Goal: Task Accomplishment & Management: Complete application form

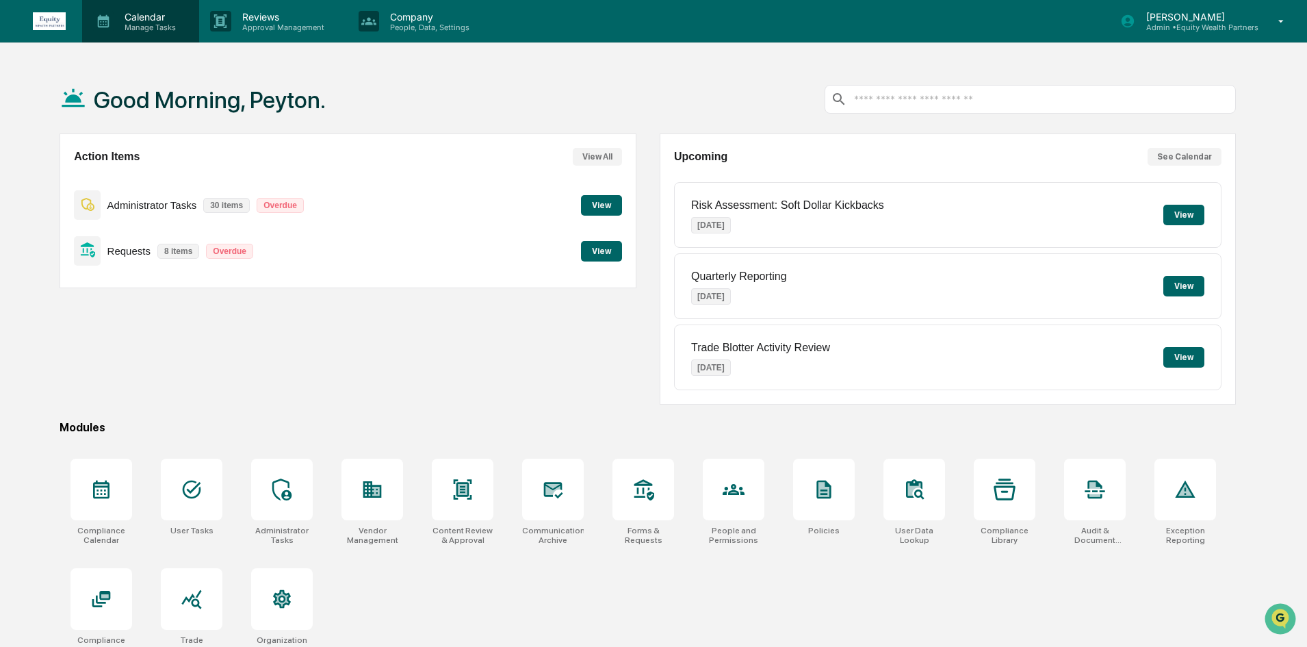
click at [119, 11] on p "Calendar" at bounding box center [148, 17] width 69 height 12
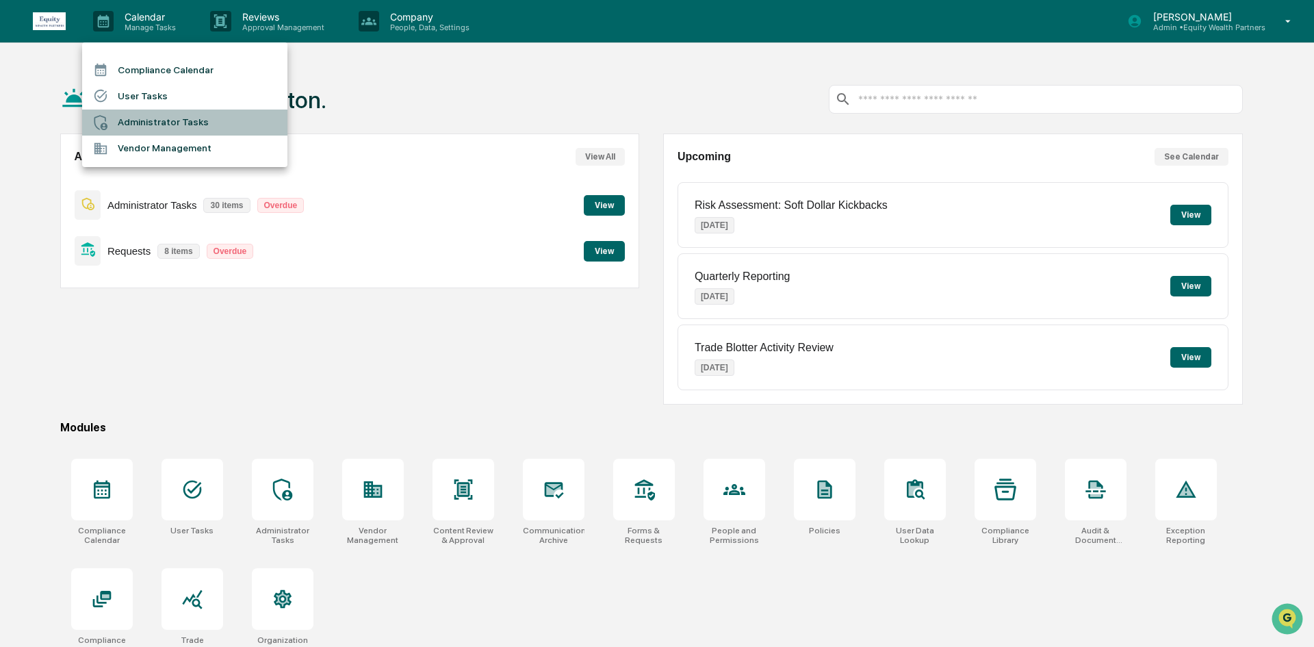
click at [145, 132] on li "Administrator Tasks" at bounding box center [184, 123] width 205 height 26
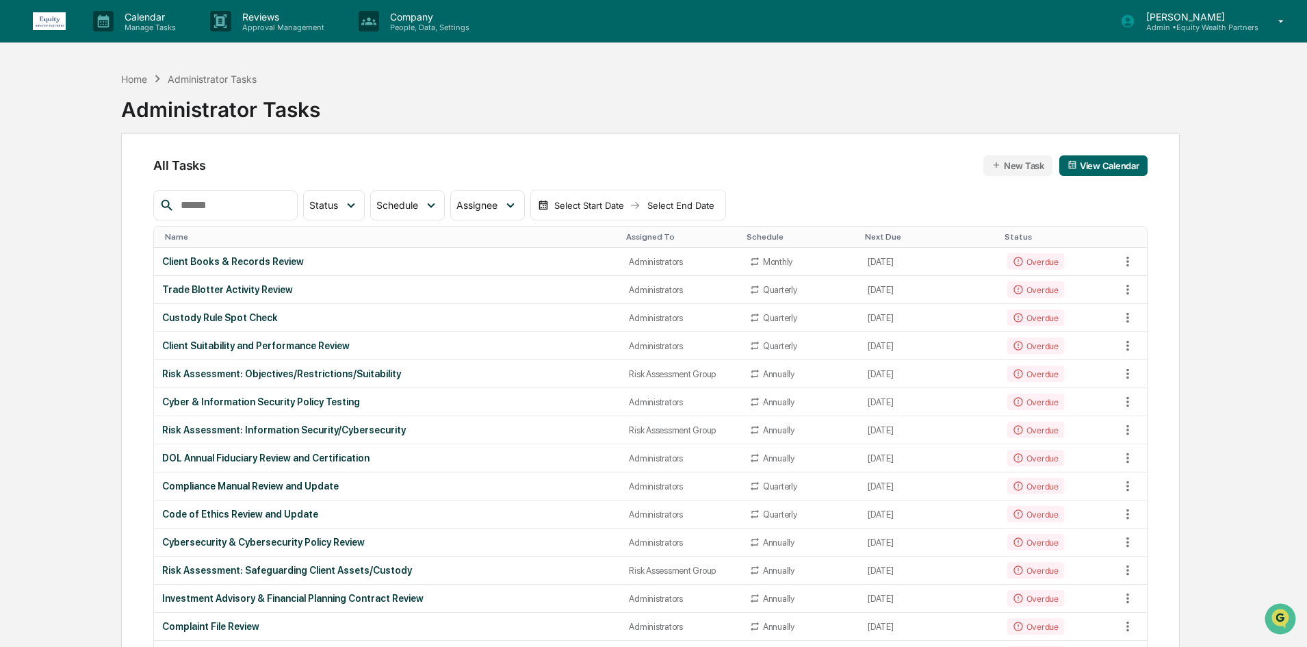
click at [236, 206] on input "text" at bounding box center [233, 205] width 116 height 18
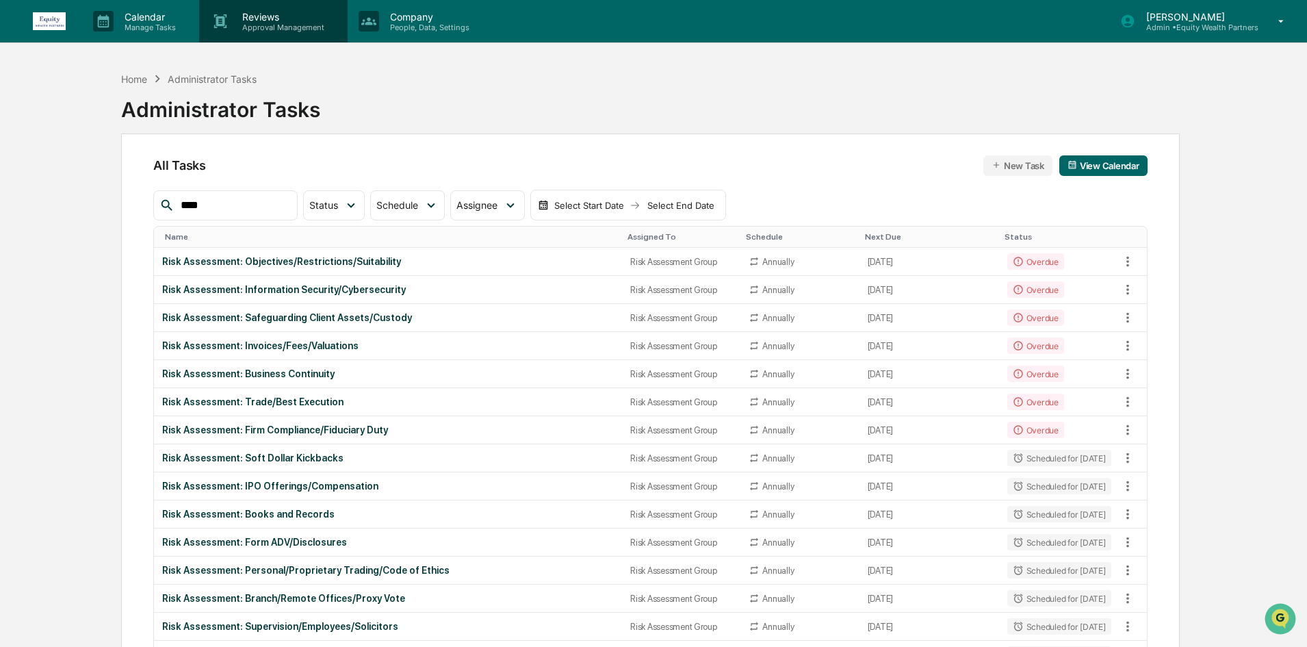
type input "****"
click at [359, 432] on div "Risk Assessment: Firm Compliance/Fiduciary Duty" at bounding box center [388, 429] width 452 height 11
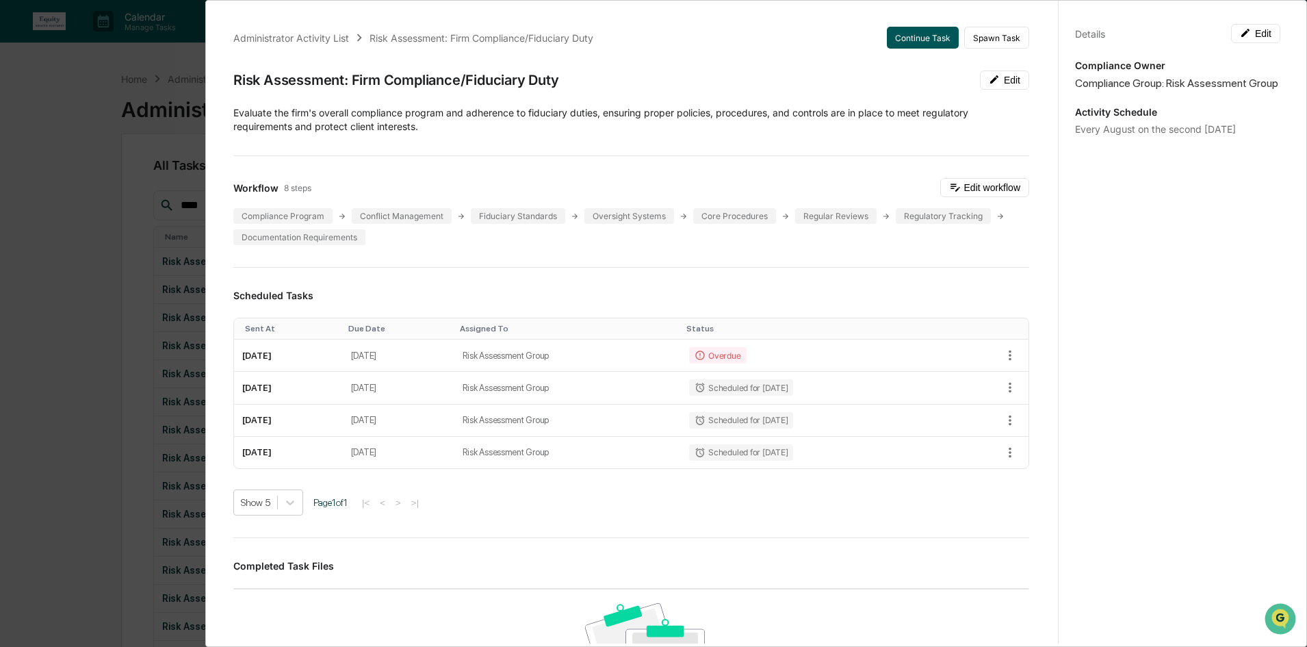
click at [899, 40] on button "Continue Task" at bounding box center [923, 38] width 72 height 22
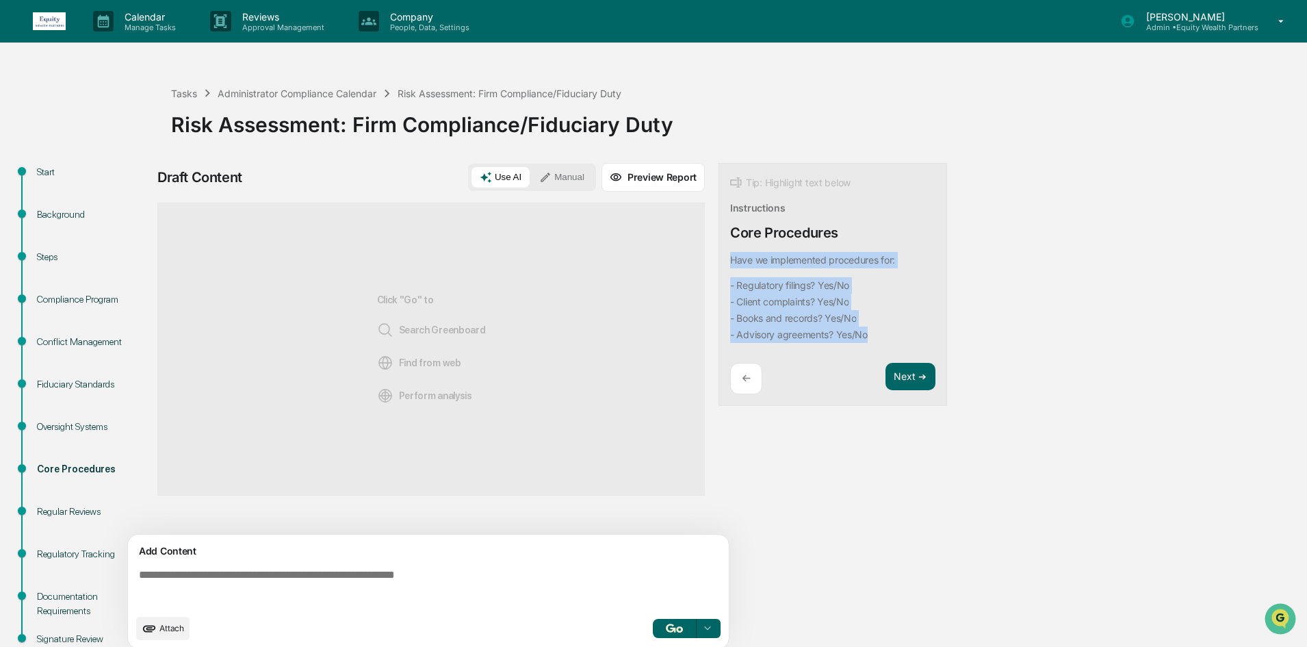
drag, startPoint x: 884, startPoint y: 329, endPoint x: 723, endPoint y: 265, distance: 173.0
click at [723, 265] on div "Tip: Highlight text below Instructions Core Procedures Have we implemented proc…" at bounding box center [833, 285] width 229 height 244
copy div "Have we implemented procedures for: - Regulatory filings? Yes/No - Client compl…"
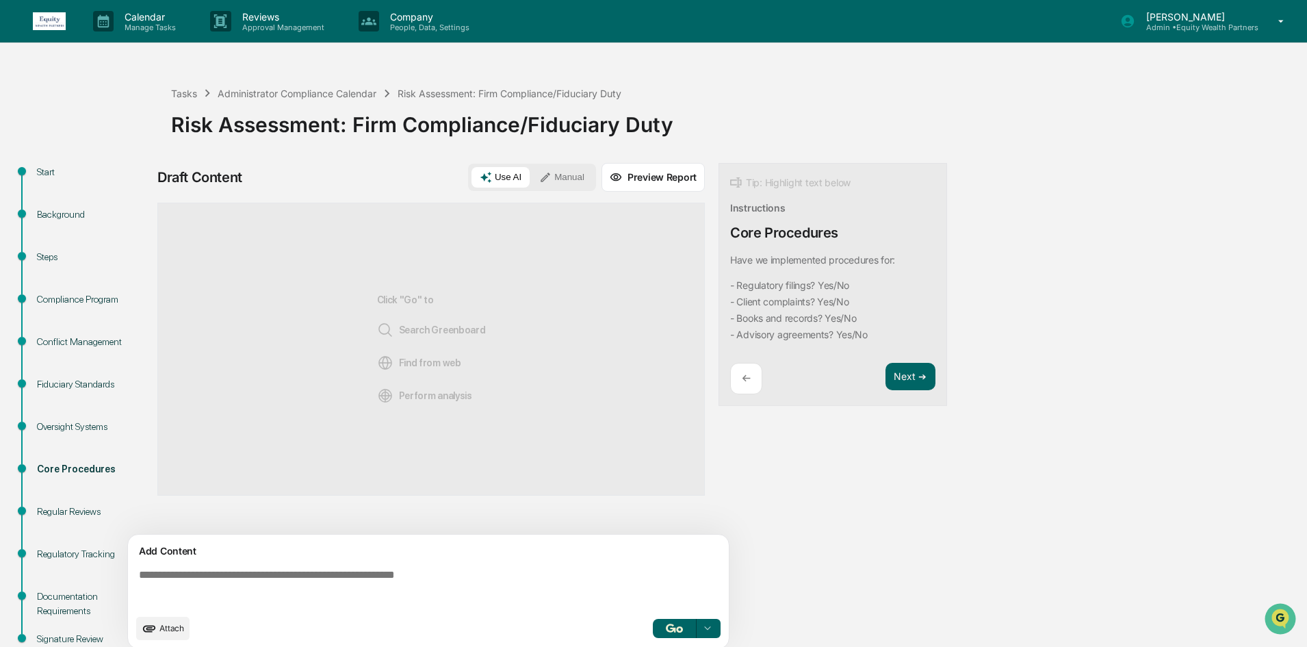
click at [253, 573] on textarea at bounding box center [430, 587] width 595 height 49
paste textarea "**********"
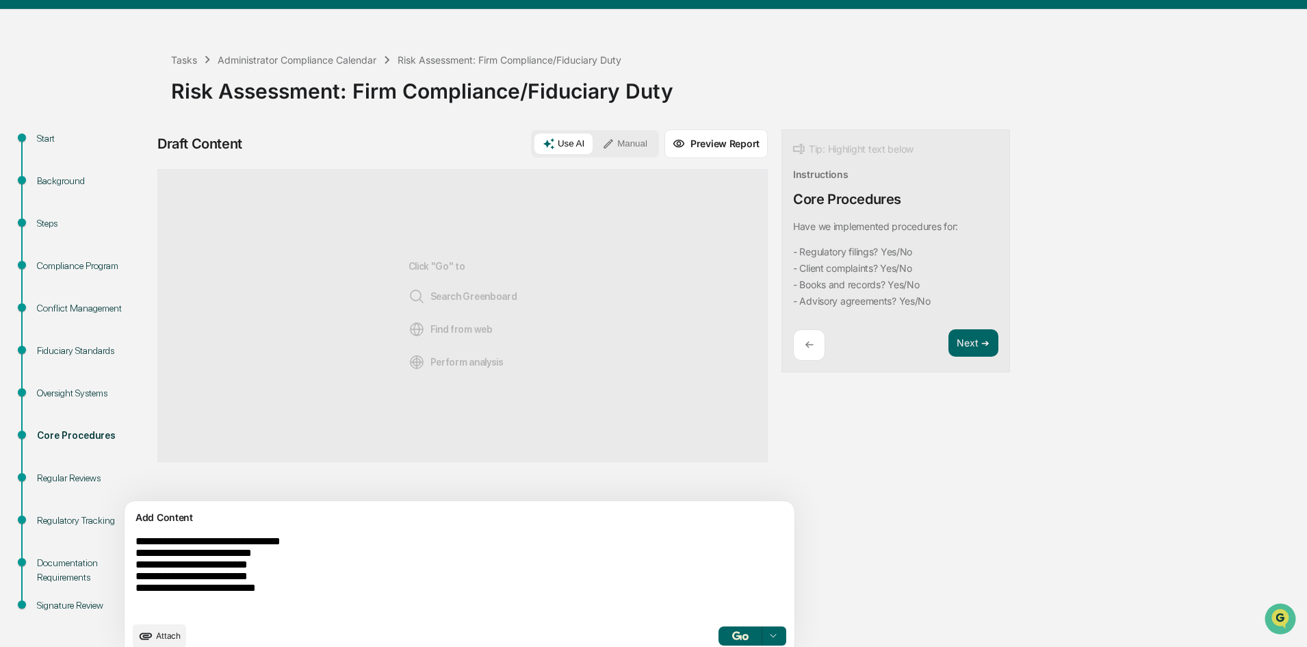
scroll to position [51, 0]
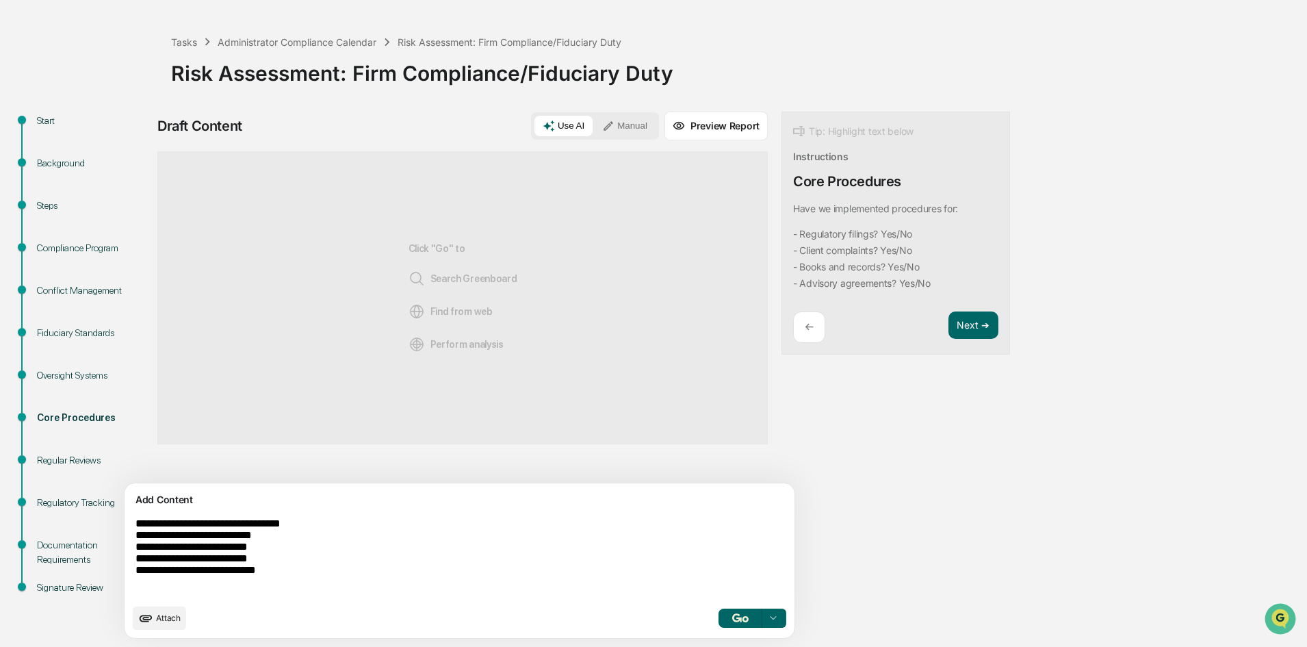
type textarea "**********"
click at [732, 614] on img "button" at bounding box center [740, 617] width 16 height 9
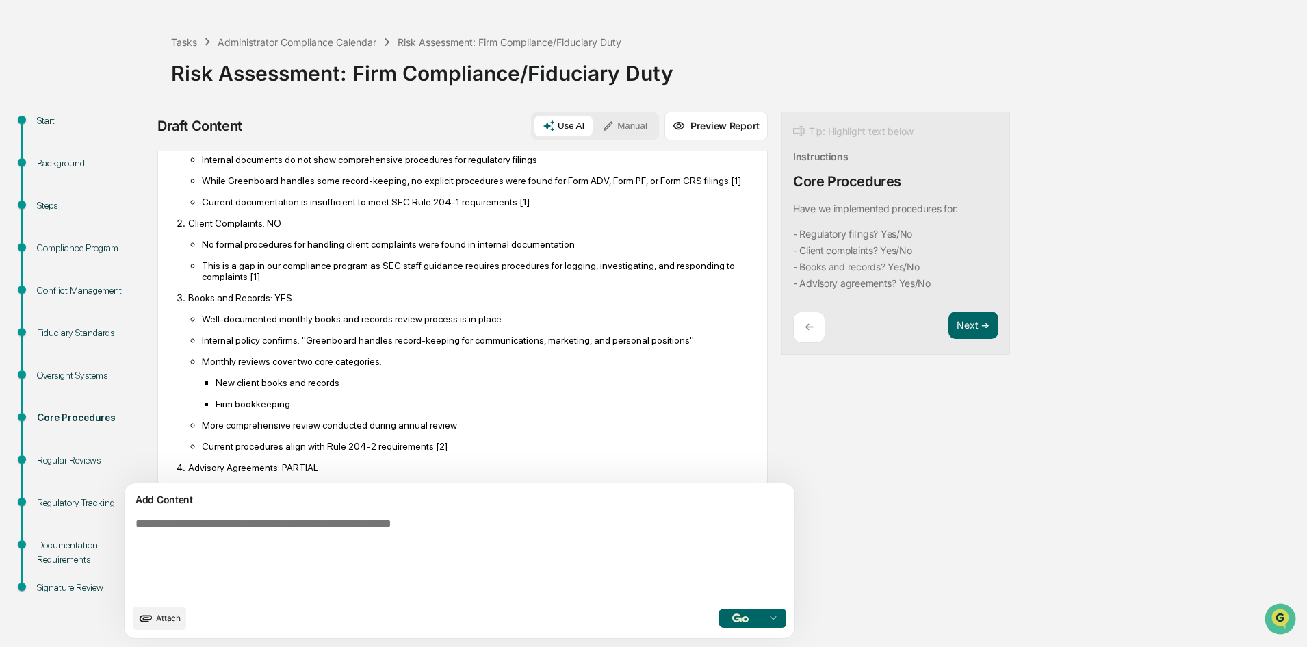
scroll to position [205, 0]
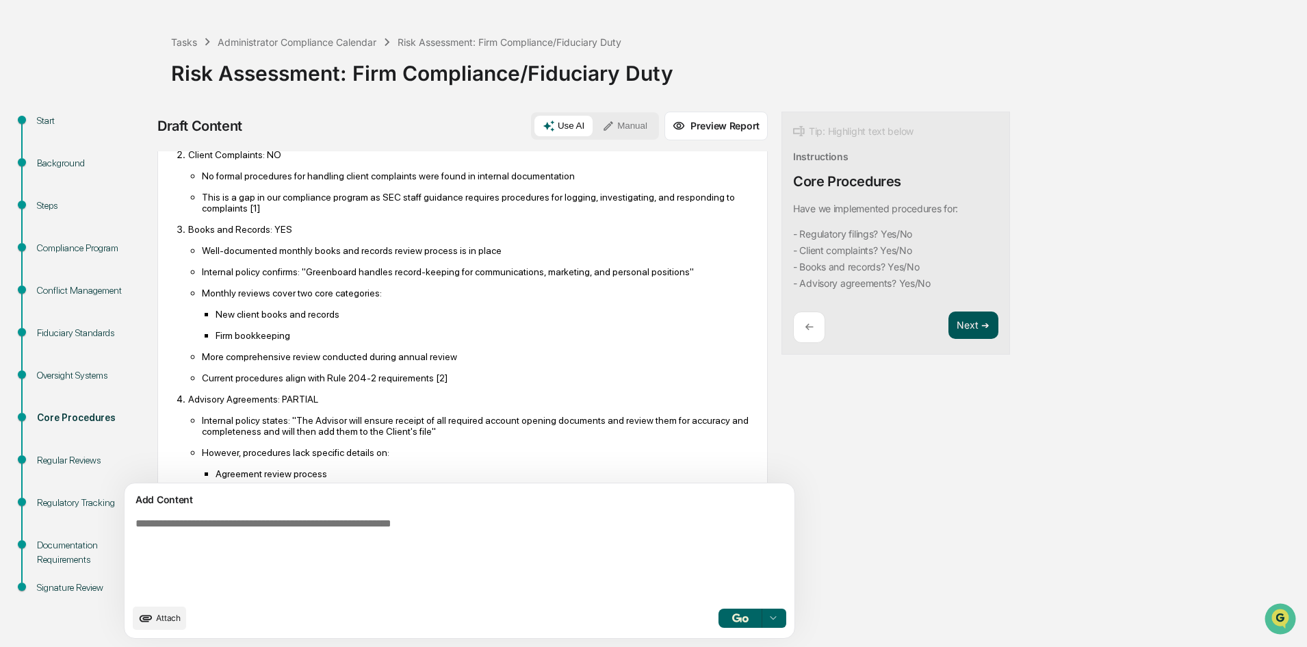
click at [949, 333] on button "Next ➔" at bounding box center [974, 325] width 50 height 28
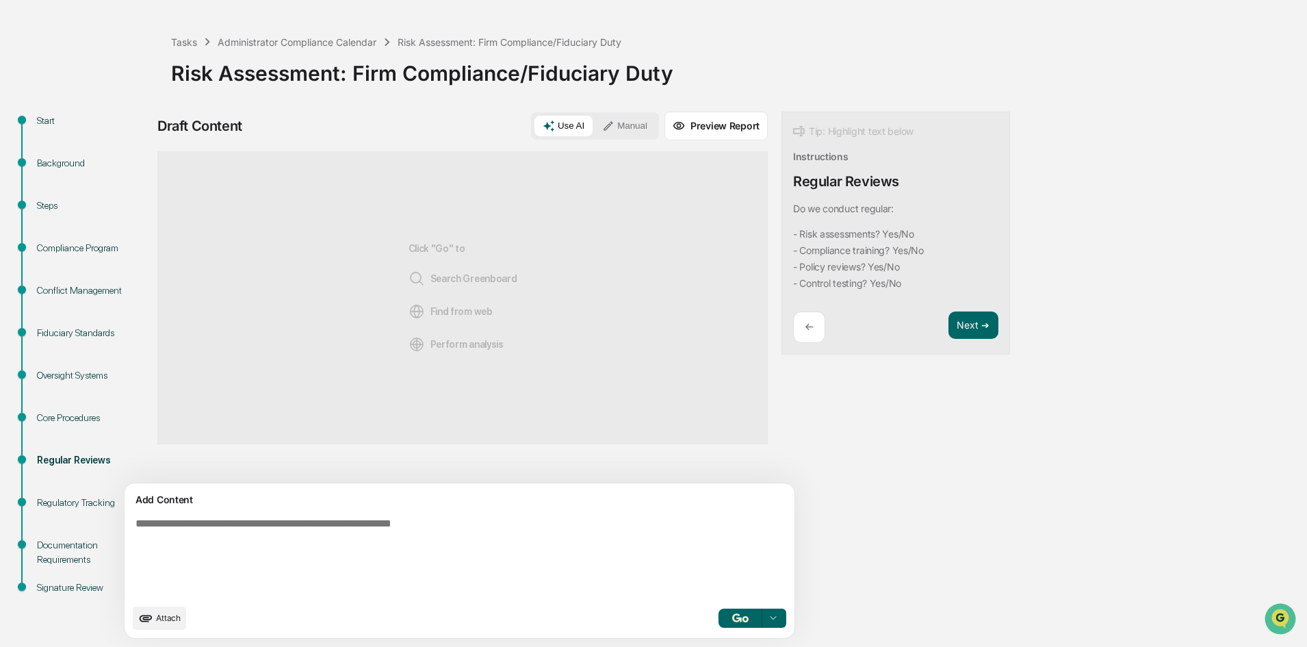
click at [86, 417] on div "Core Procedures" at bounding box center [93, 418] width 112 height 14
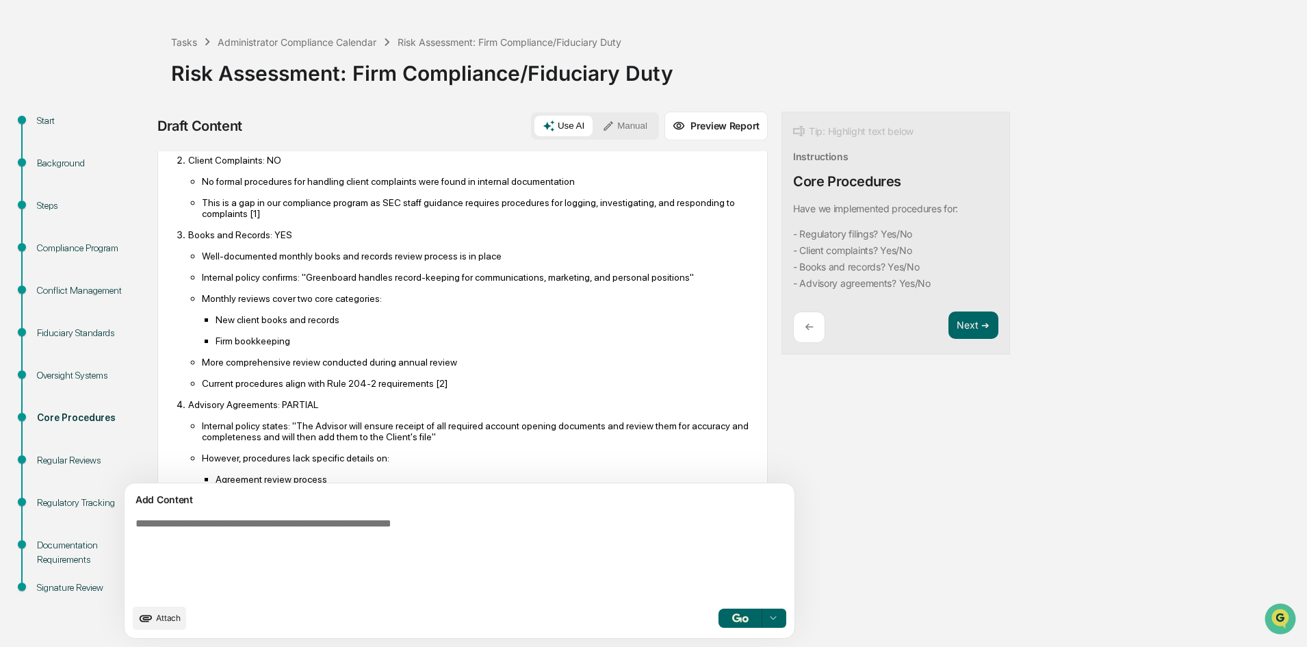
scroll to position [205, 0]
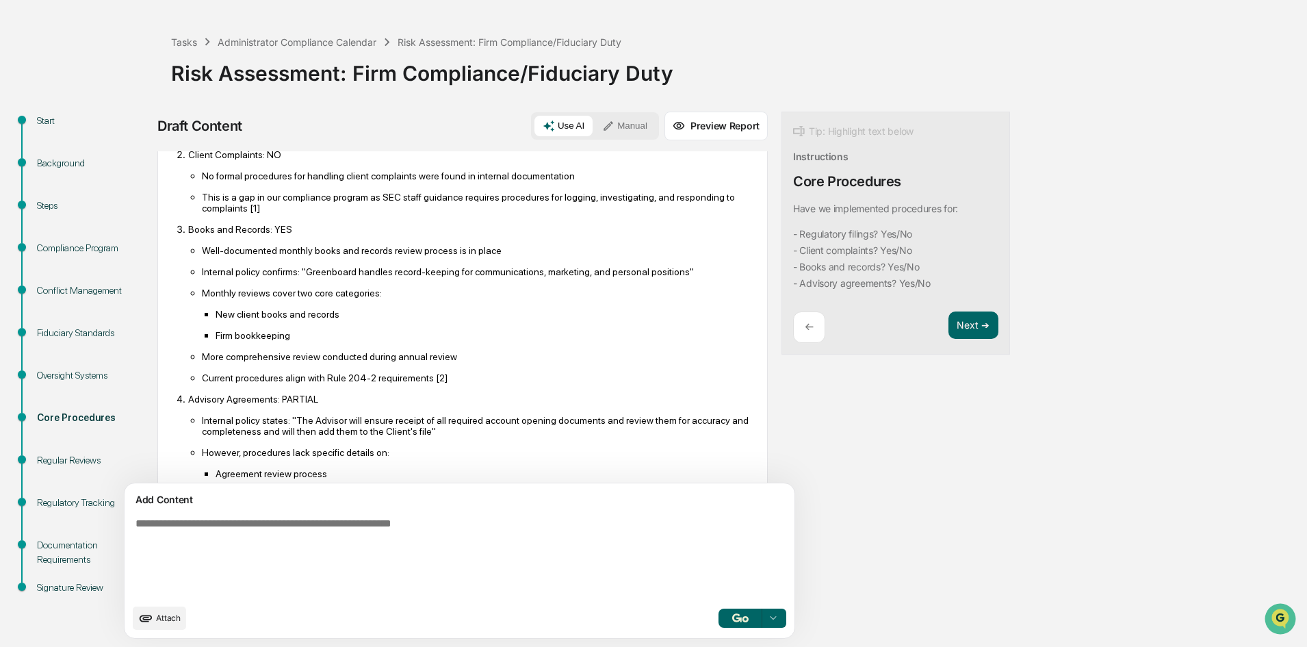
click at [594, 119] on button "Manual" at bounding box center [625, 126] width 62 height 21
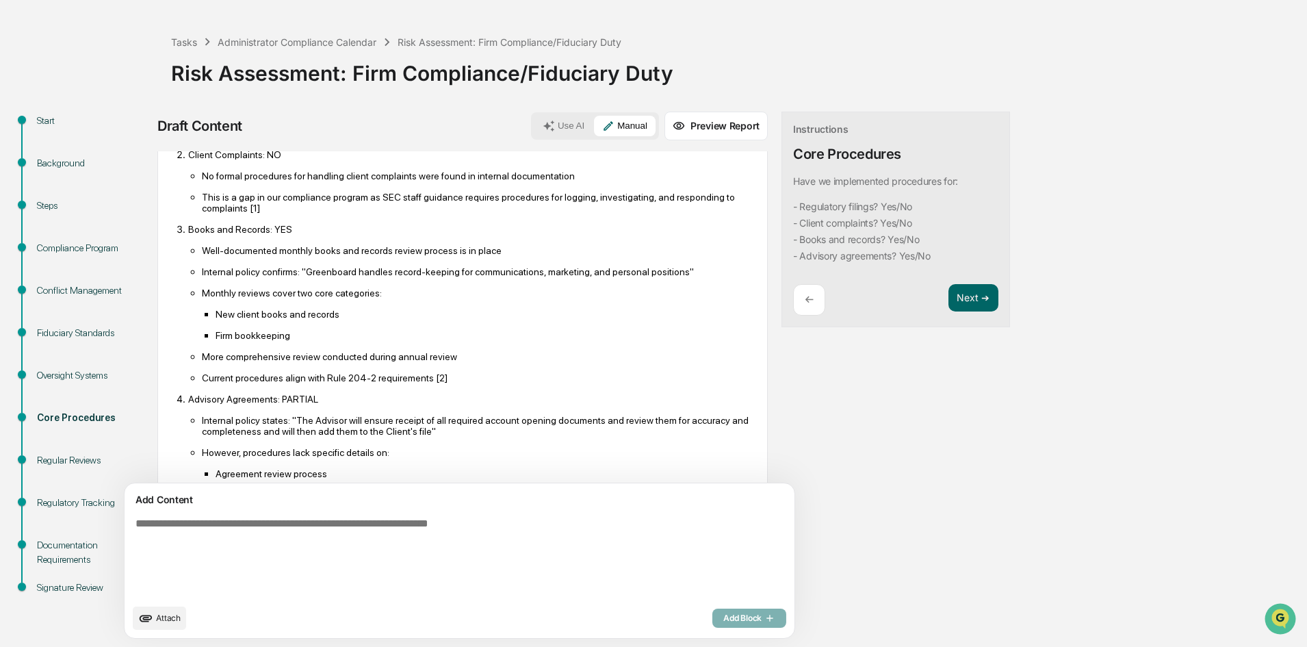
click at [319, 530] on textarea at bounding box center [427, 557] width 595 height 90
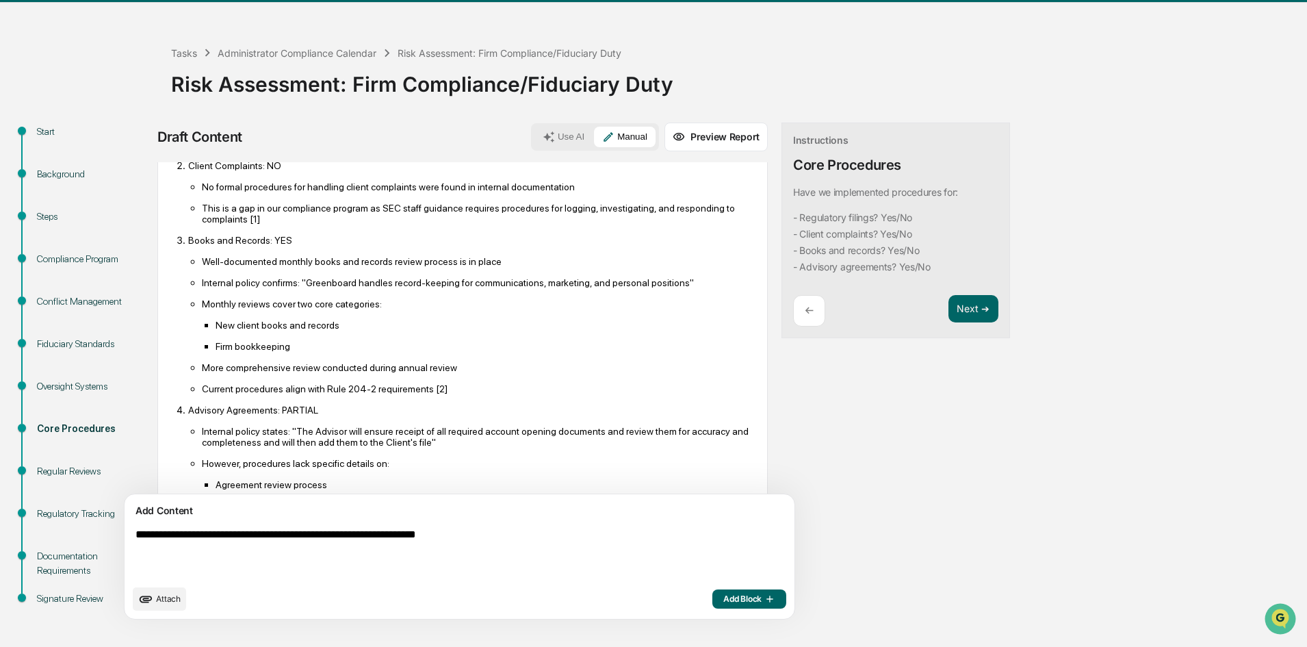
type textarea "**********"
click at [762, 600] on icon "button" at bounding box center [769, 598] width 14 height 11
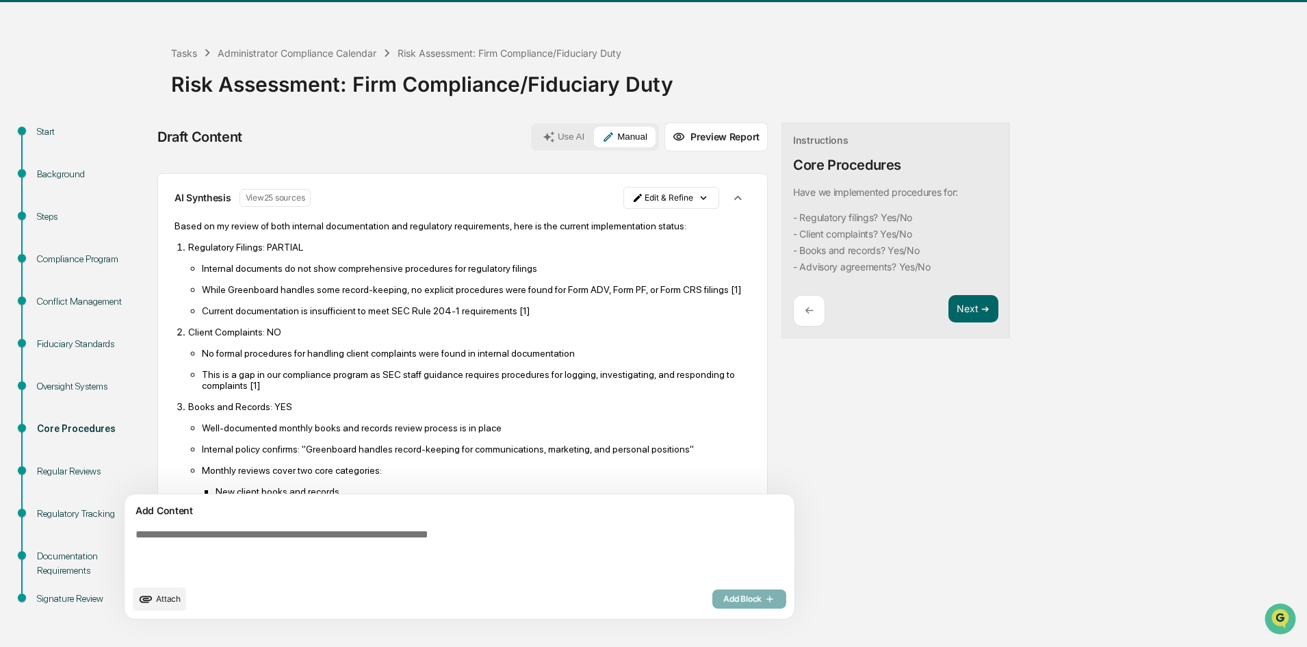
scroll to position [381, 0]
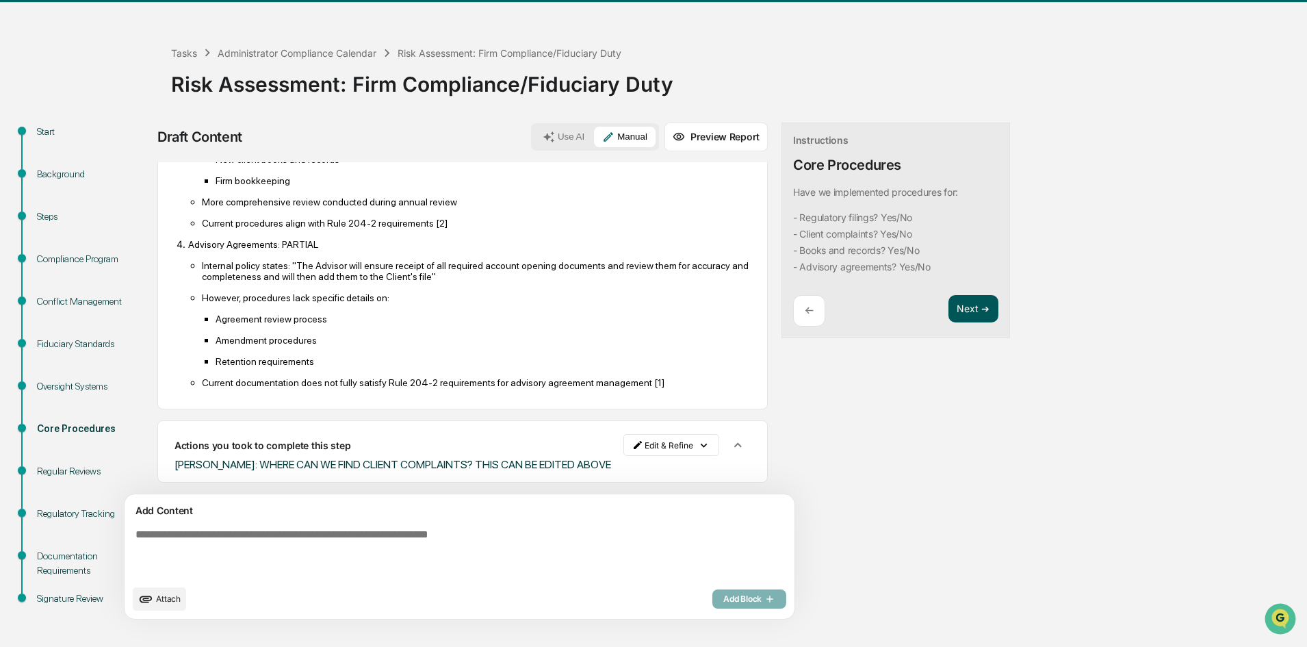
click at [949, 303] on button "Next ➔" at bounding box center [974, 309] width 50 height 28
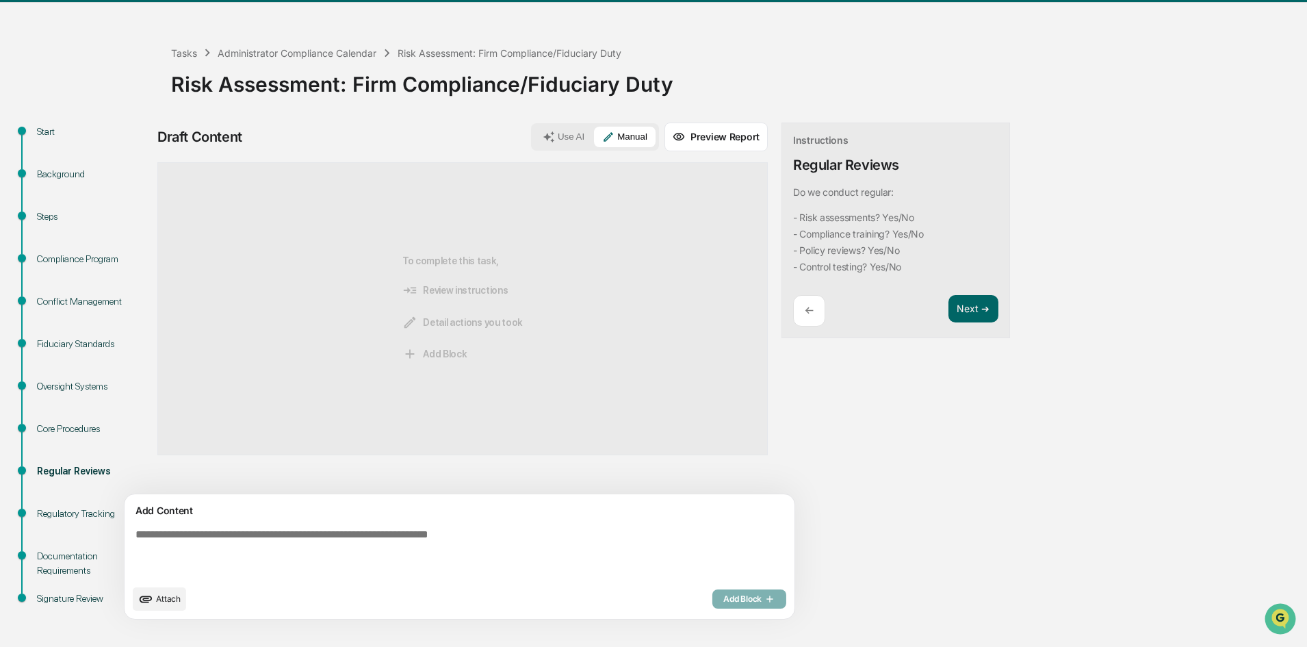
scroll to position [0, 0]
drag, startPoint x: 889, startPoint y: 275, endPoint x: 760, endPoint y: 205, distance: 146.7
click at [782, 205] on div "Instructions Regular Reviews Do we conduct regular: - Risk assessments? Yes/No …" at bounding box center [896, 231] width 229 height 216
click at [848, 261] on code "- Risk assessments? Yes/No - Compliance training? Yes/No - Policy reviews? Yes/…" at bounding box center [858, 242] width 131 height 66
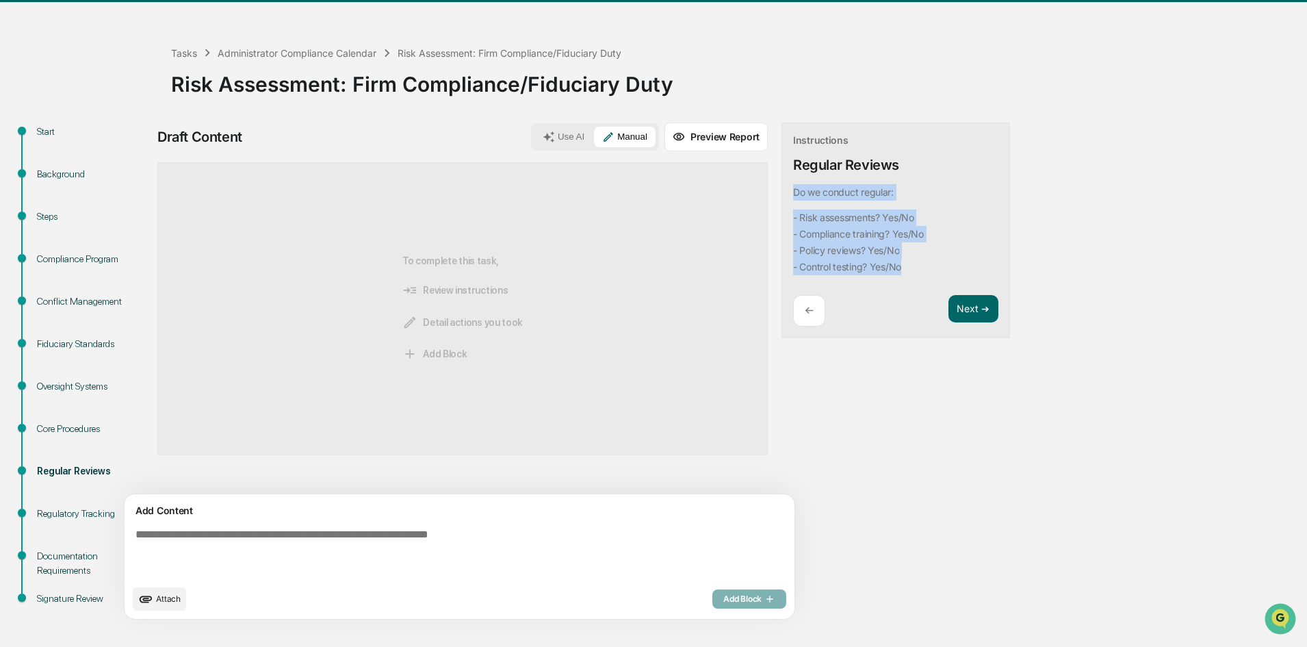
drag, startPoint x: 804, startPoint y: 261, endPoint x: 728, endPoint y: 194, distance: 101.8
click at [782, 194] on div "Instructions Regular Reviews Do we conduct regular: - Risk assessments? Yes/No …" at bounding box center [896, 231] width 229 height 216
copy div "Do we conduct regular: - Risk assessments? Yes/No - Compliance training? Yes/No…"
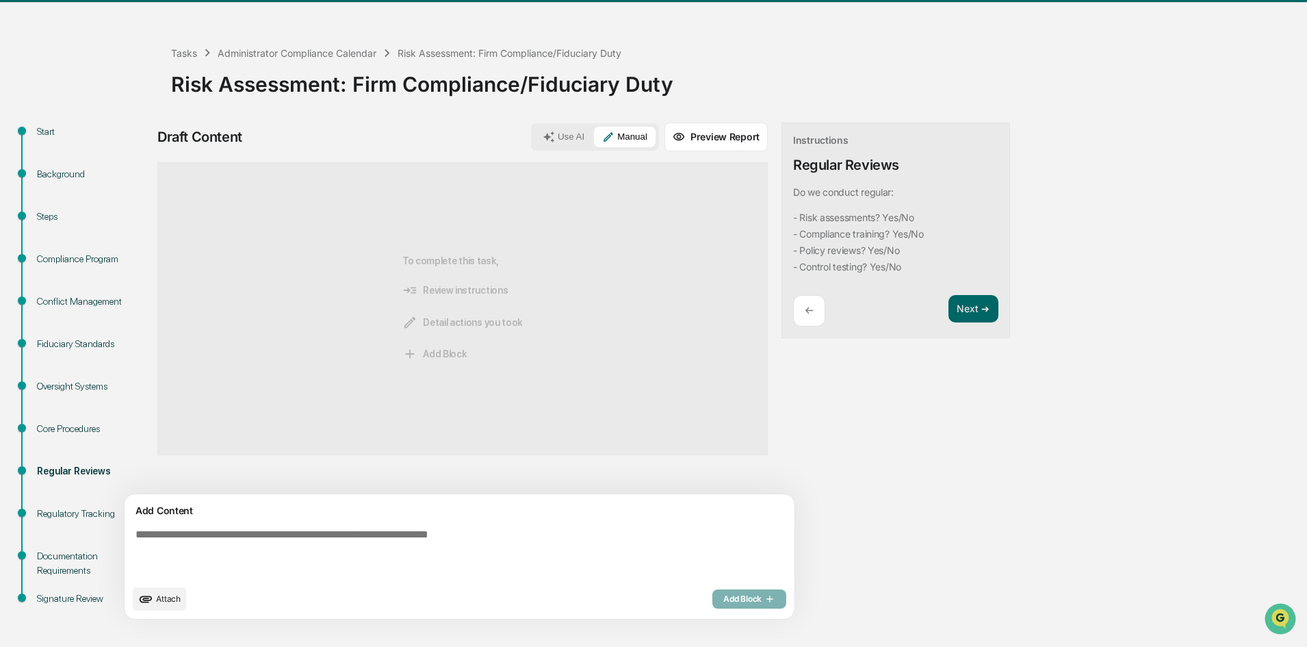
click at [309, 531] on textarea at bounding box center [427, 553] width 595 height 60
paste textarea "**********"
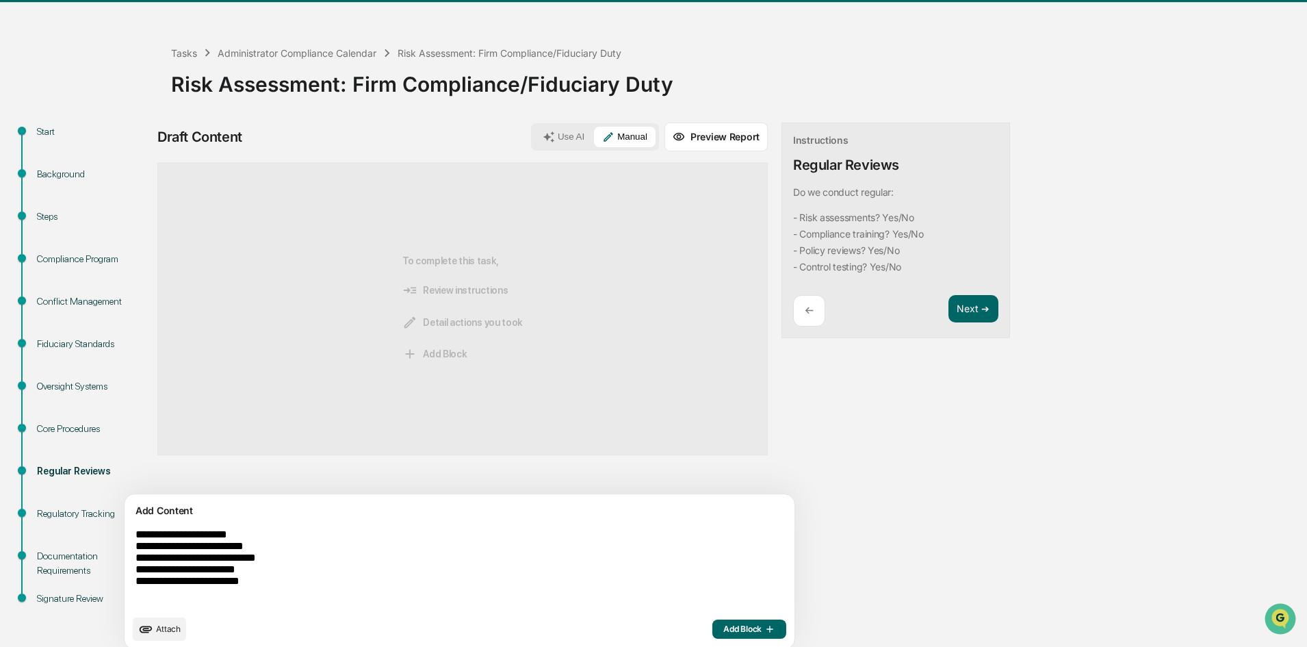
type textarea "**********"
click at [535, 142] on button "Use AI" at bounding box center [564, 137] width 58 height 21
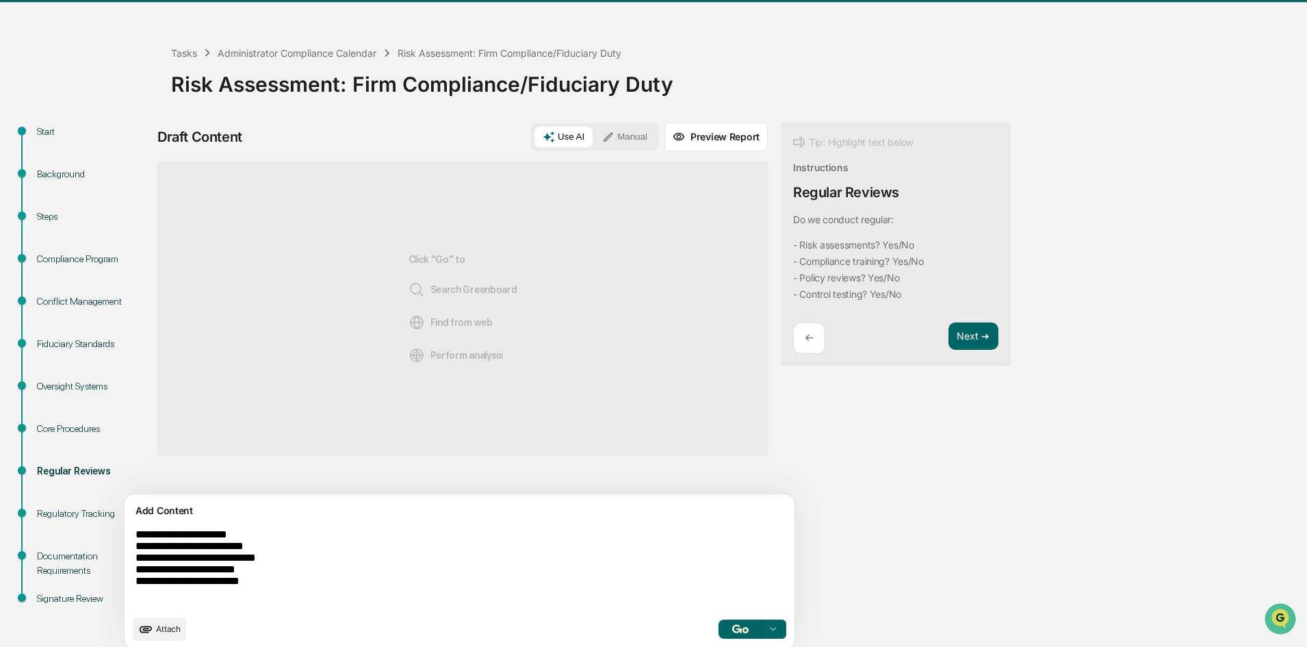
scroll to position [51, 0]
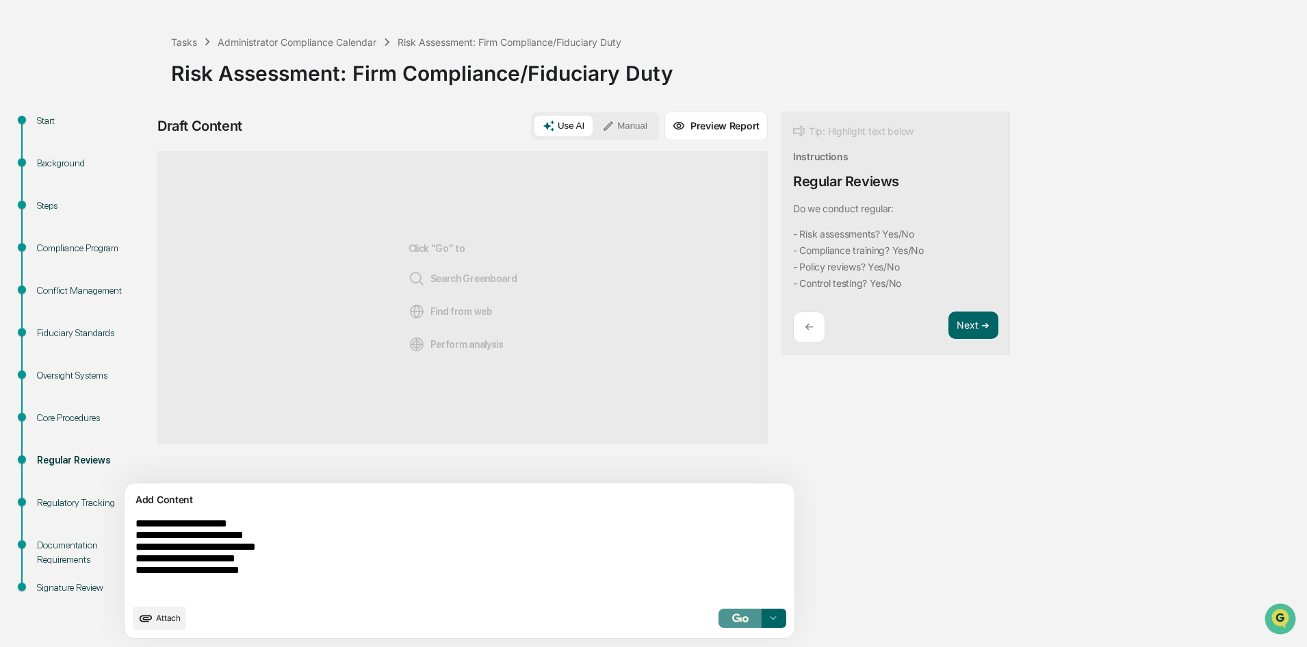
click at [719, 613] on button "button" at bounding box center [741, 617] width 44 height 19
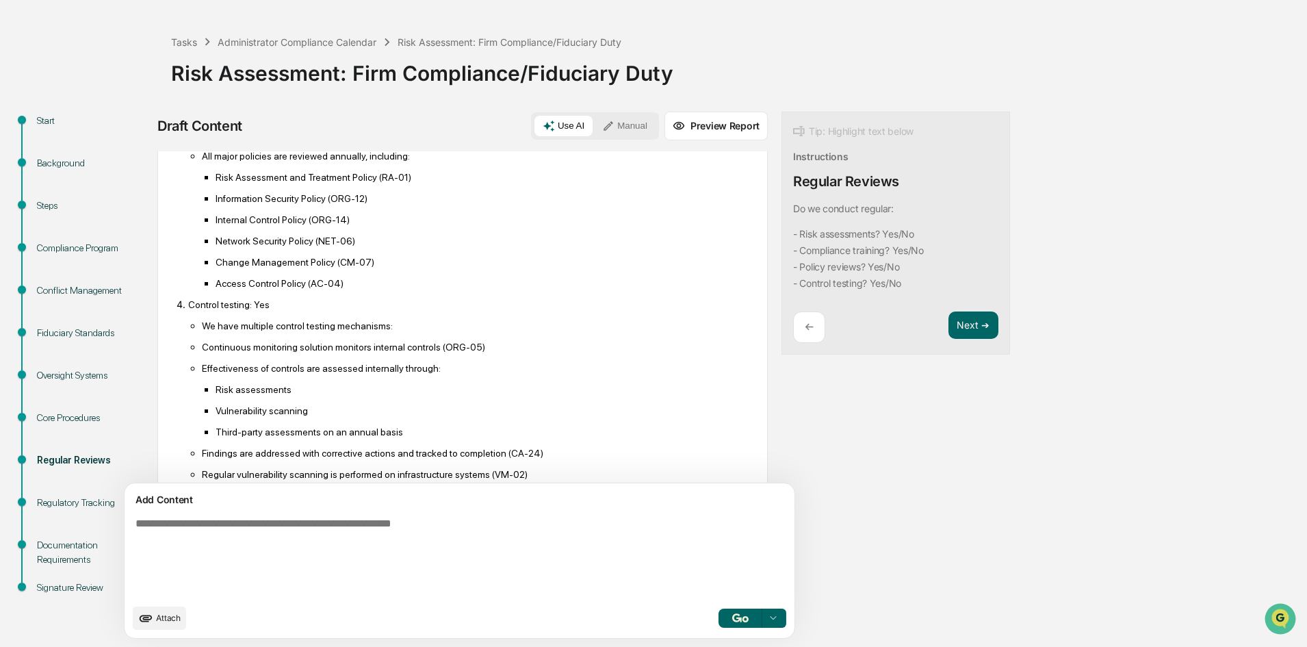
scroll to position [402, 0]
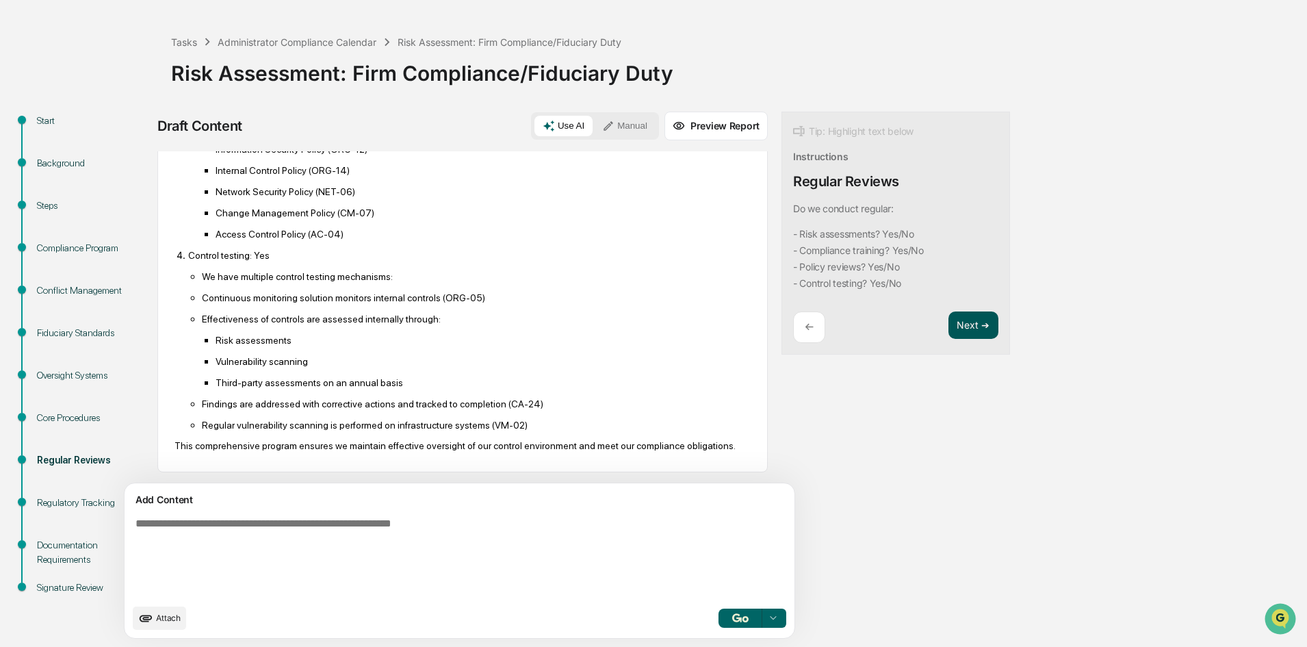
click at [949, 323] on button "Next ➔" at bounding box center [974, 325] width 50 height 28
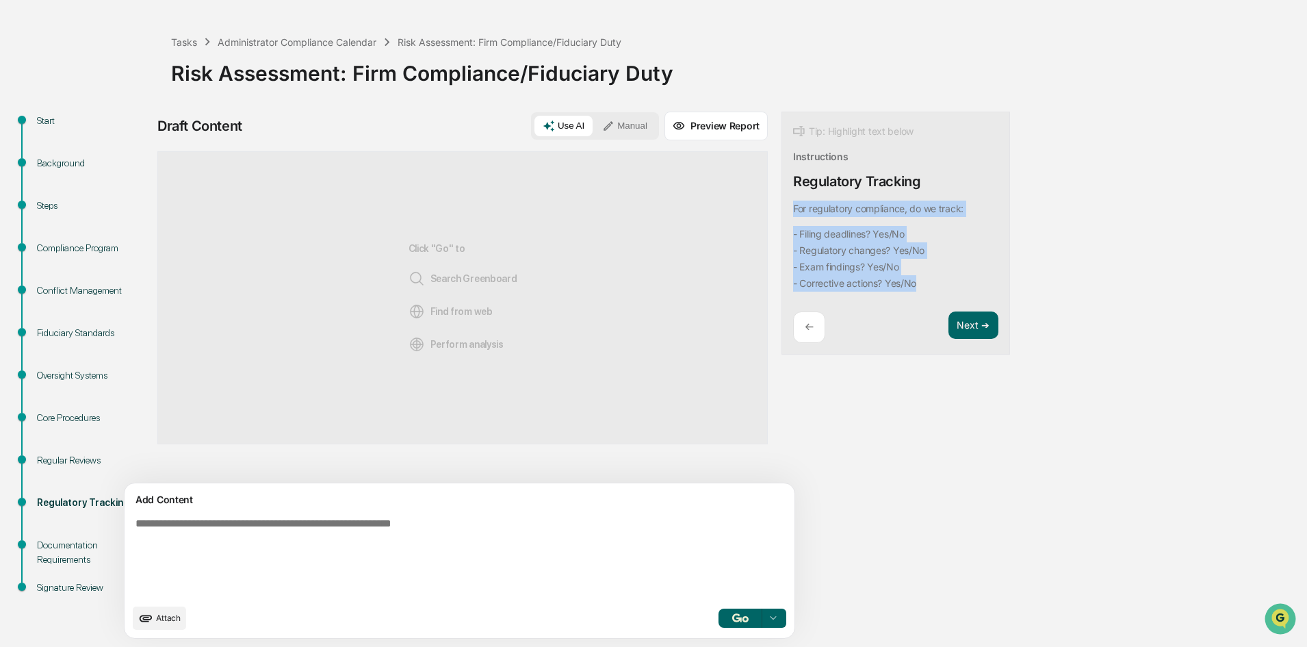
drag, startPoint x: 883, startPoint y: 284, endPoint x: 727, endPoint y: 207, distance: 173.9
click at [782, 207] on div "Tip: Highlight text below Instructions Regulatory Tracking For regulatory compl…" at bounding box center [896, 234] width 229 height 244
copy div "For regulatory compliance, do we track: - Filing deadlines? Yes/No - Regulatory…"
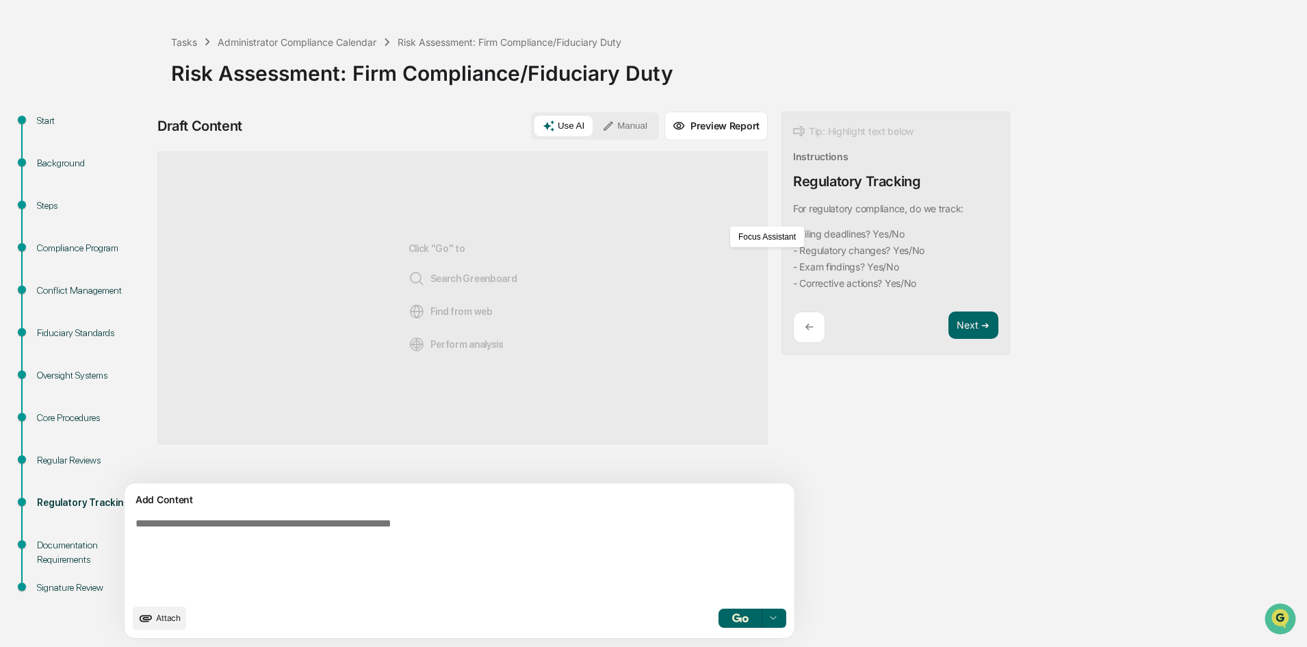
click at [236, 530] on textarea at bounding box center [427, 557] width 595 height 90
paste textarea "**********"
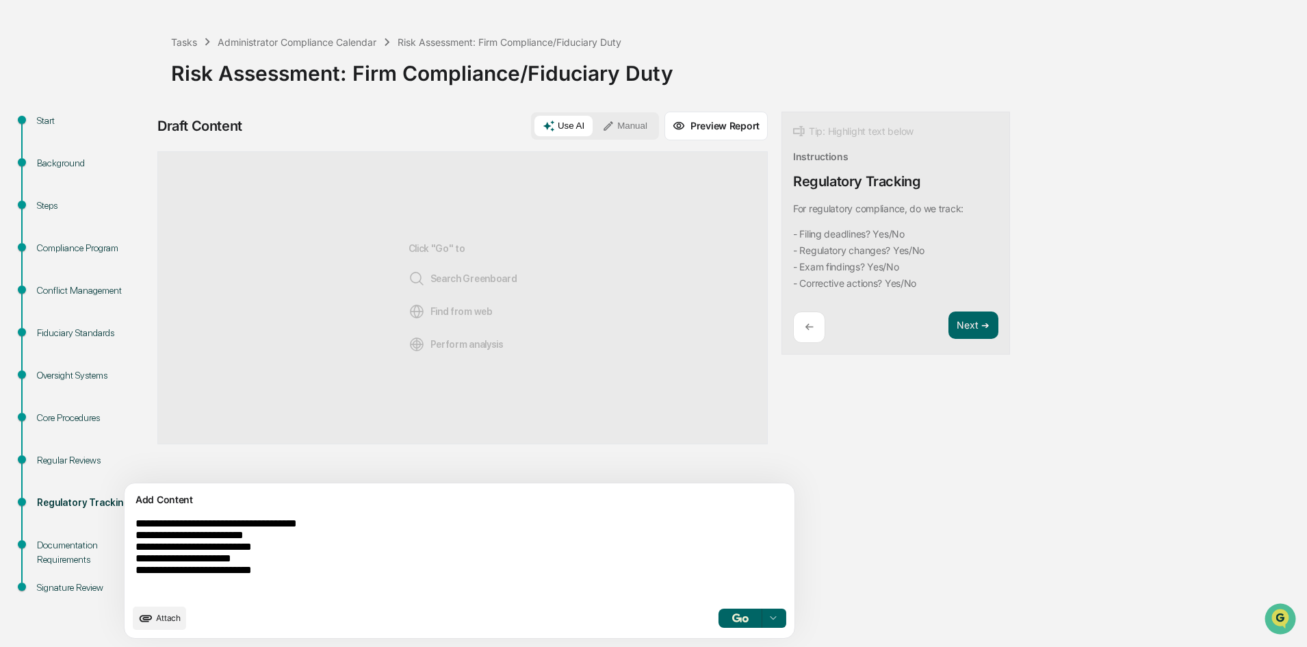
type textarea "**********"
click at [669, 607] on div "Attach Select..." at bounding box center [460, 617] width 654 height 23
click at [732, 614] on img "button" at bounding box center [740, 617] width 16 height 9
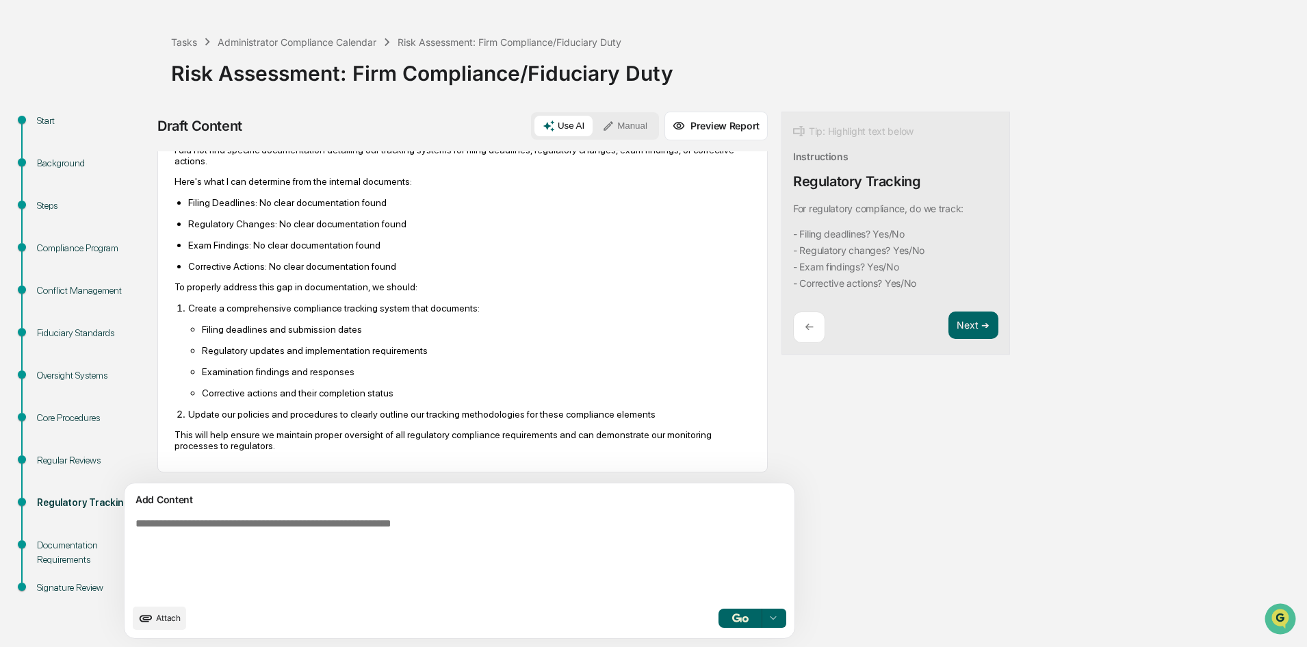
scroll to position [57, 0]
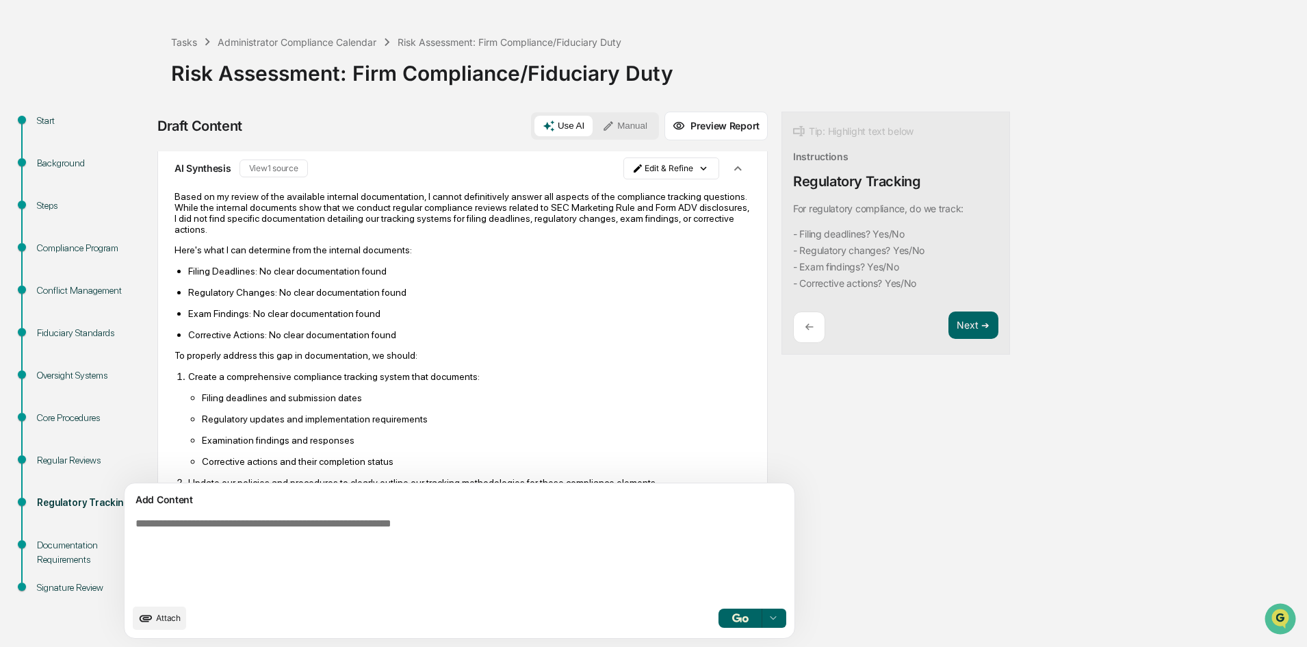
click at [282, 165] on button "View 1 source" at bounding box center [274, 168] width 68 height 18
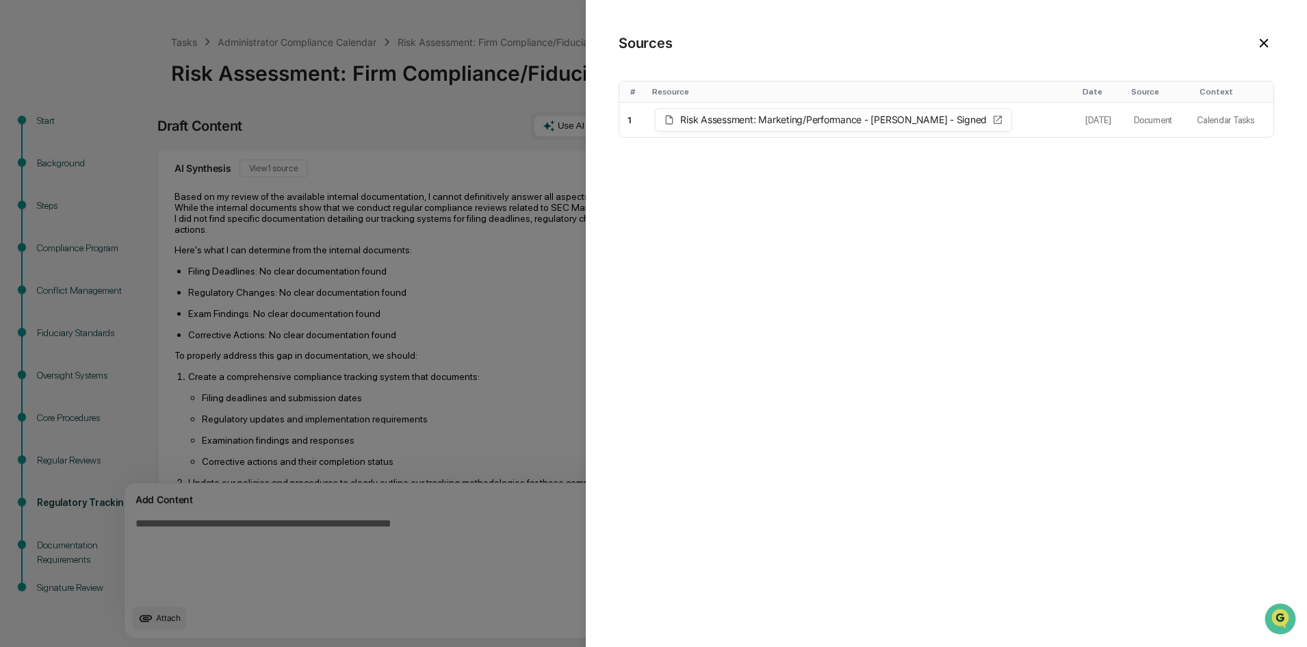
click at [350, 136] on div at bounding box center [653, 323] width 1307 height 647
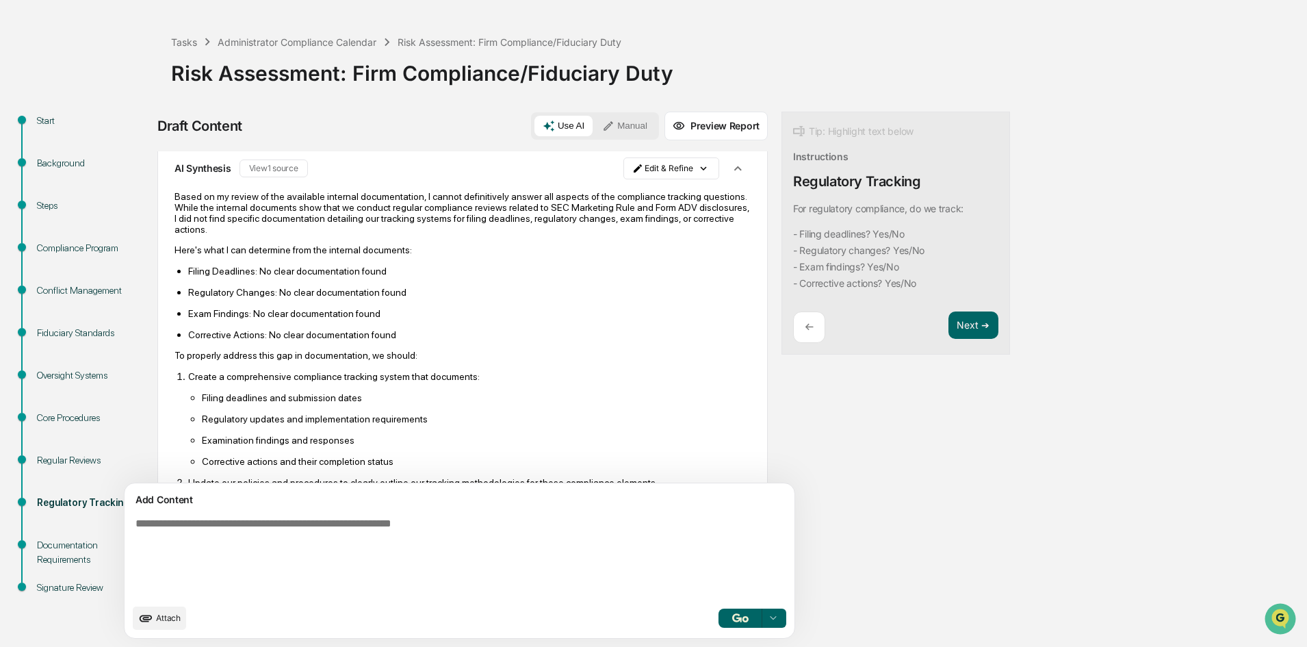
scroll to position [126, 0]
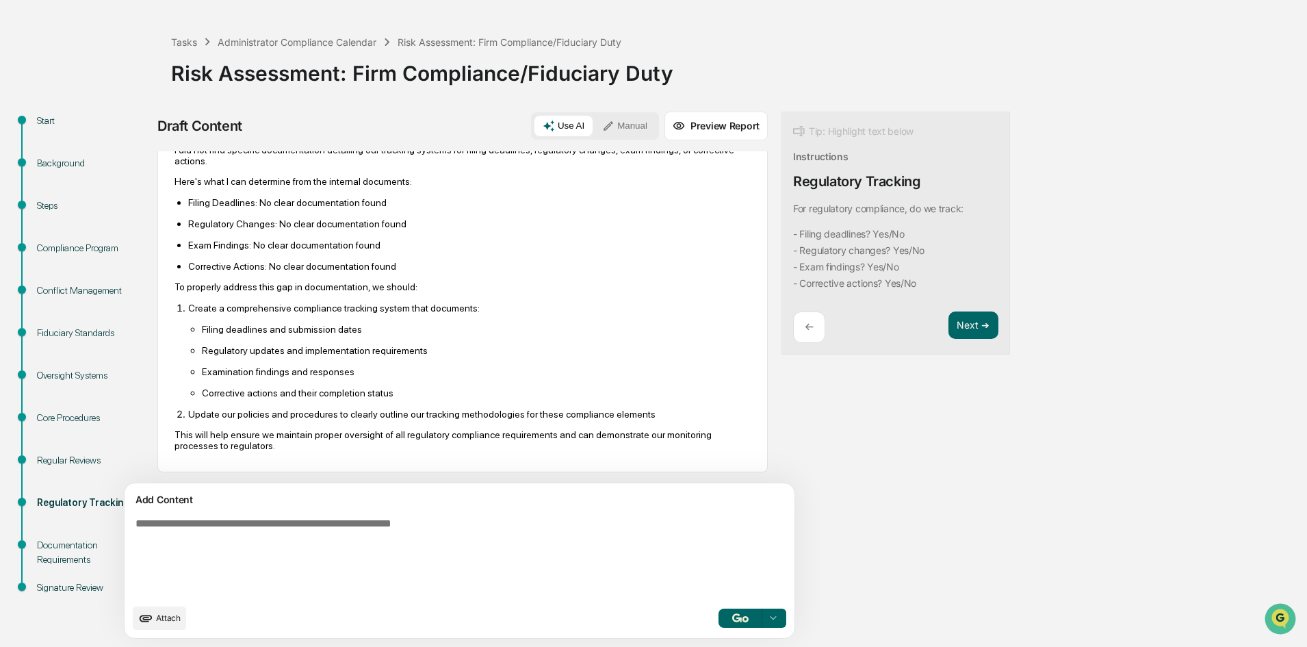
click at [594, 127] on button "Manual" at bounding box center [625, 126] width 62 height 21
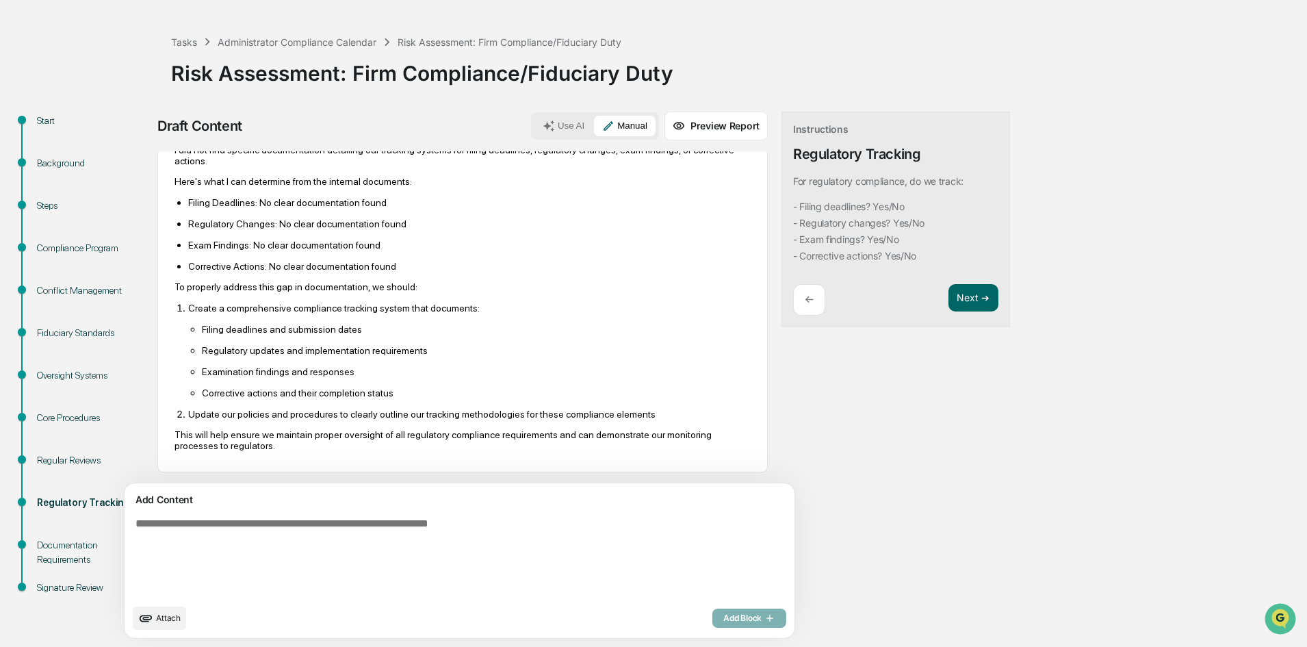
click at [381, 504] on div "Add Content" at bounding box center [460, 499] width 654 height 16
click at [361, 544] on textarea at bounding box center [427, 557] width 595 height 90
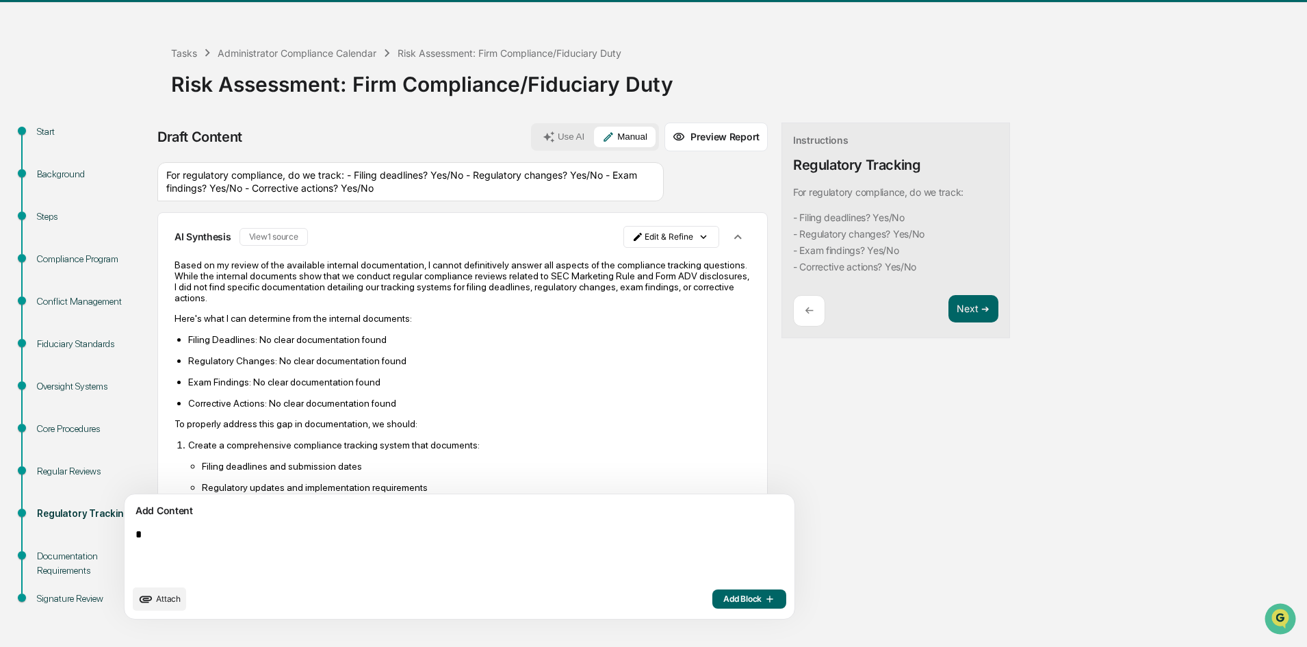
scroll to position [40, 0]
type textarea "**********"
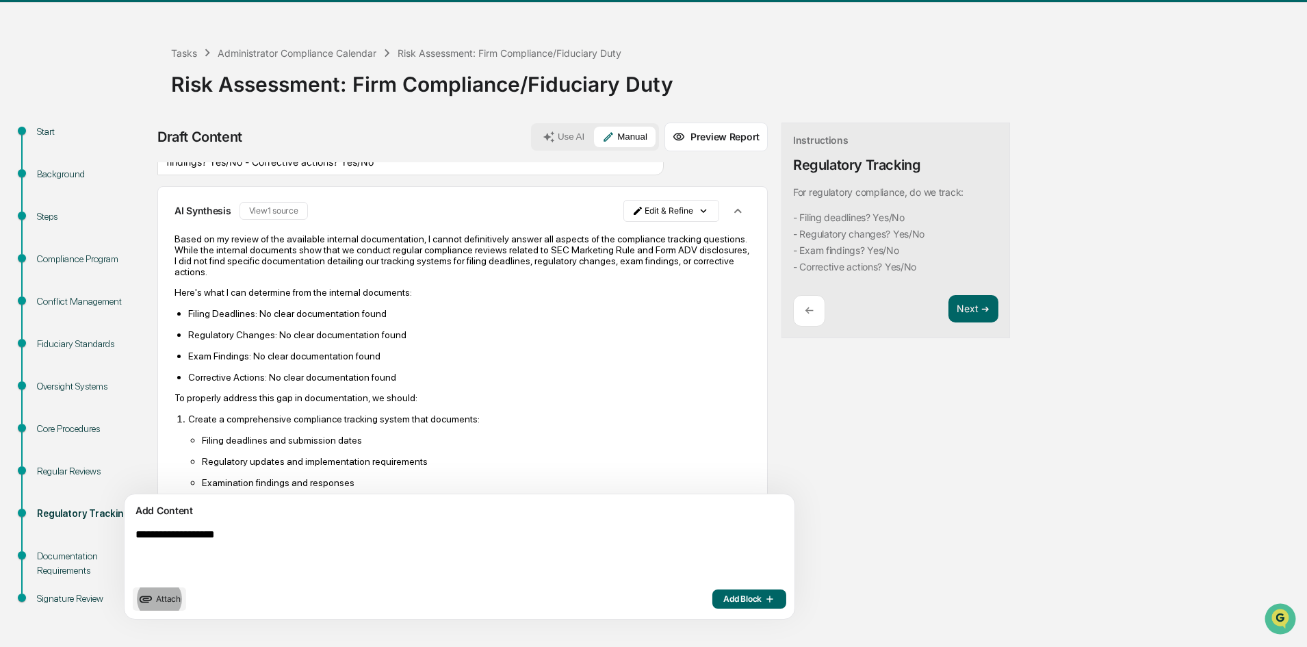
scroll to position [68, 0]
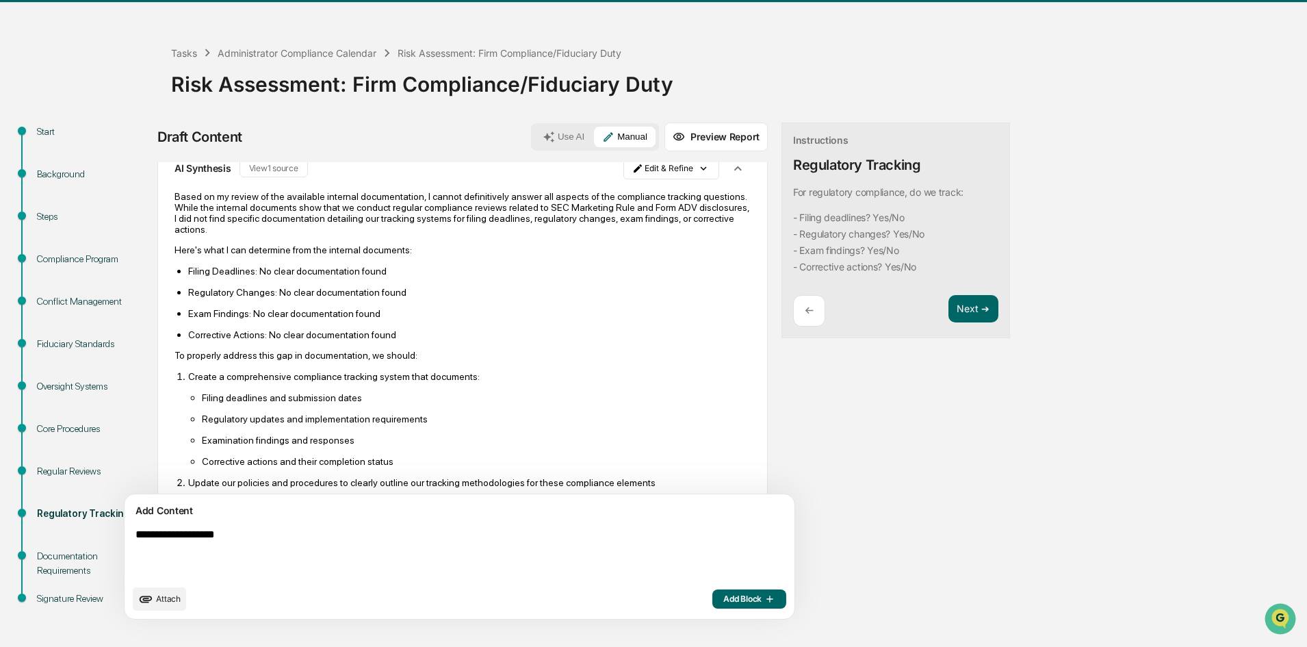
drag, startPoint x: 313, startPoint y: 526, endPoint x: 149, endPoint y: 546, distance: 164.9
click at [149, 546] on textarea "**********" at bounding box center [427, 553] width 595 height 60
type textarea "*"
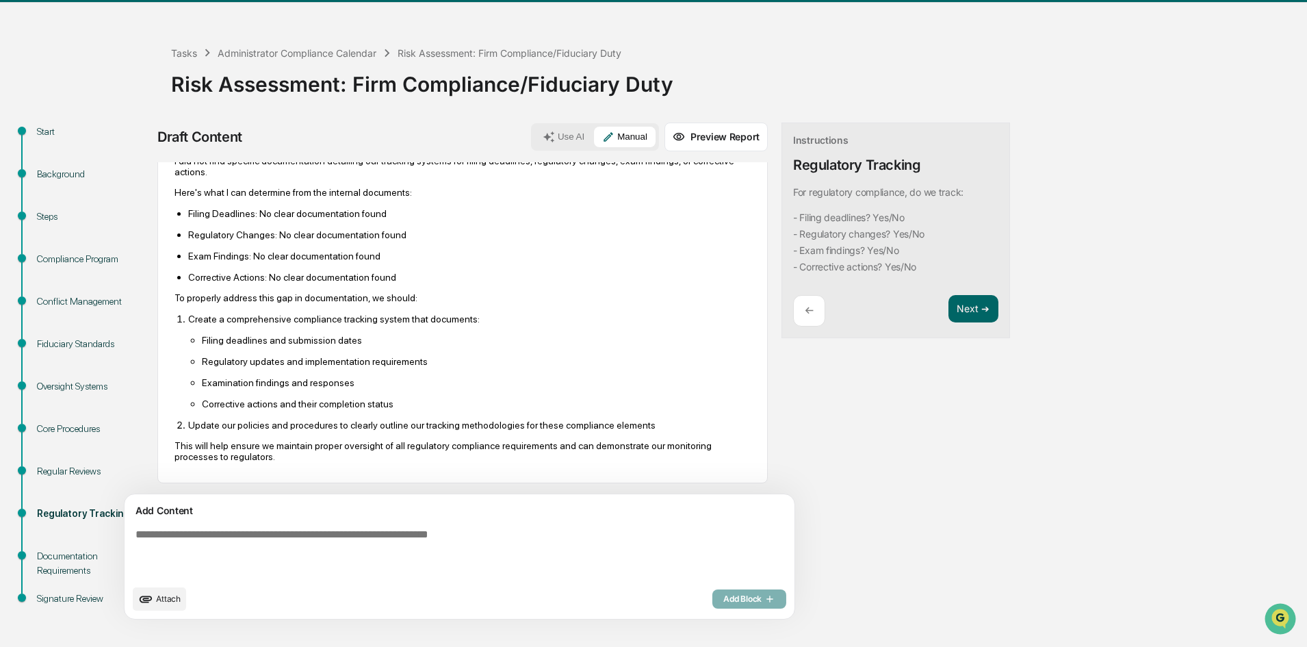
click at [370, 543] on textarea at bounding box center [427, 553] width 595 height 60
type textarea "**********"
click at [723, 603] on span "Add Block" at bounding box center [749, 598] width 52 height 11
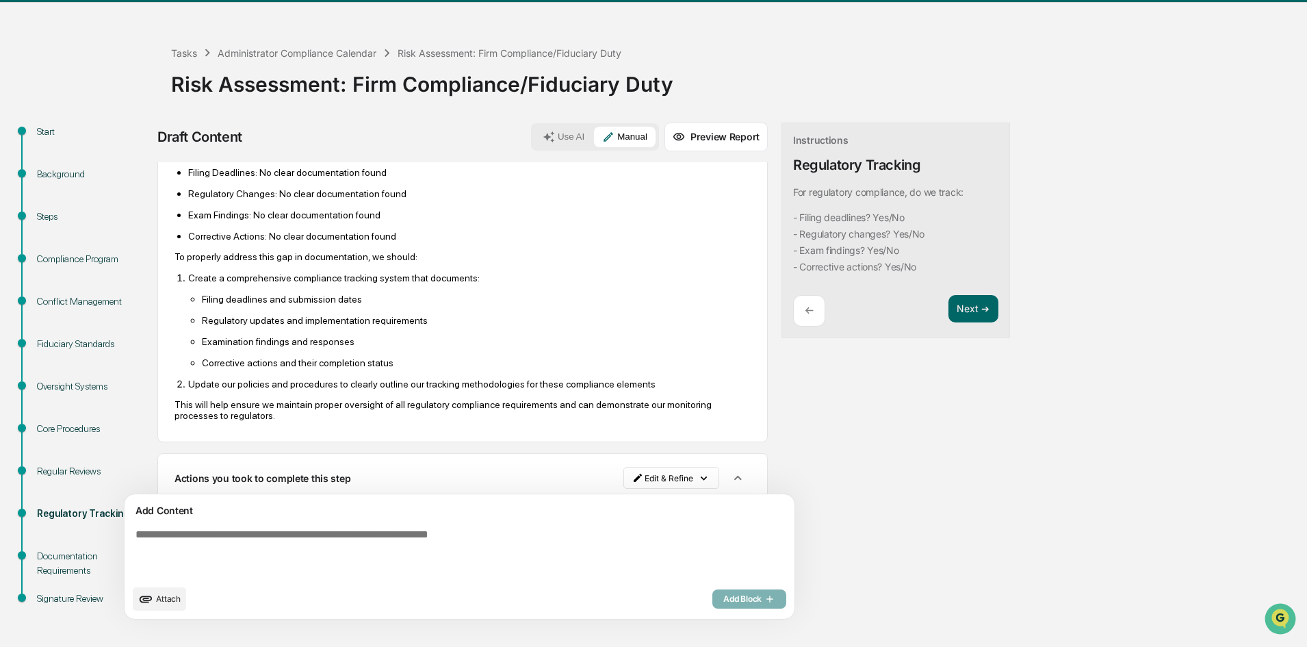
scroll to position [199, 0]
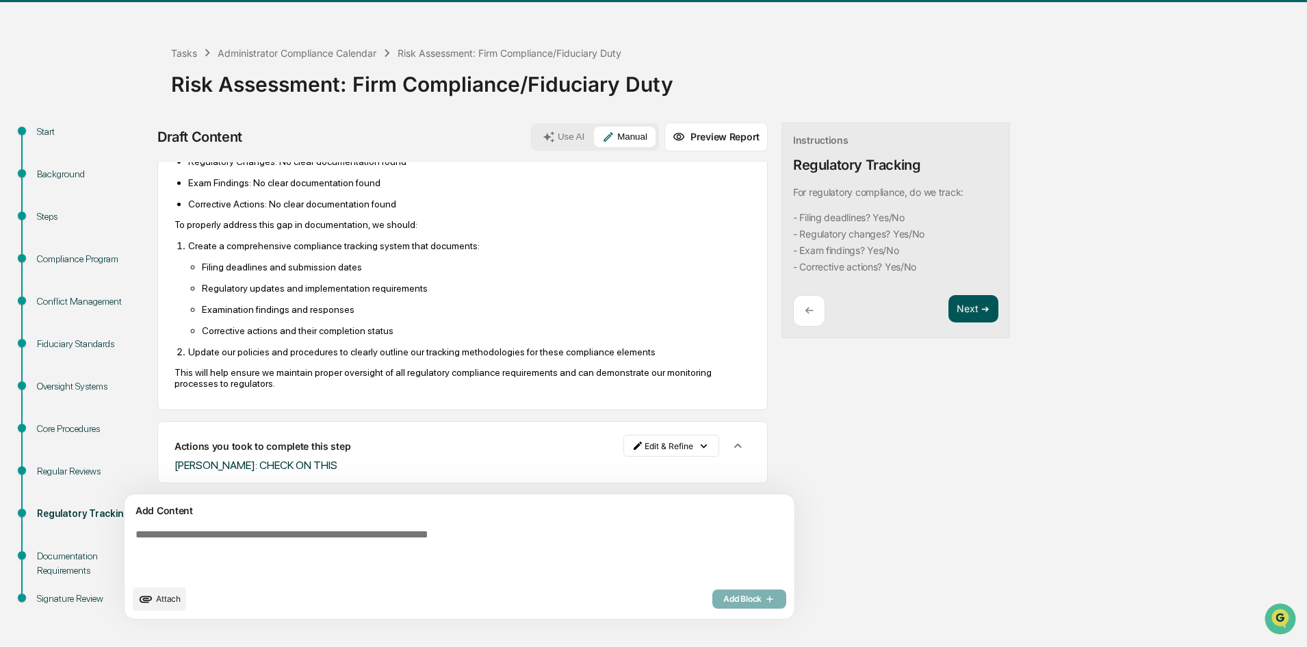
click at [949, 311] on button "Next ➔" at bounding box center [974, 309] width 50 height 28
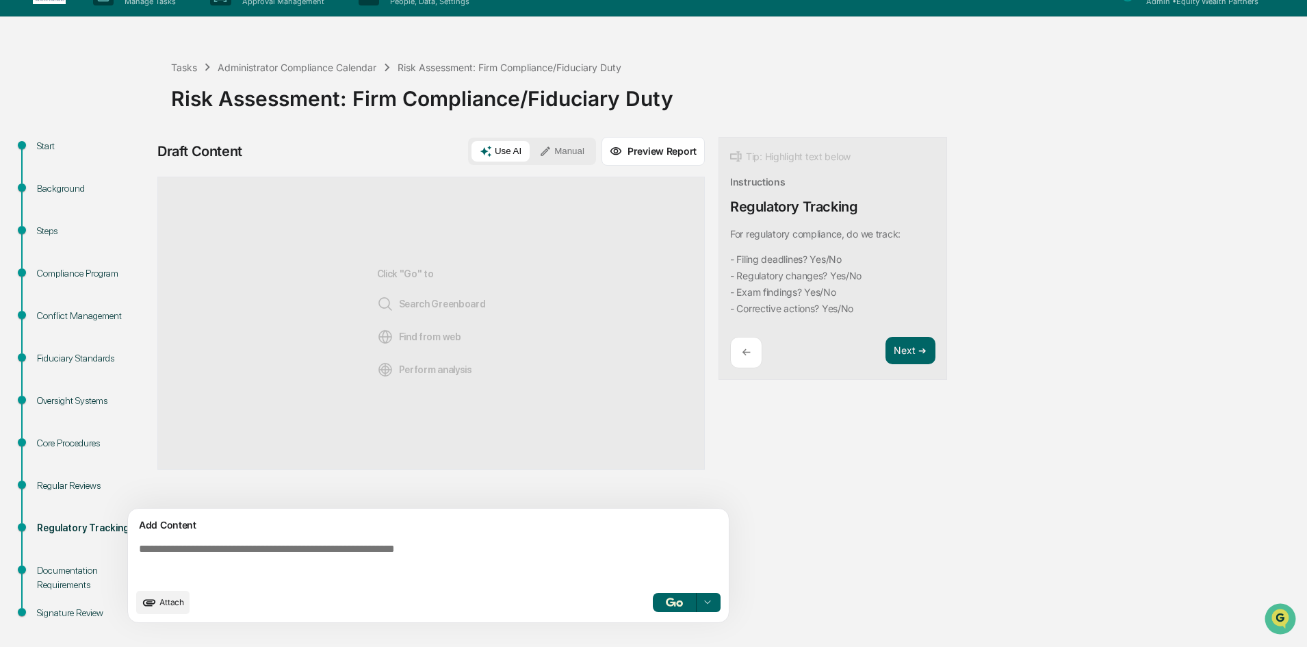
scroll to position [40, 0]
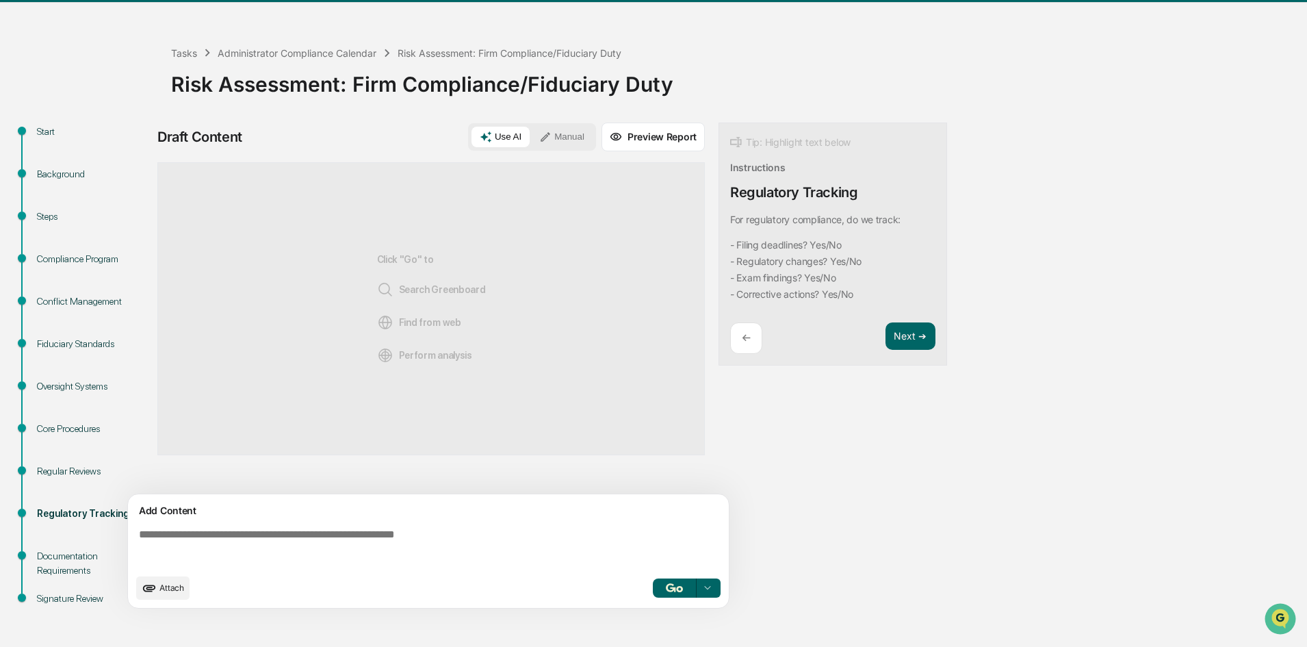
click at [68, 467] on div "Regular Reviews" at bounding box center [93, 471] width 112 height 14
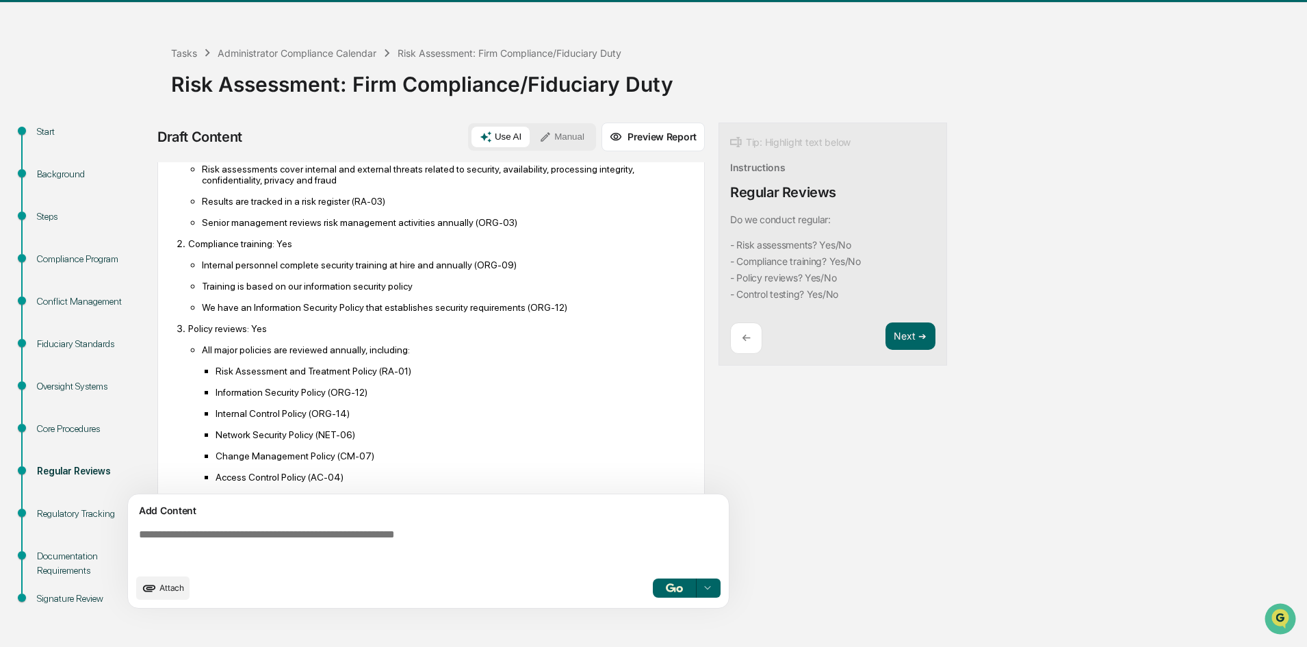
scroll to position [205, 0]
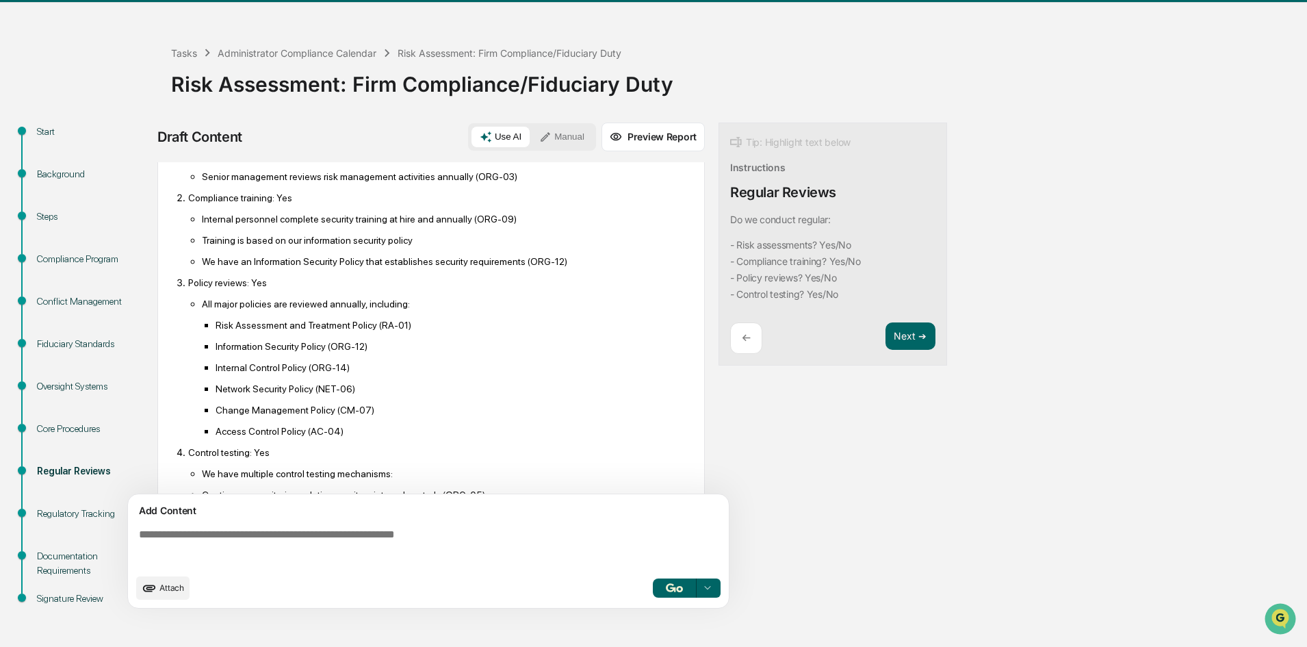
click at [65, 514] on div "Regulatory Tracking" at bounding box center [93, 514] width 112 height 14
click at [68, 510] on div "Regulatory Tracking" at bounding box center [93, 514] width 112 height 14
click at [51, 513] on div "Regulatory Tracking" at bounding box center [93, 514] width 112 height 14
click at [922, 342] on button "Next ➔" at bounding box center [911, 336] width 50 height 28
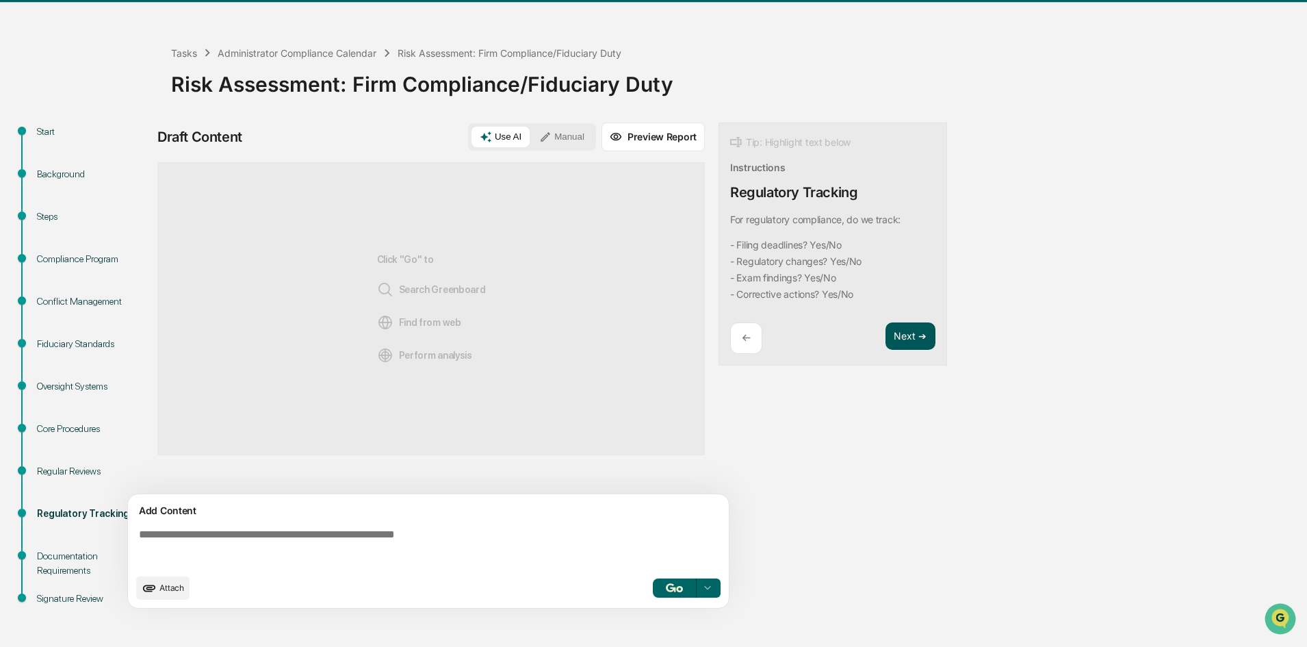
scroll to position [0, 0]
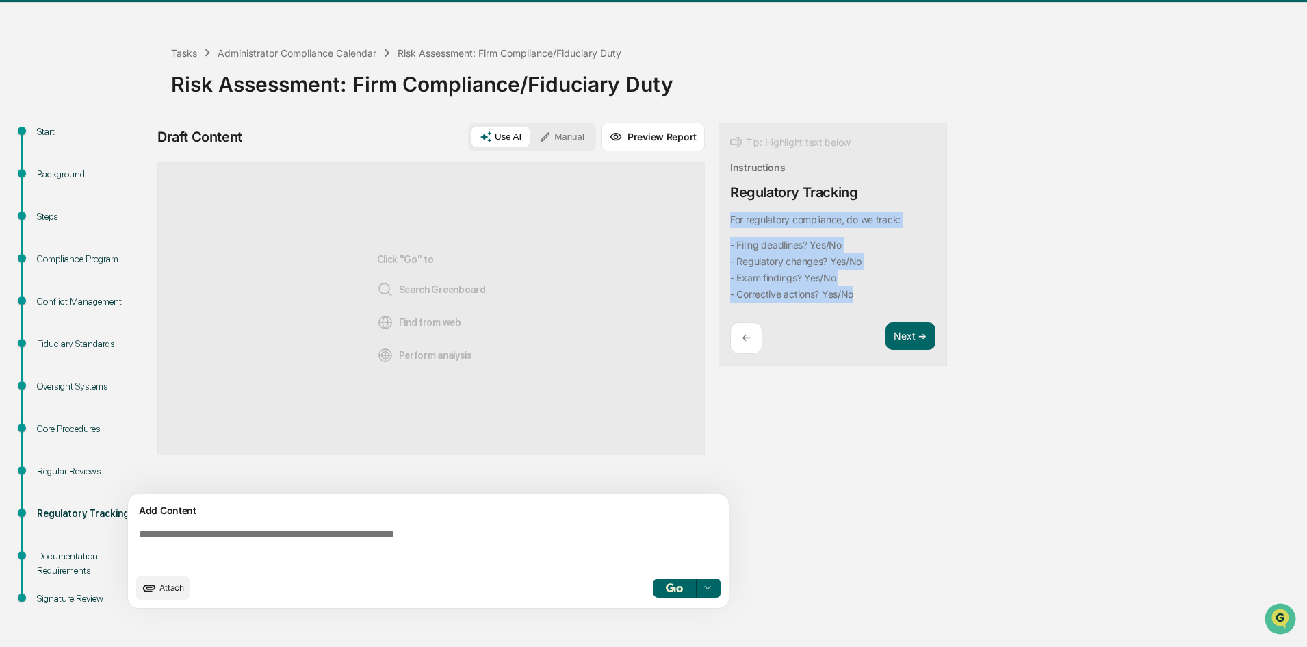
drag, startPoint x: 882, startPoint y: 300, endPoint x: 730, endPoint y: 214, distance: 174.7
click at [730, 214] on div "For regulatory compliance, do we track: - Filing deadlines? Yes/No - Regulatory…" at bounding box center [815, 257] width 170 height 91
copy div "For regulatory compliance, do we track: - Filing deadlines? Yes/No - Regulatory…"
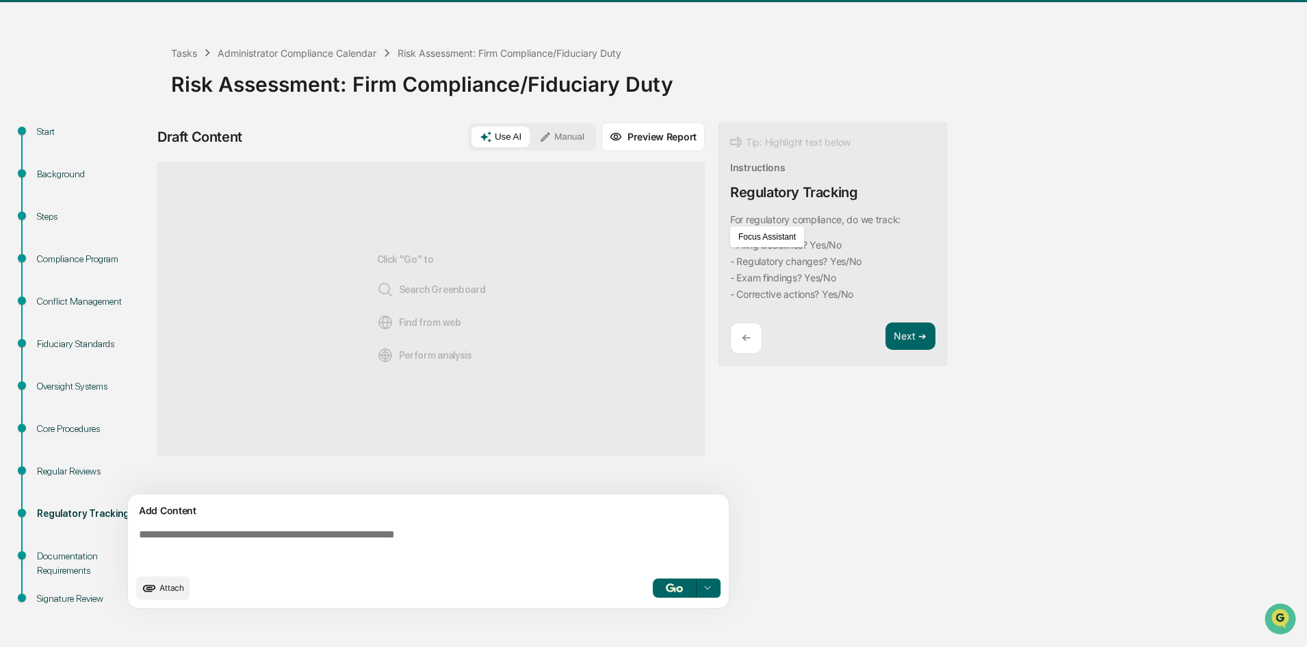
click at [244, 539] on textarea at bounding box center [430, 547] width 595 height 49
paste textarea "**********"
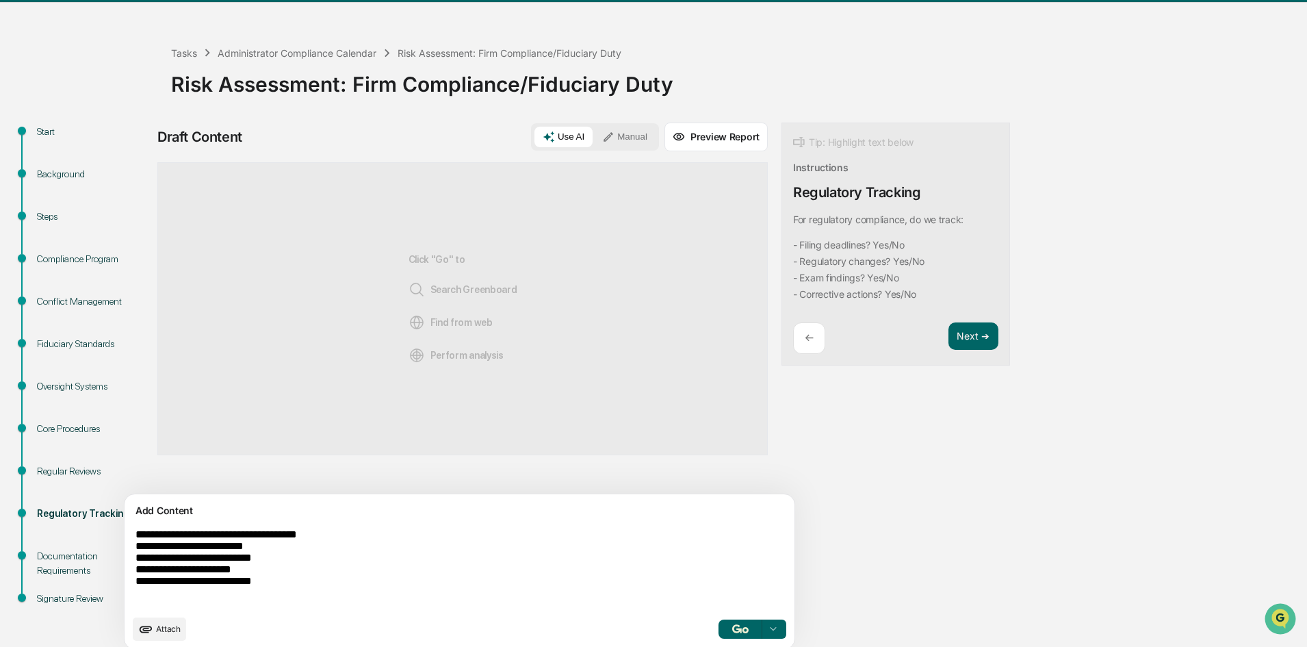
type textarea "**********"
click at [732, 632] on img "button" at bounding box center [740, 628] width 16 height 9
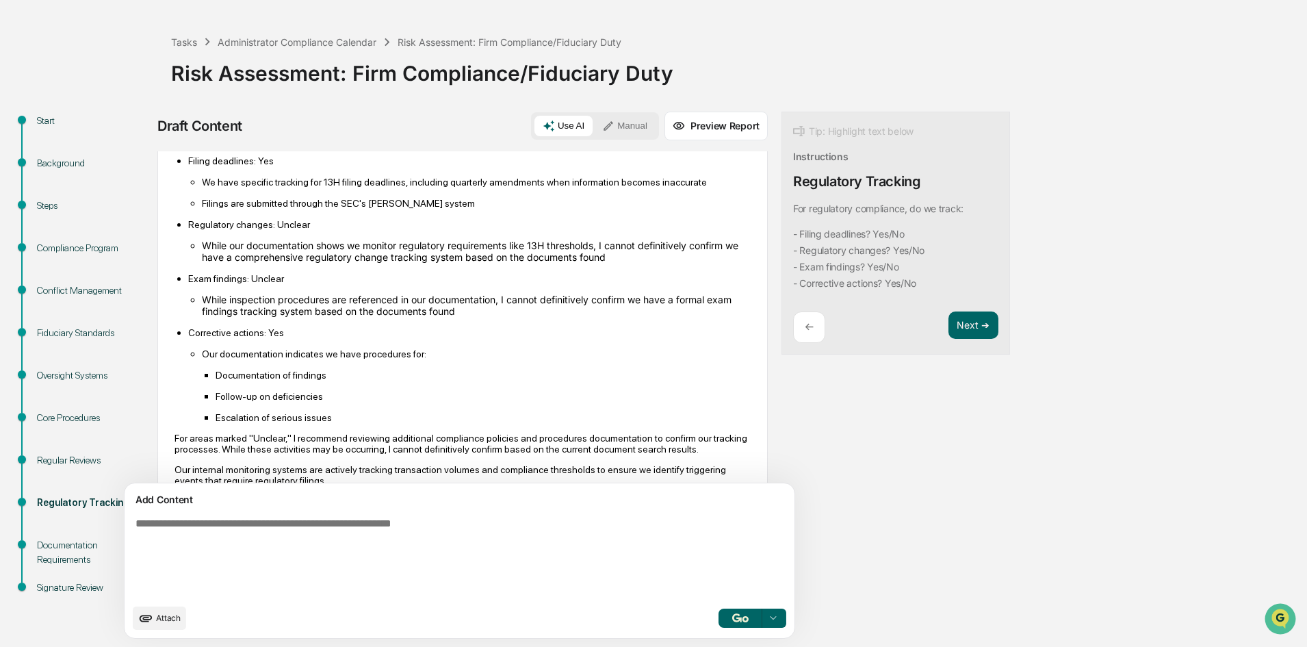
scroll to position [46, 0]
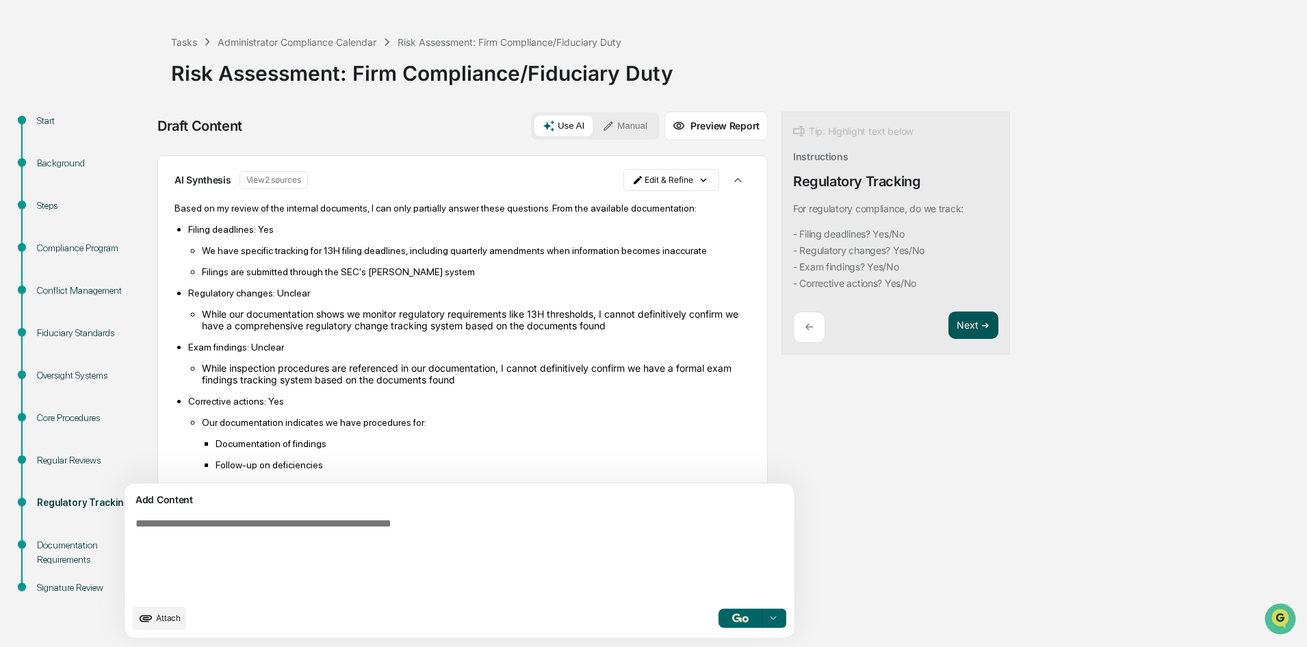
click at [949, 323] on button "Next ➔" at bounding box center [974, 325] width 50 height 28
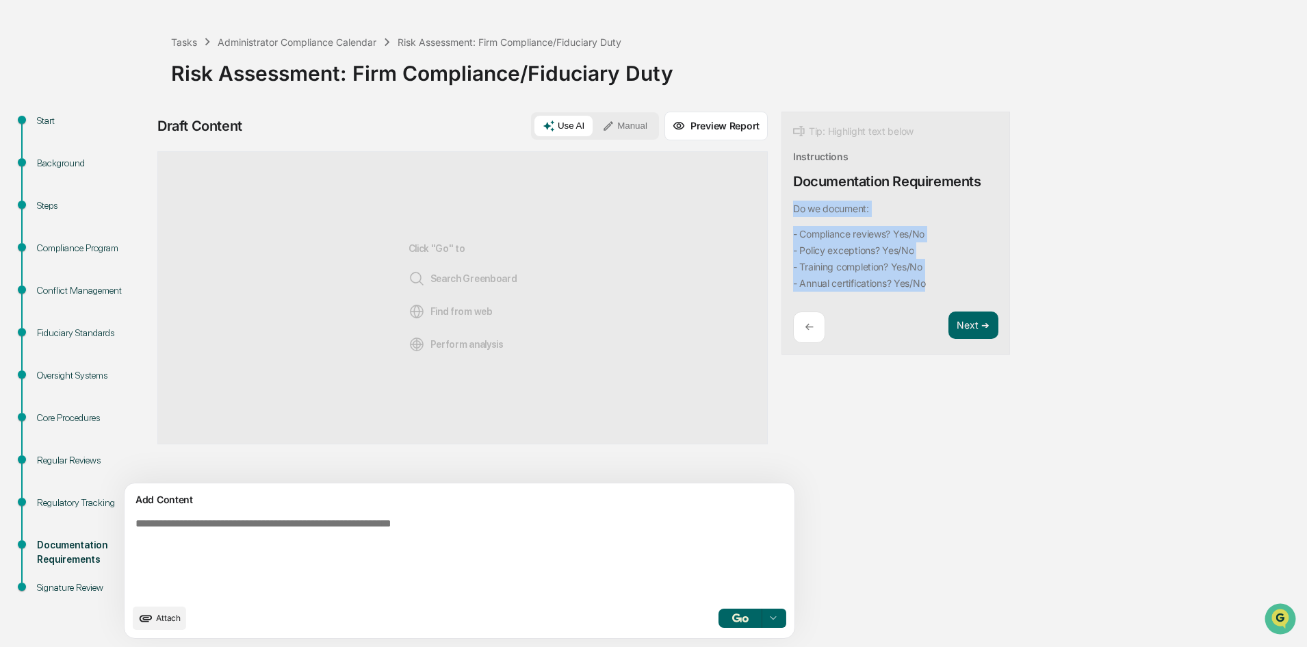
drag, startPoint x: 879, startPoint y: 290, endPoint x: 714, endPoint y: 209, distance: 184.0
click at [714, 209] on div "Draft Content Use AI Manual Preview Report Sources Click "Go" to Search Greenbo…" at bounding box center [540, 379] width 767 height 535
copy div "Do we document: - Compliance reviews? Yes/No - Policy exceptions? Yes/No - Trai…"
click at [284, 522] on textarea at bounding box center [427, 557] width 595 height 90
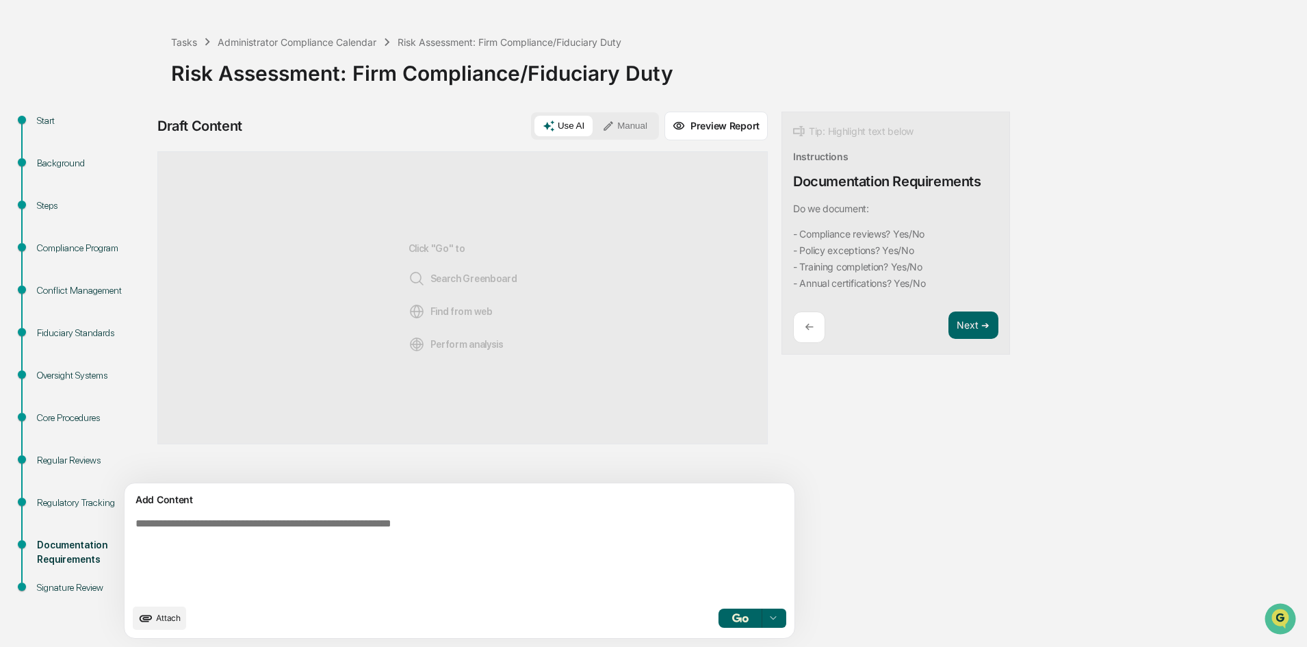
paste textarea "**********"
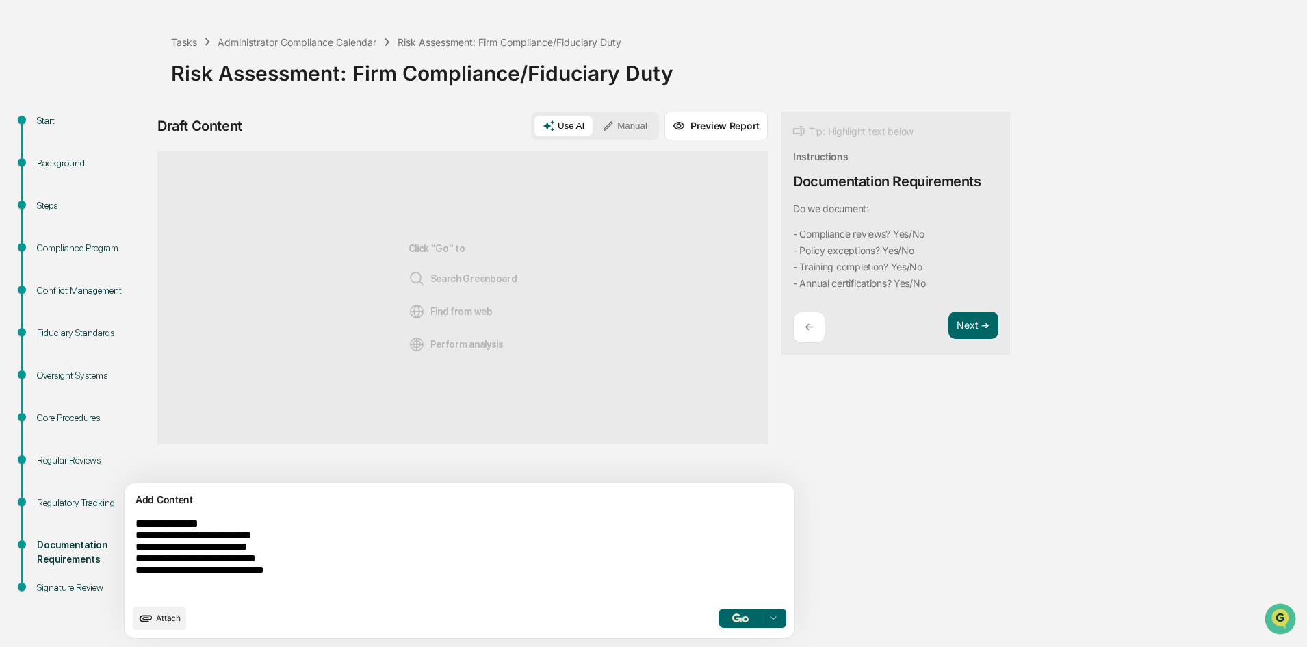
type textarea "**********"
click at [732, 613] on img "button" at bounding box center [740, 617] width 16 height 9
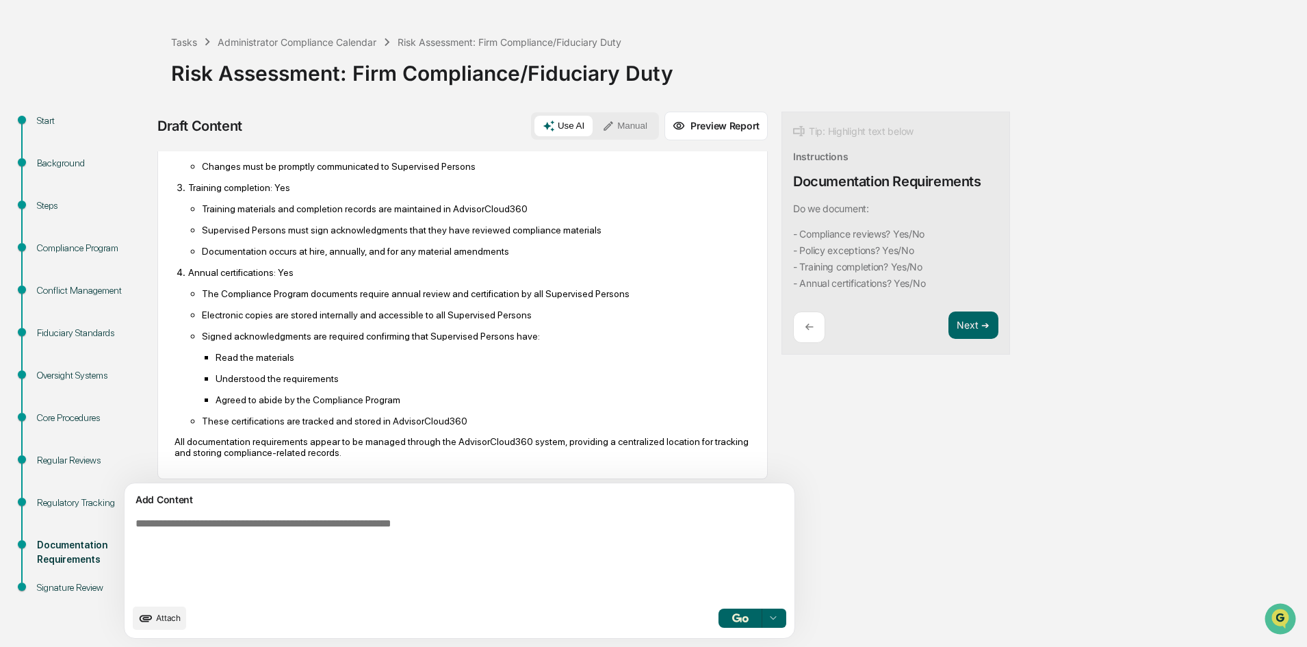
scroll to position [243, 0]
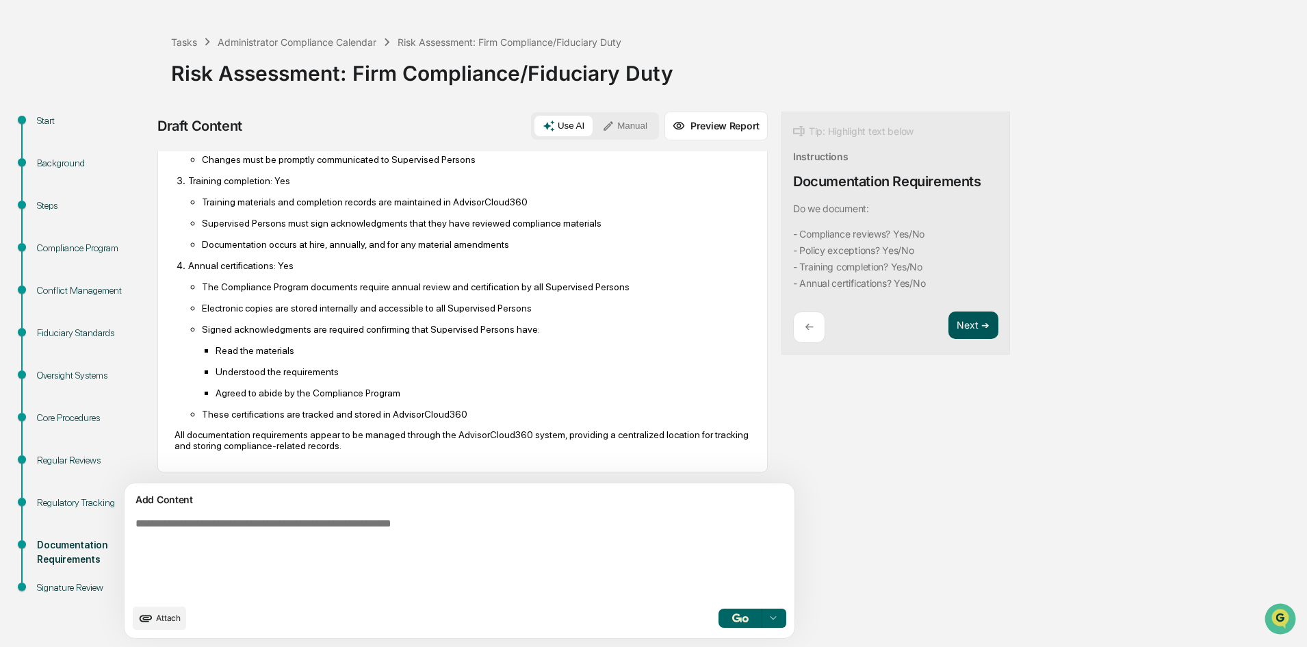
click at [949, 329] on button "Next ➔" at bounding box center [974, 325] width 50 height 28
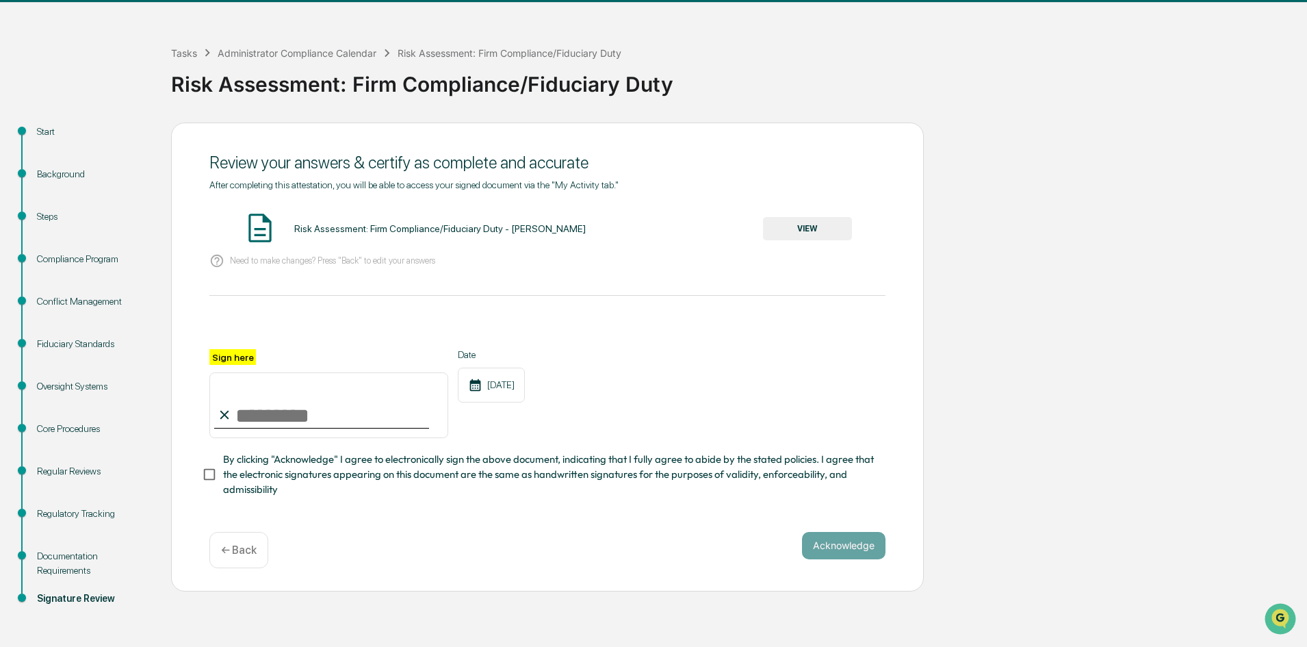
scroll to position [0, 0]
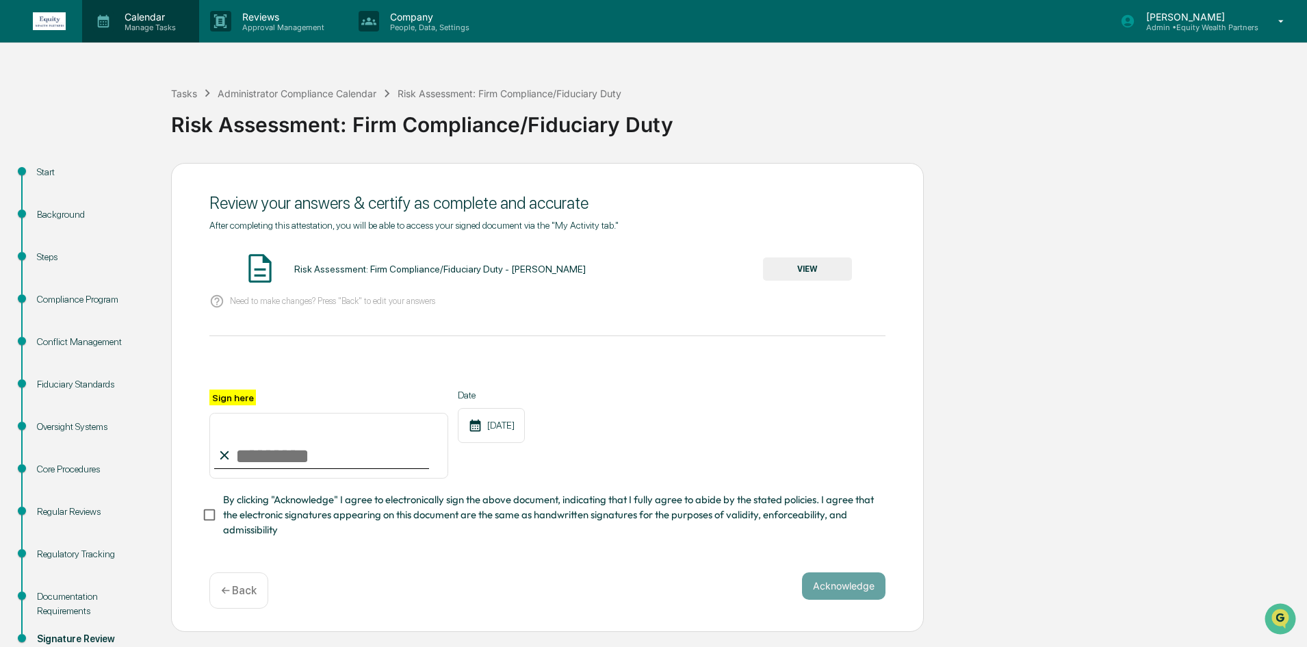
click at [114, 17] on p "Calendar" at bounding box center [148, 17] width 69 height 12
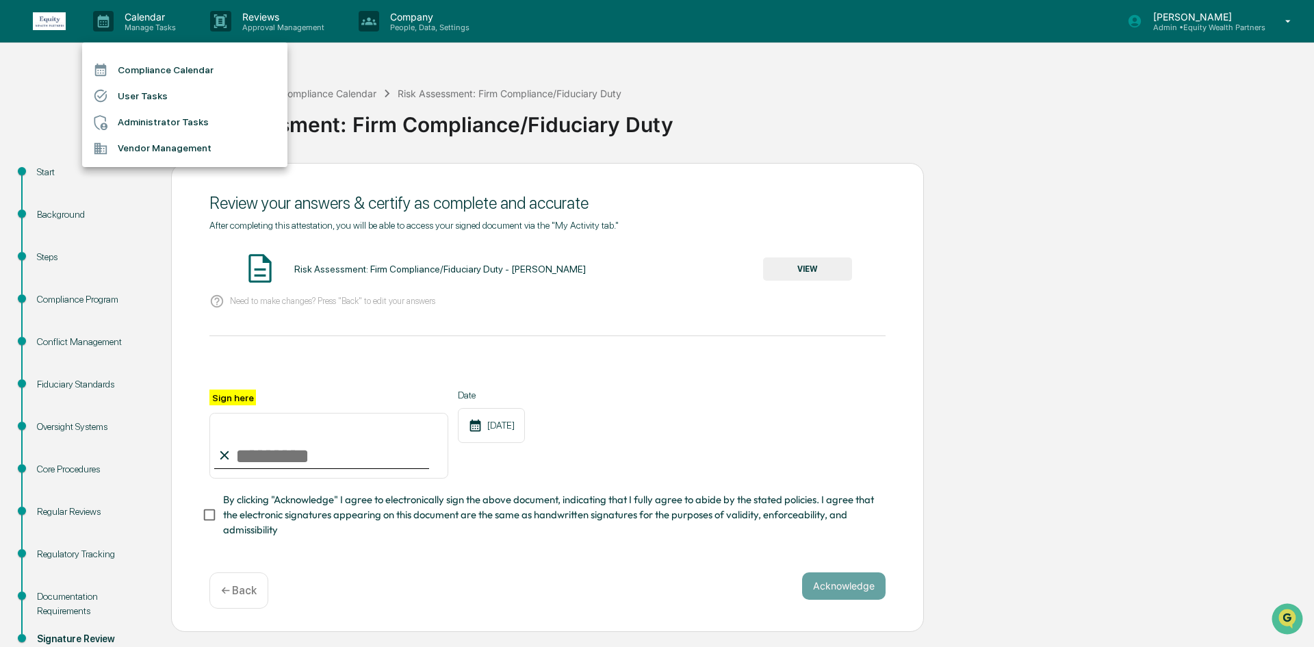
click at [165, 125] on li "Administrator Tasks" at bounding box center [184, 123] width 205 height 26
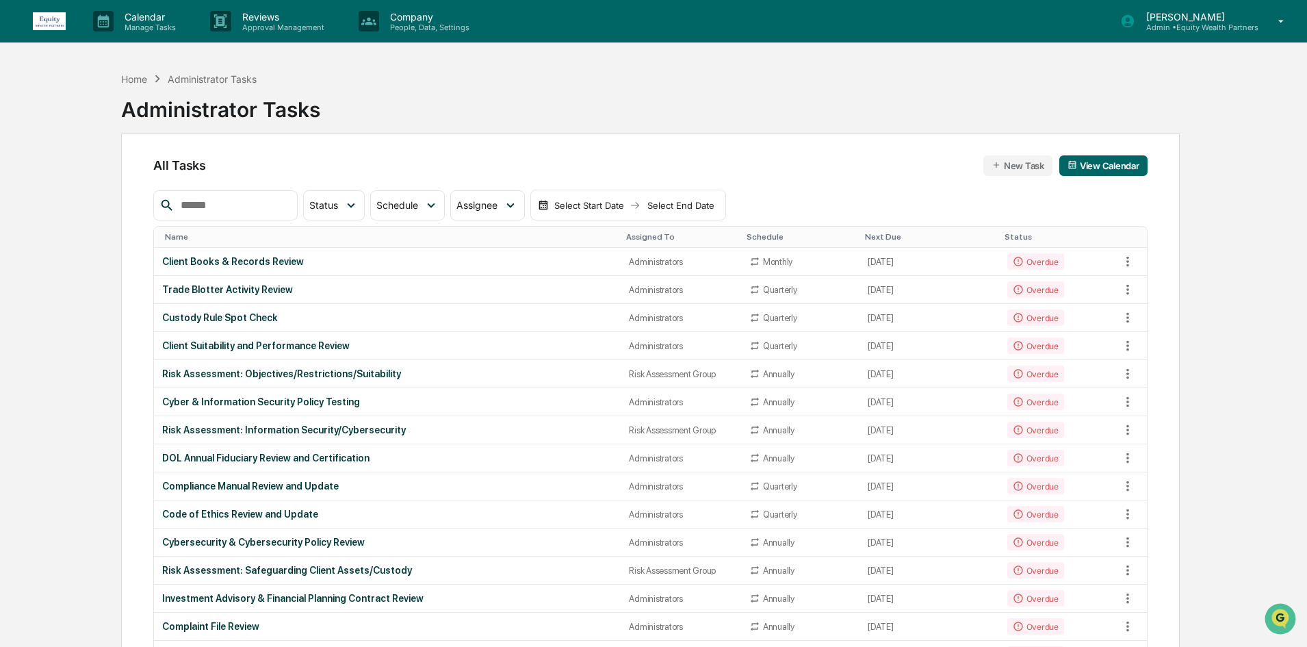
click at [264, 196] on input "text" at bounding box center [233, 205] width 116 height 18
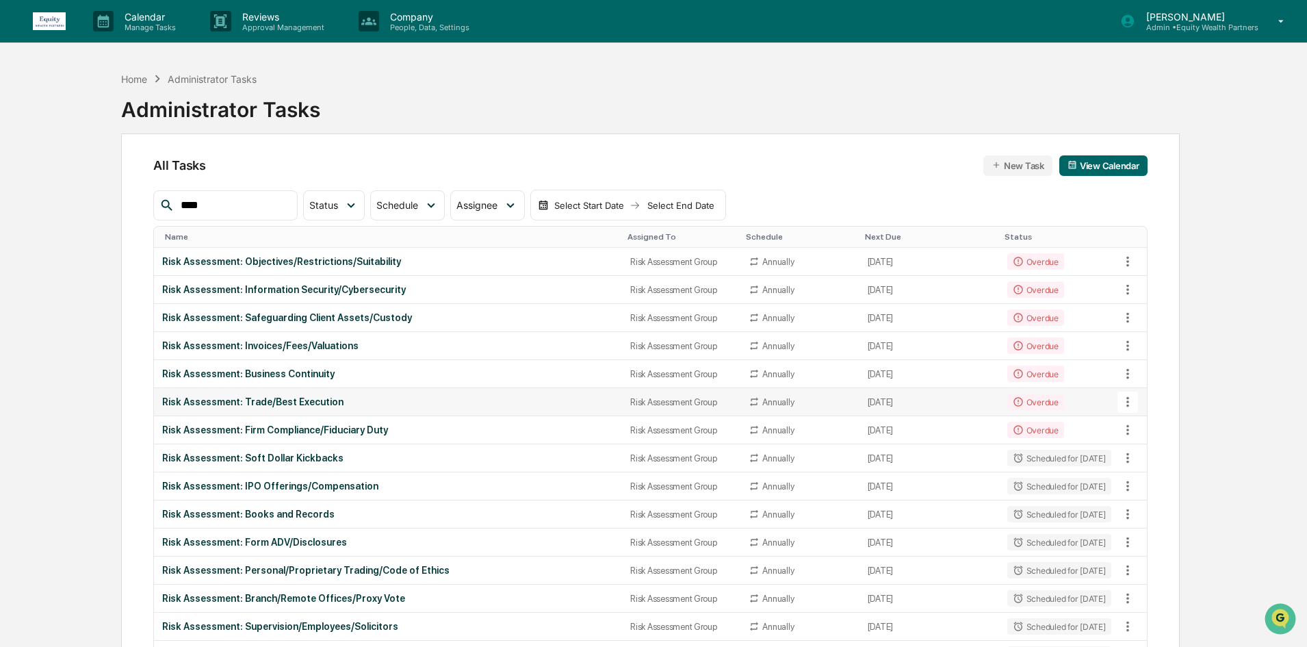
type input "****"
click at [342, 400] on div "Risk Assessment: Trade/Best Execution" at bounding box center [388, 401] width 452 height 11
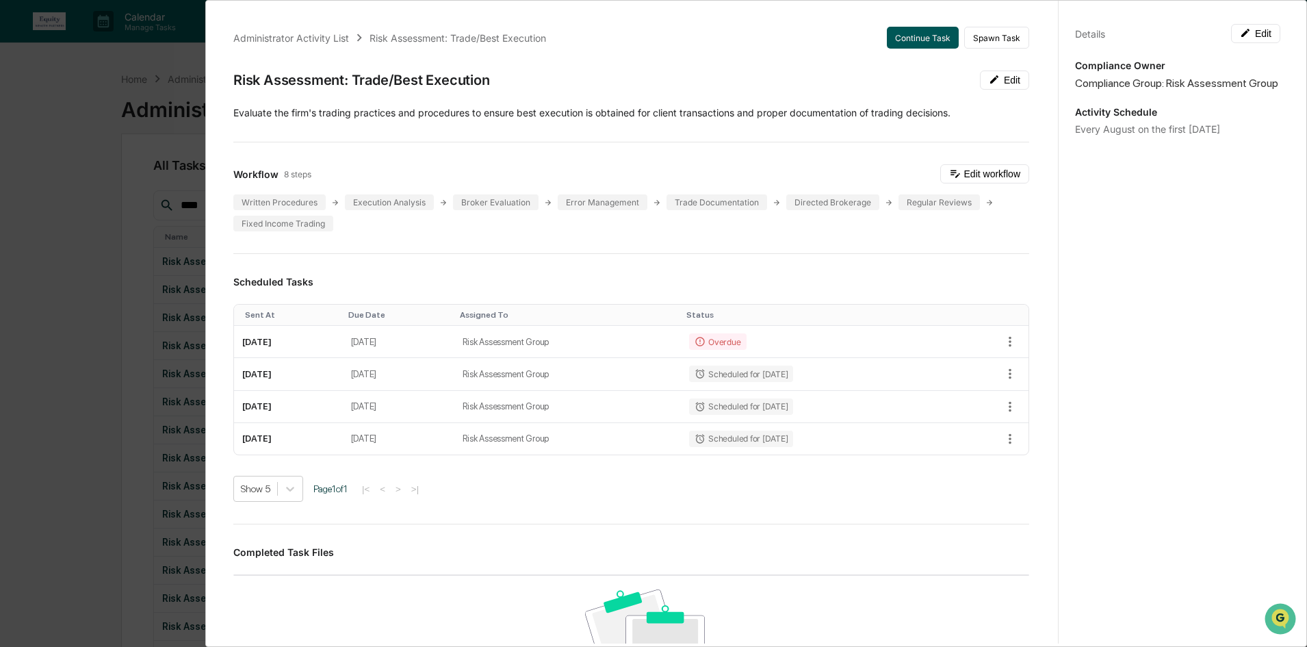
click at [897, 42] on button "Continue Task" at bounding box center [923, 38] width 72 height 22
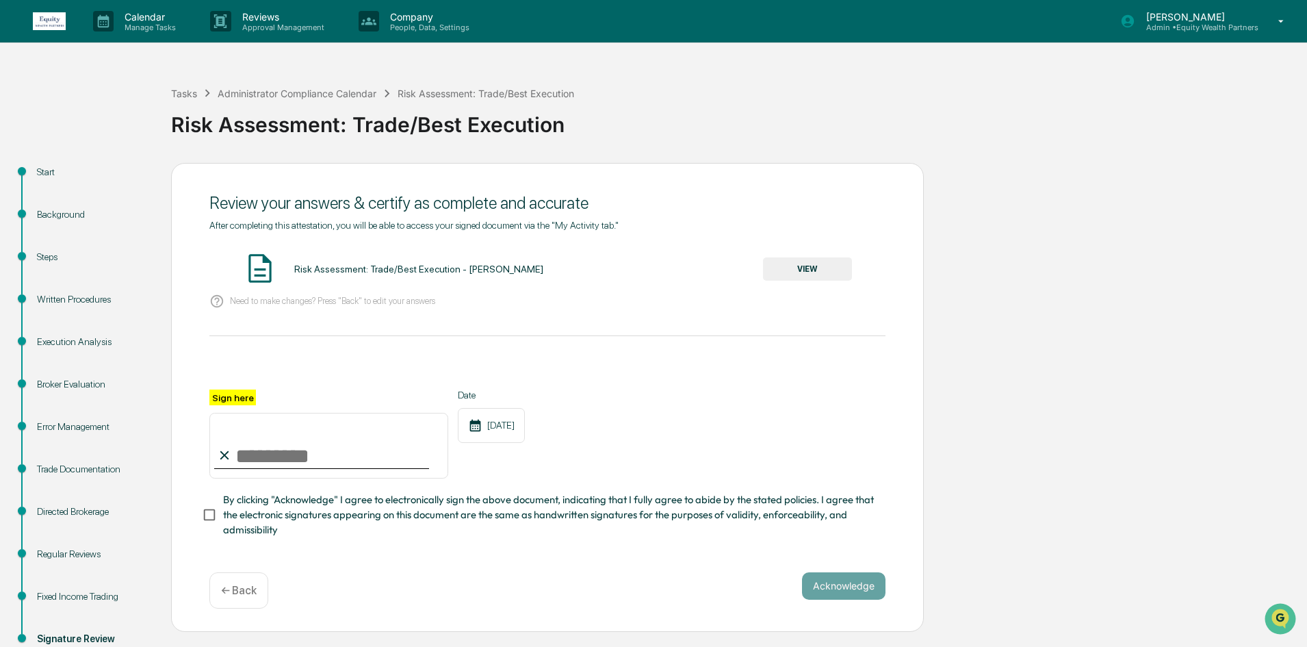
click at [79, 594] on div "Fixed Income Trading" at bounding box center [93, 596] width 112 height 14
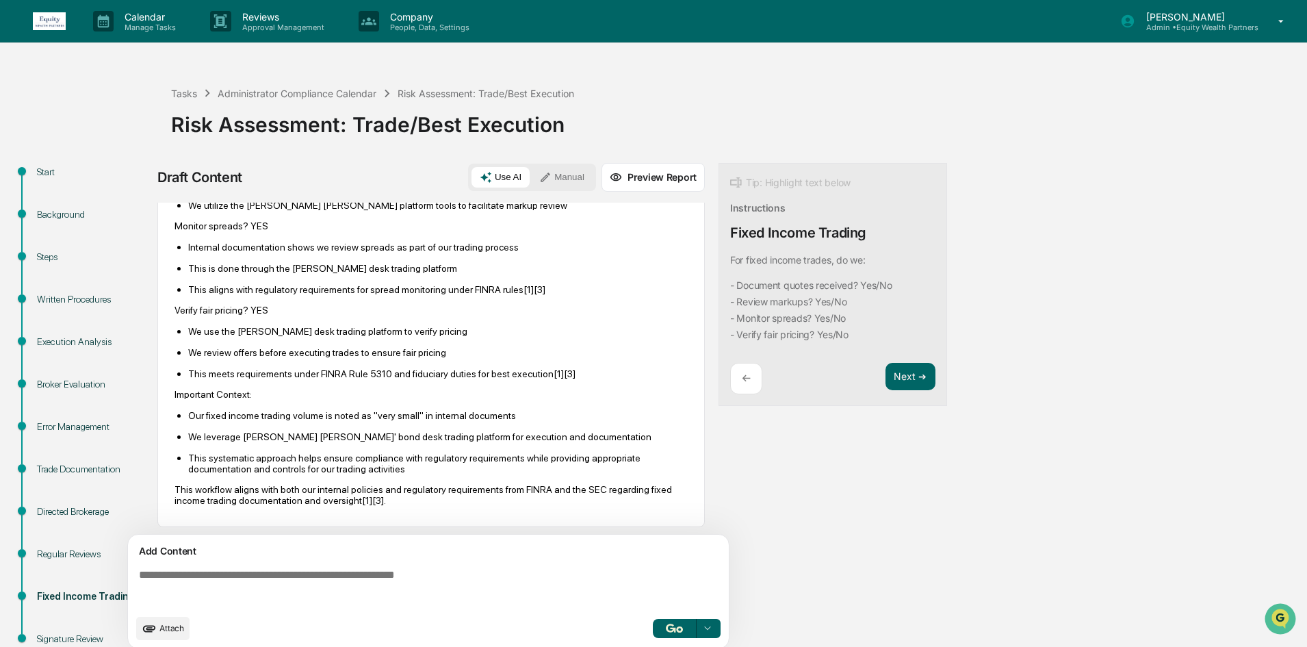
scroll to position [294, 0]
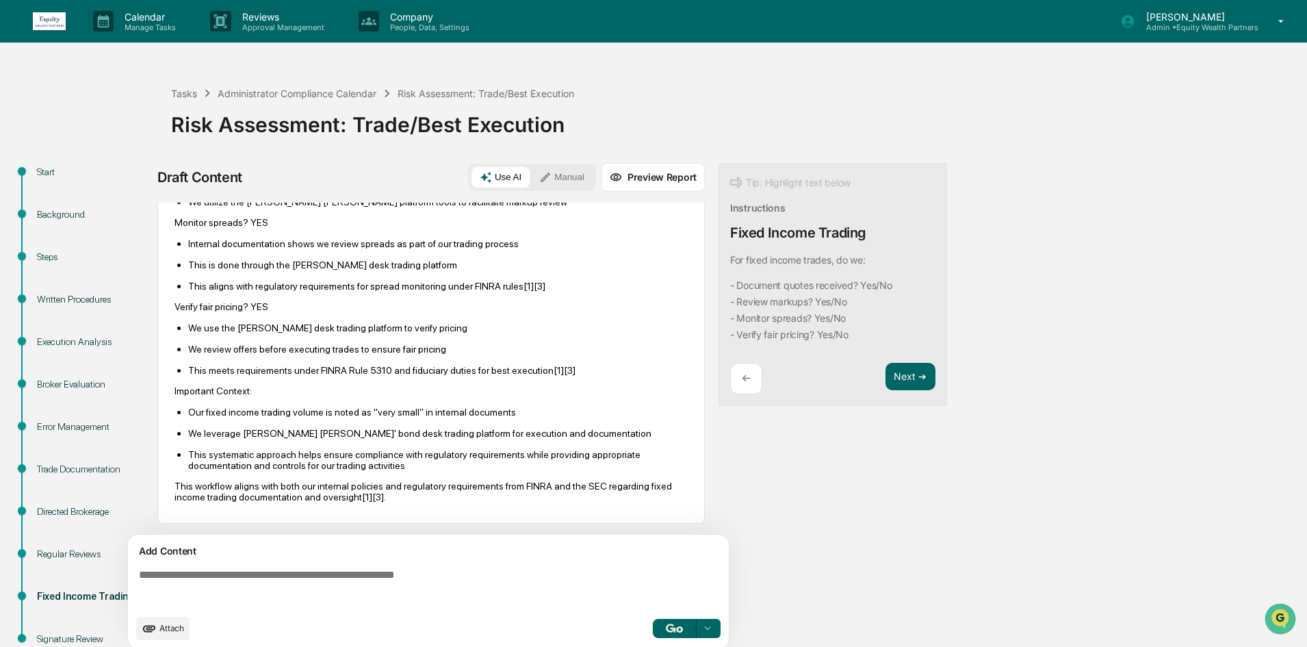
click at [60, 554] on div "Regular Reviews" at bounding box center [93, 554] width 112 height 14
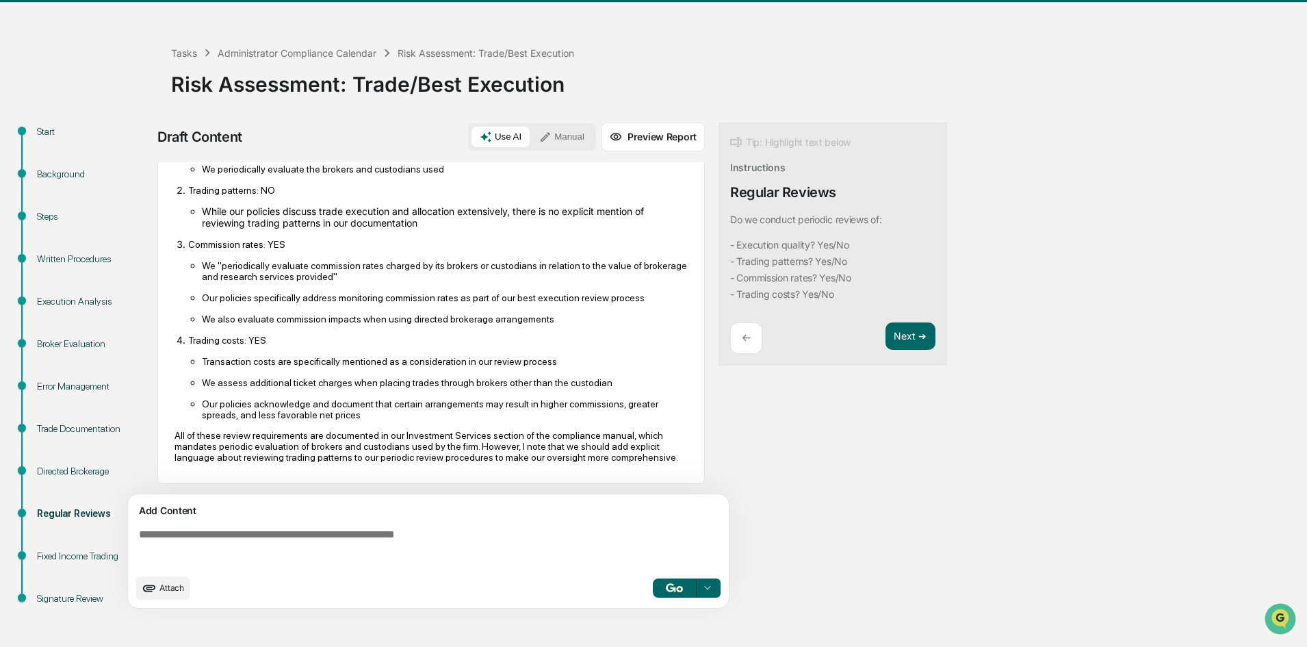
scroll to position [192, 0]
click at [79, 473] on div "Directed Brokerage" at bounding box center [93, 471] width 112 height 14
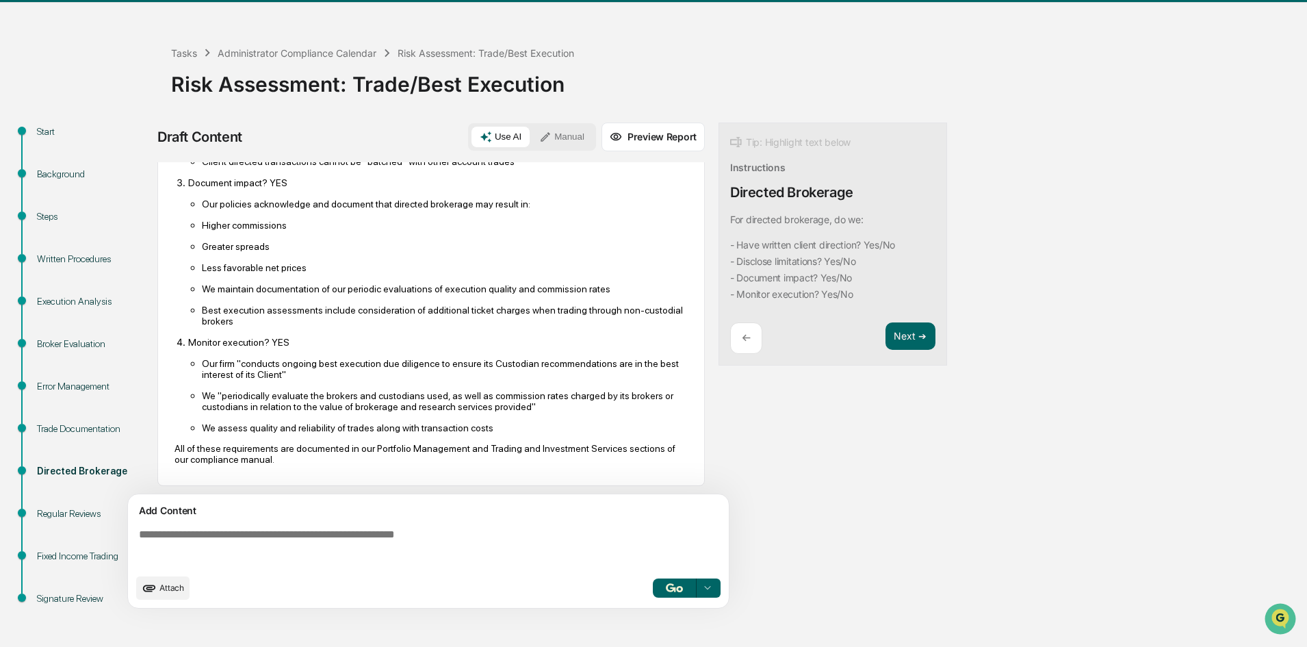
scroll to position [340, 0]
click at [88, 425] on div "Trade Documentation" at bounding box center [93, 429] width 112 height 14
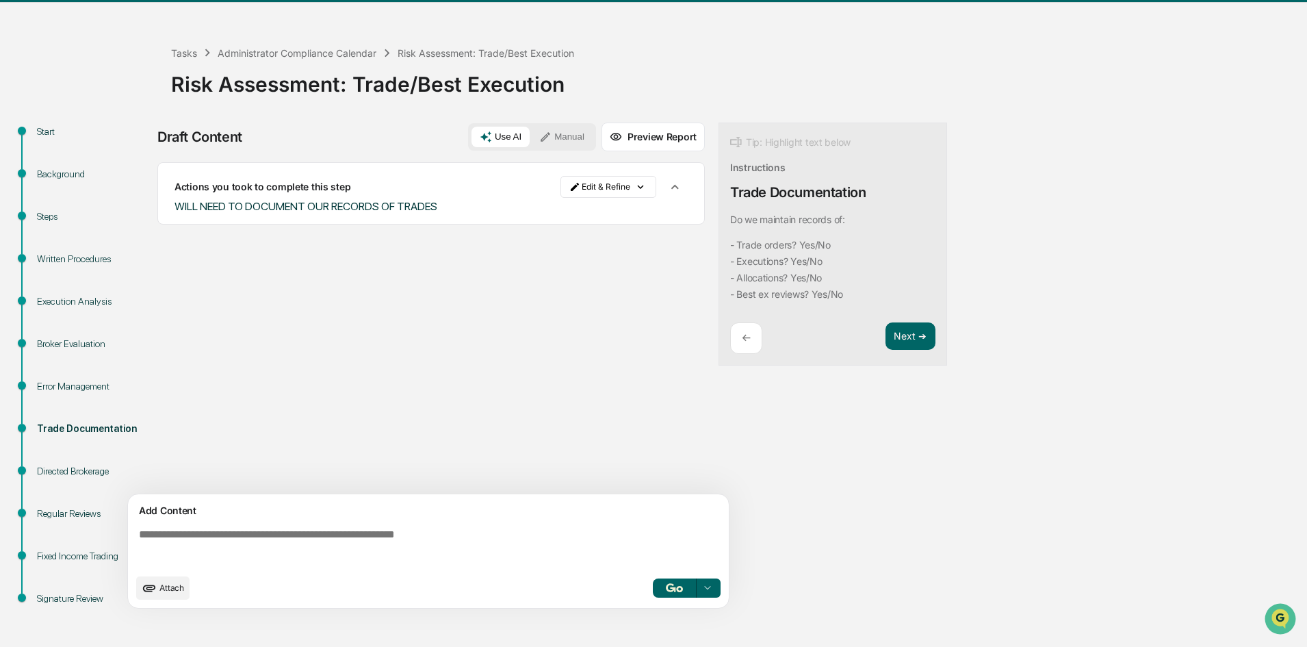
scroll to position [0, 0]
click at [46, 387] on div "Error Management" at bounding box center [93, 386] width 112 height 14
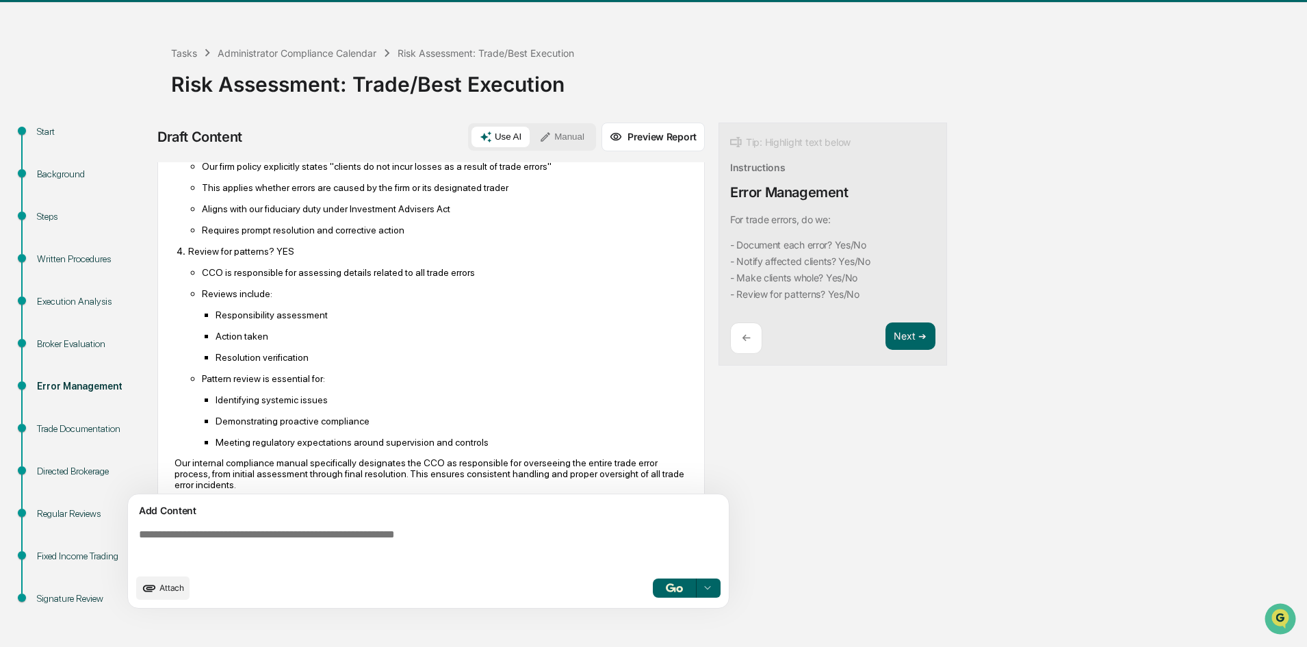
scroll to position [498, 0]
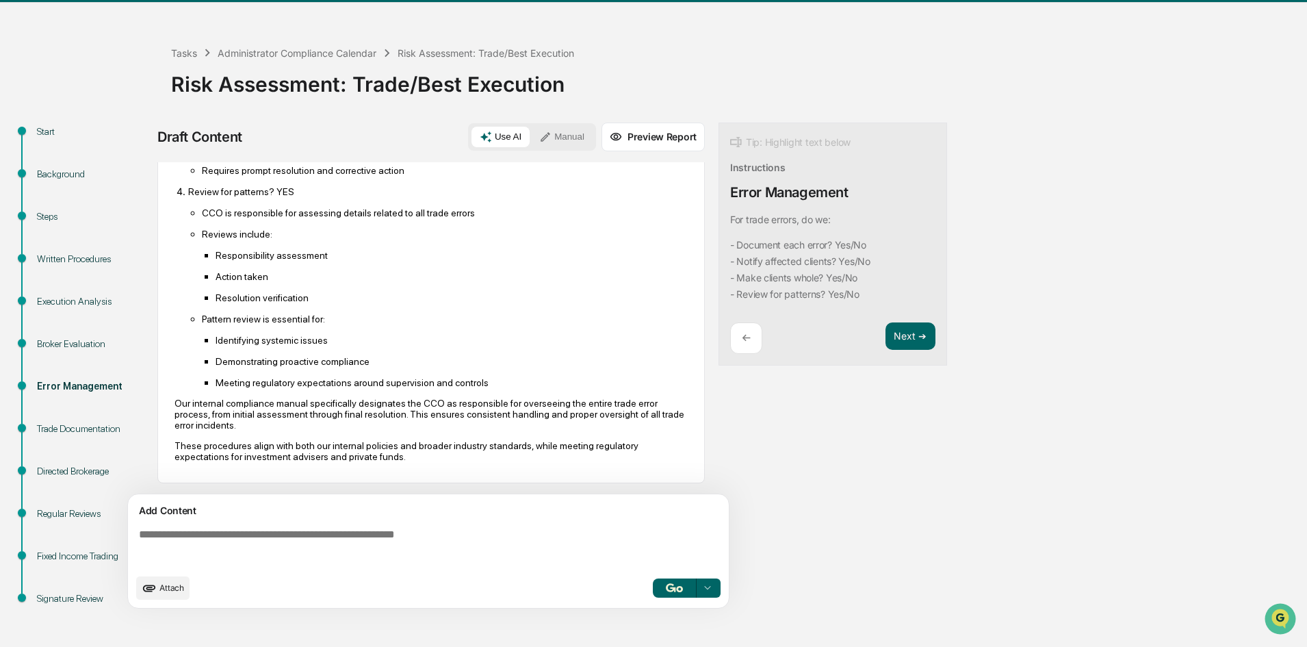
click at [75, 331] on div "Execution Analysis" at bounding box center [93, 317] width 134 height 42
click at [75, 335] on div "Execution Analysis" at bounding box center [93, 317] width 134 height 42
click at [76, 342] on div "Broker Evaluation" at bounding box center [93, 344] width 112 height 14
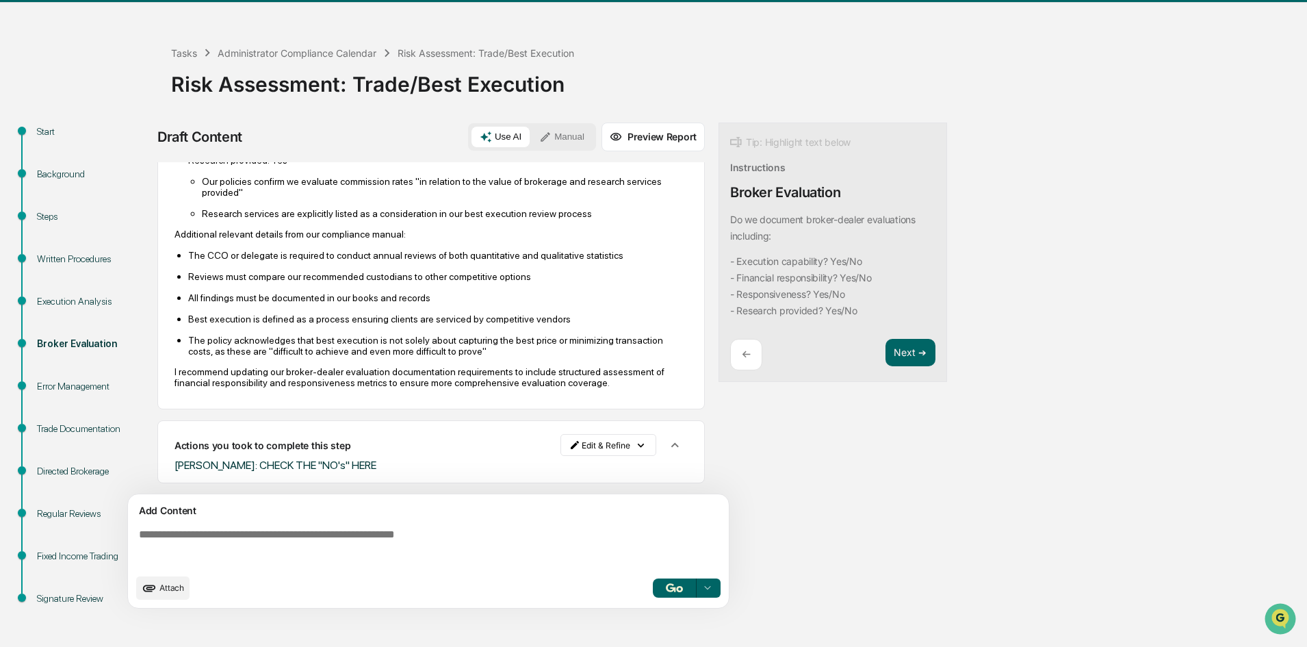
scroll to position [359, 0]
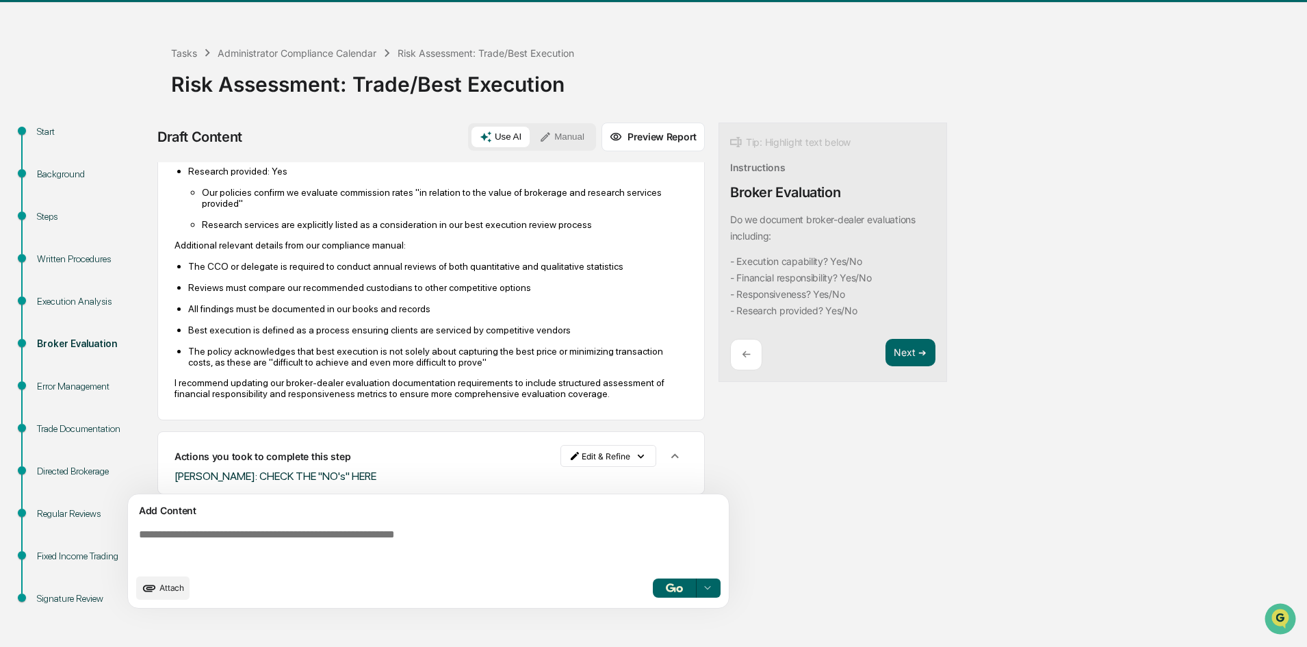
click at [75, 307] on div "Execution Analysis" at bounding box center [93, 301] width 112 height 14
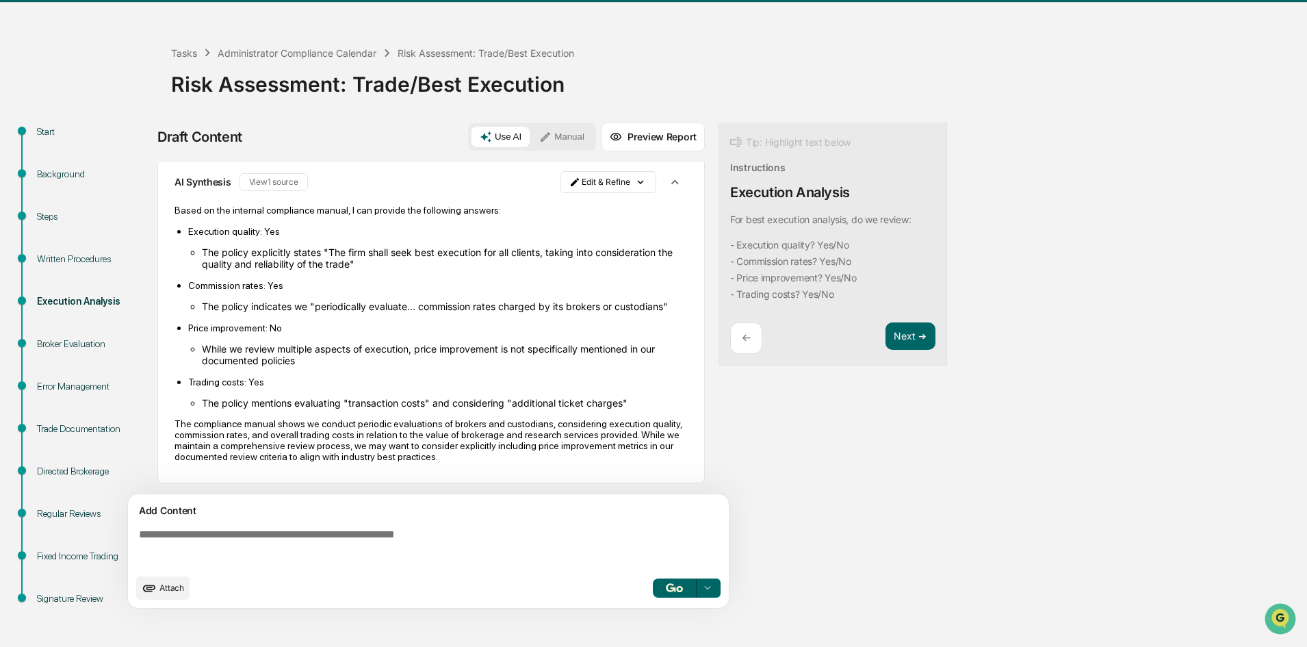
scroll to position [55, 0]
click at [75, 260] on div "Written Procedures" at bounding box center [93, 259] width 112 height 14
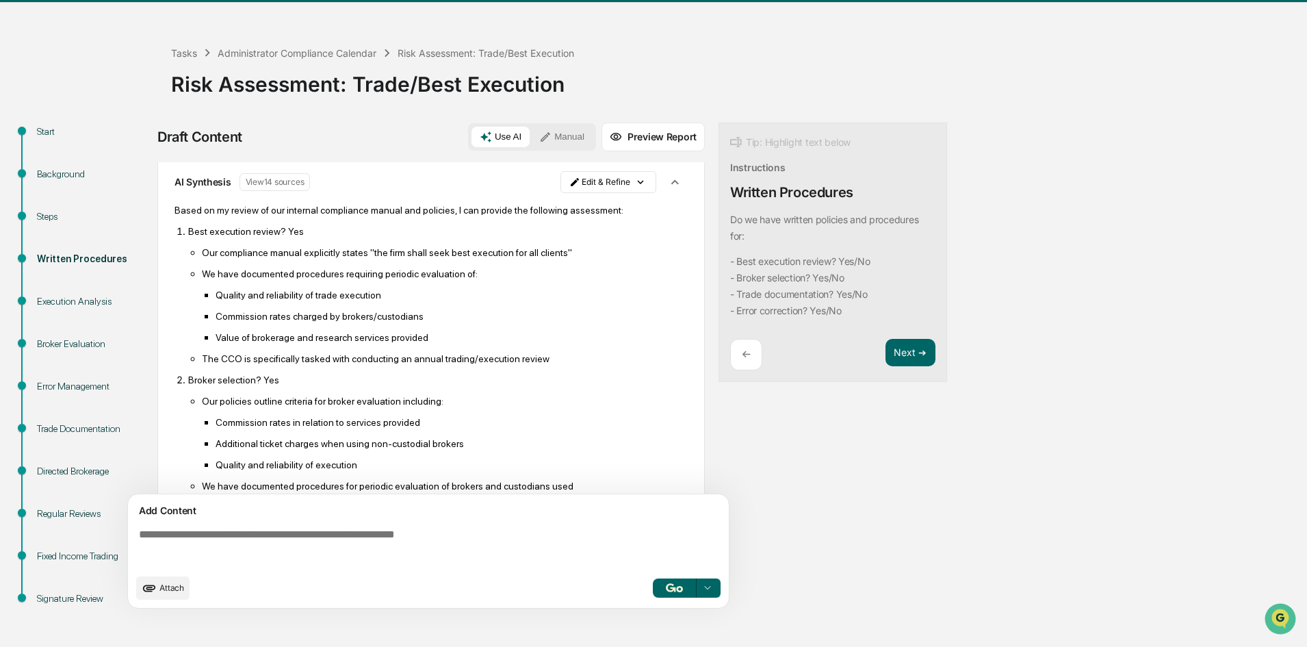
scroll to position [392, 0]
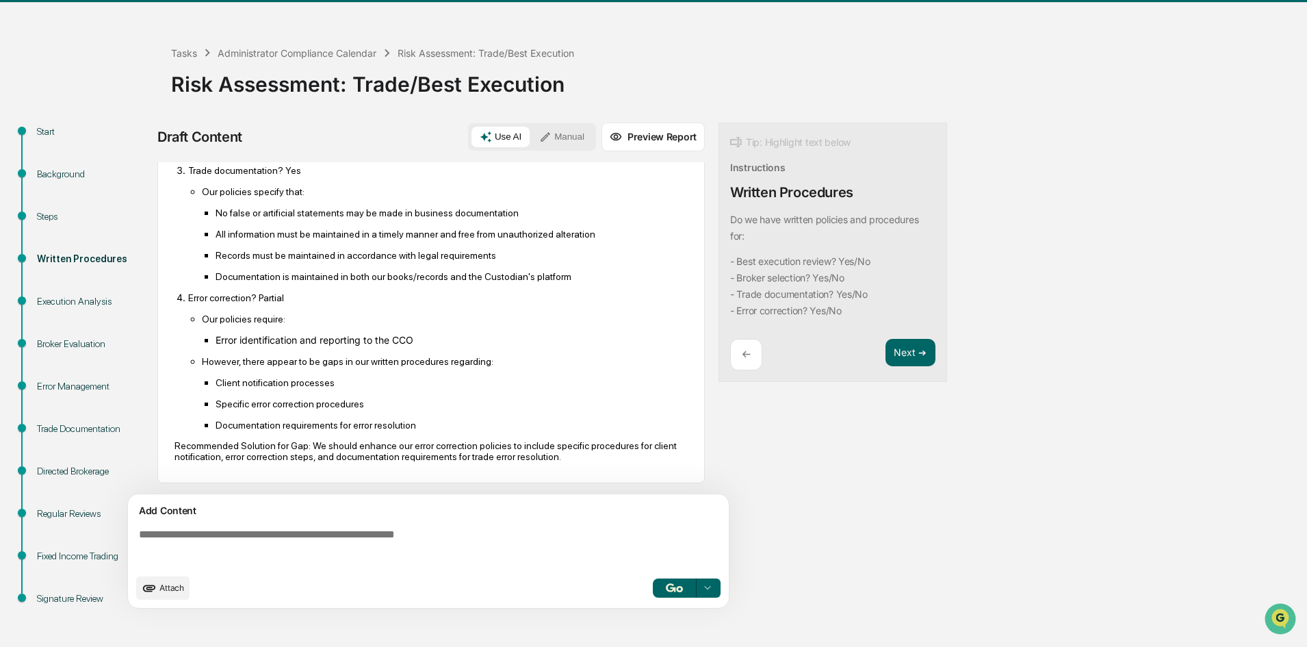
click at [47, 212] on div "Steps" at bounding box center [93, 216] width 112 height 14
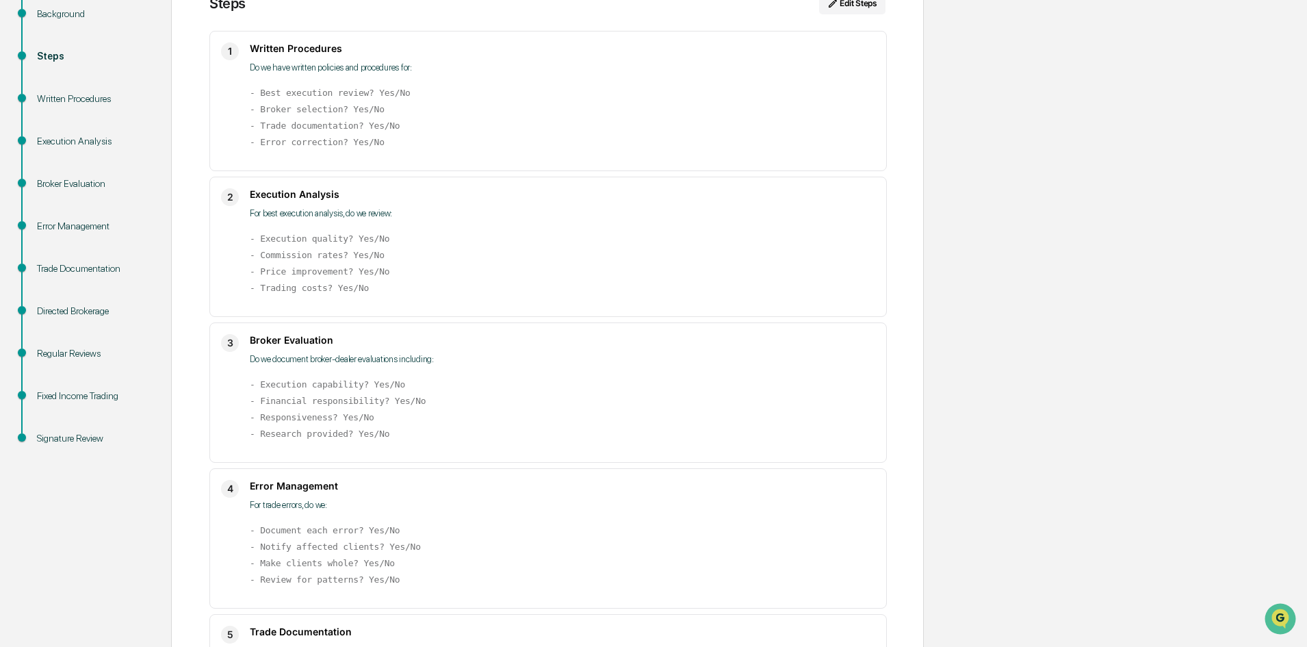
scroll to position [342, 0]
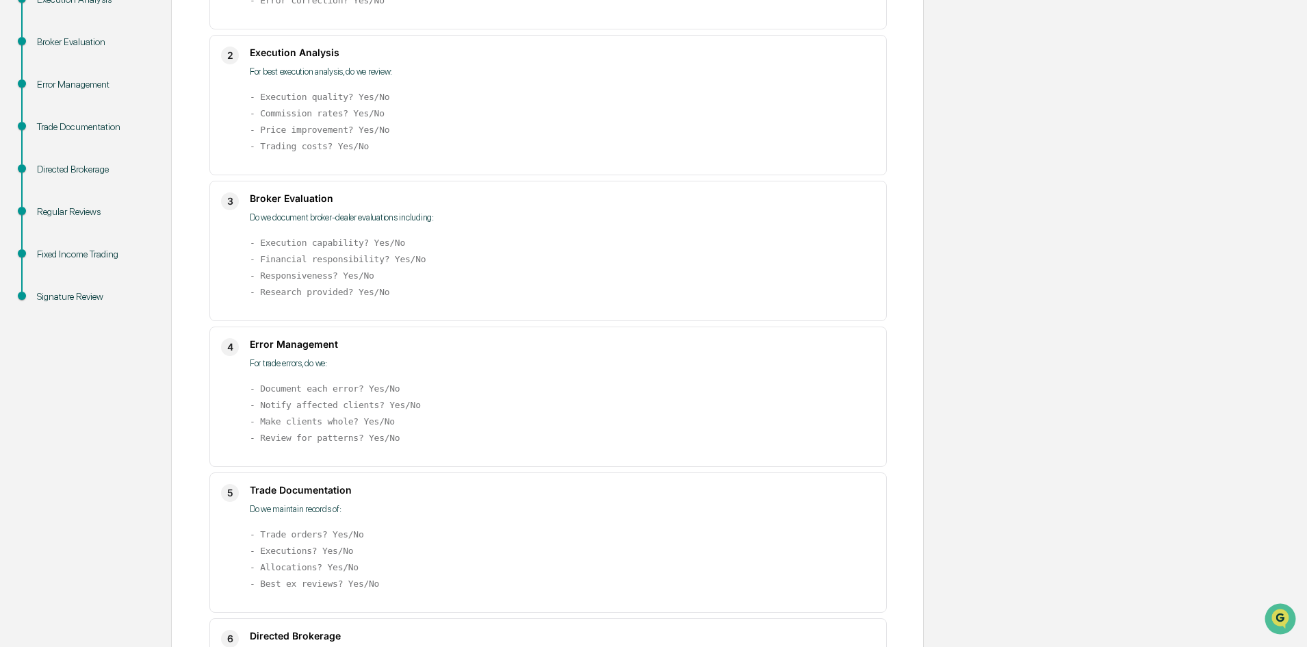
click at [86, 296] on div "Signature Review" at bounding box center [93, 297] width 112 height 14
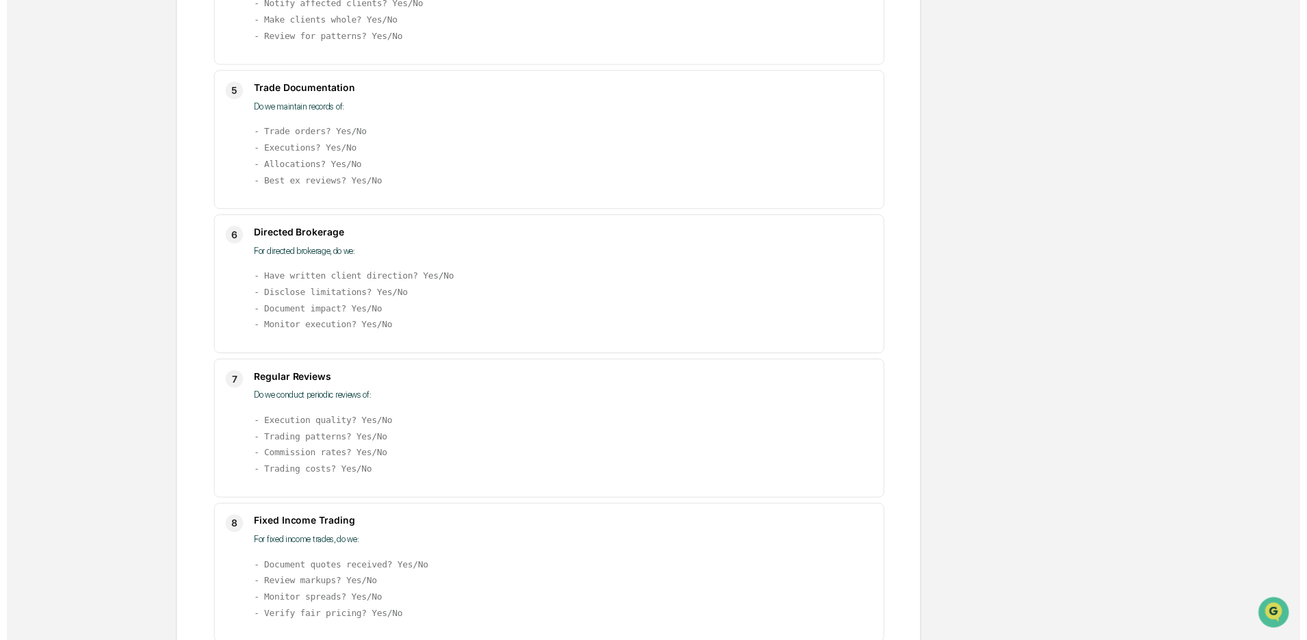
scroll to position [818, 0]
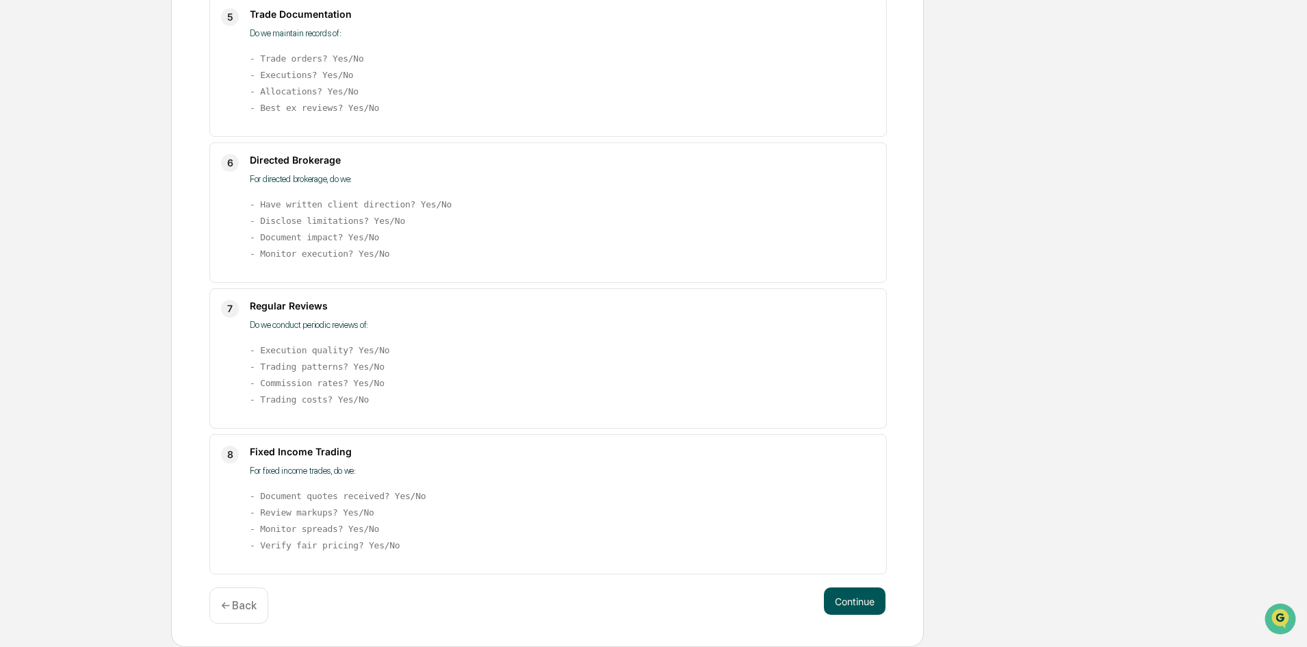
click at [824, 607] on button "Continue" at bounding box center [855, 600] width 62 height 27
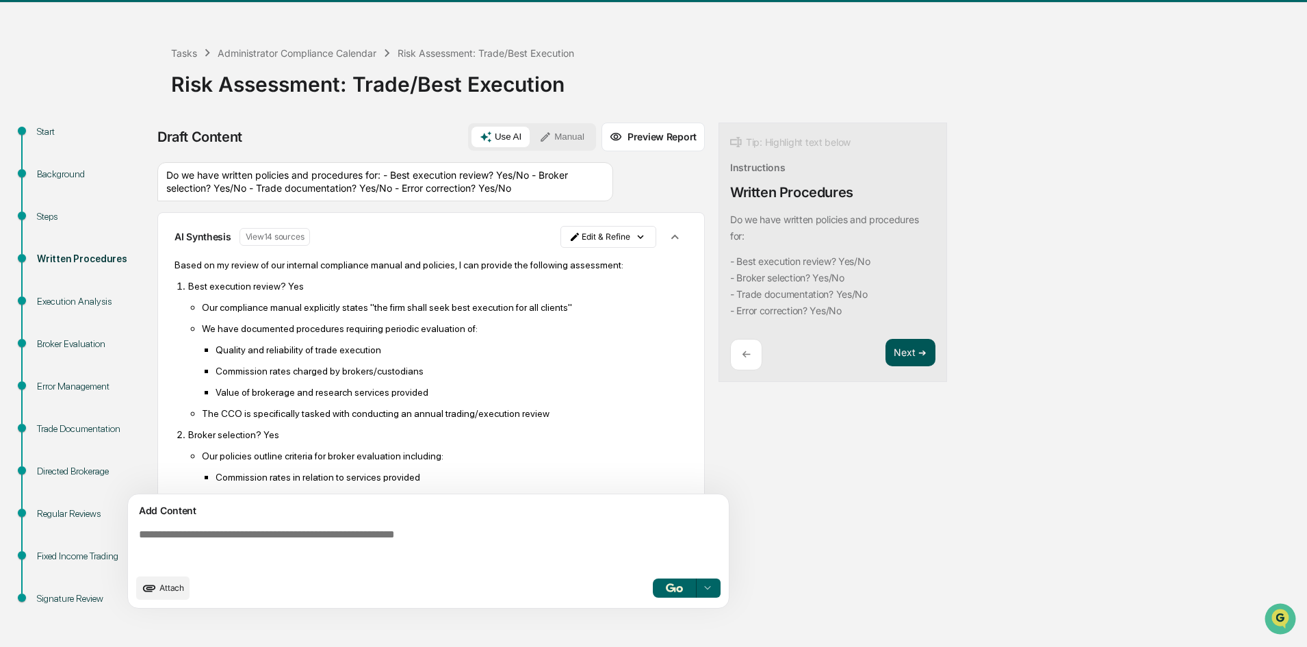
click at [917, 359] on button "Next ➔" at bounding box center [911, 353] width 50 height 28
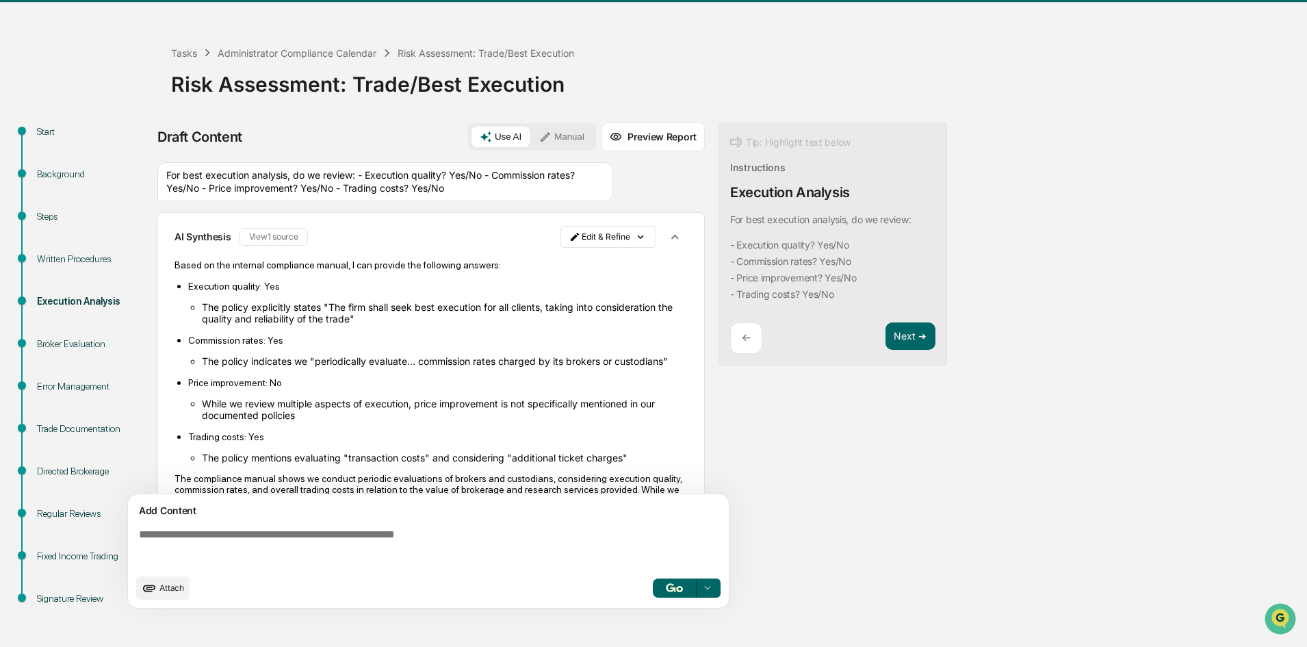
click at [917, 355] on div "Tip: Highlight text below Instructions Execution Analysis For best execution an…" at bounding box center [833, 245] width 229 height 244
click at [917, 345] on button "Next ➔" at bounding box center [911, 336] width 50 height 28
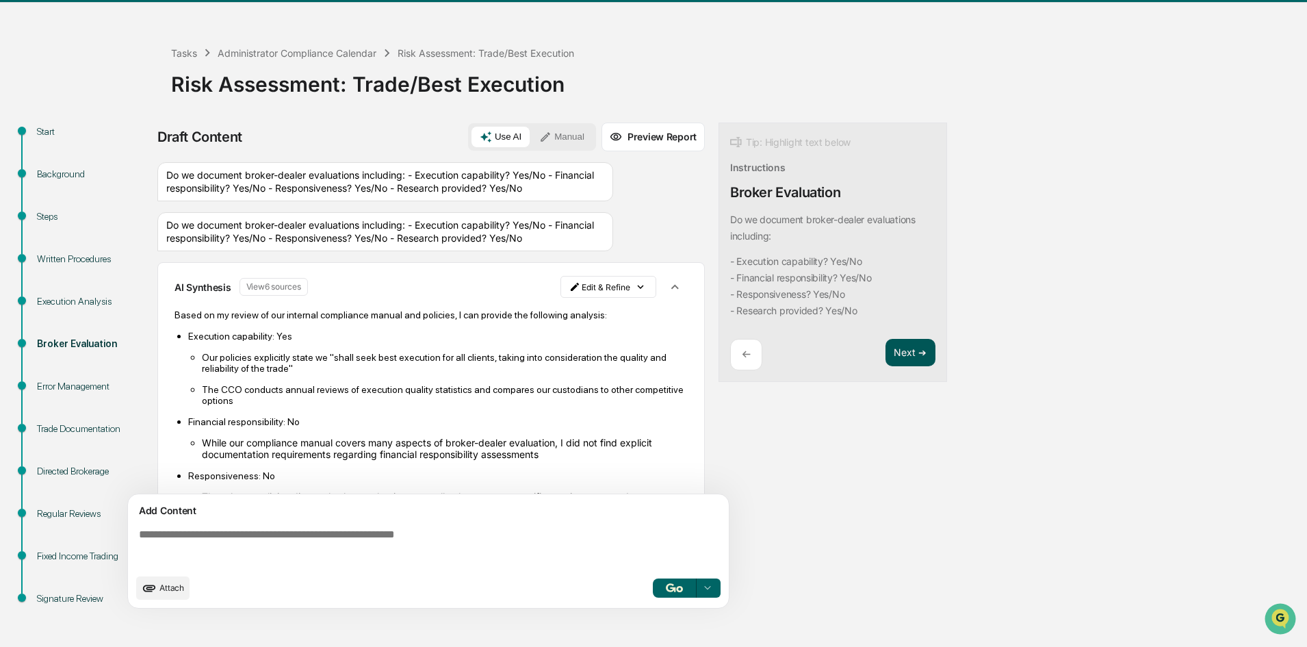
click at [917, 346] on button "Next ➔" at bounding box center [911, 353] width 50 height 28
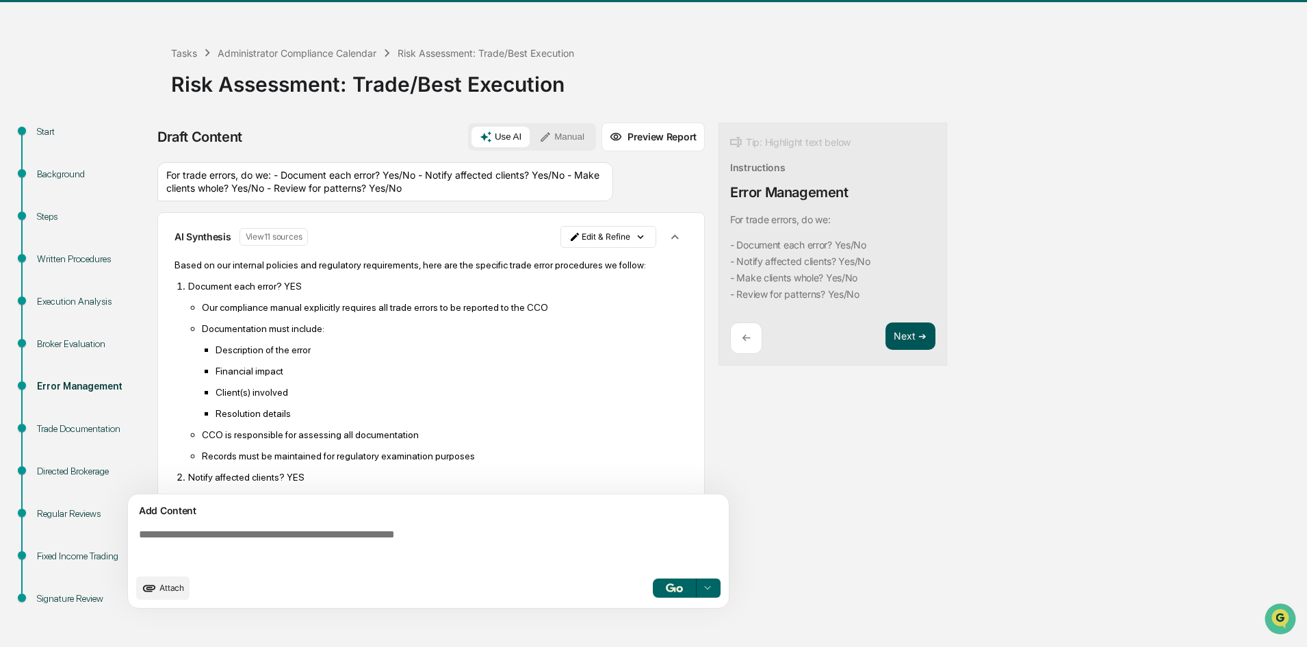
click at [915, 346] on button "Next ➔" at bounding box center [911, 336] width 50 height 28
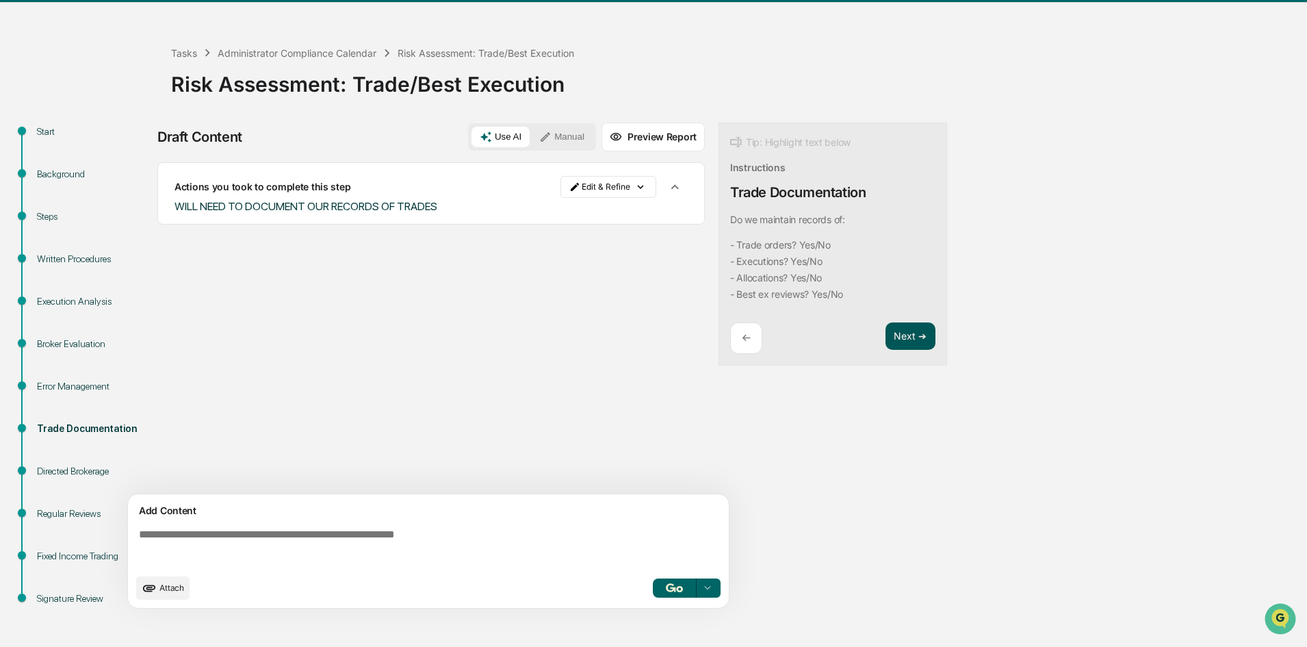
click at [915, 341] on button "Next ➔" at bounding box center [911, 336] width 50 height 28
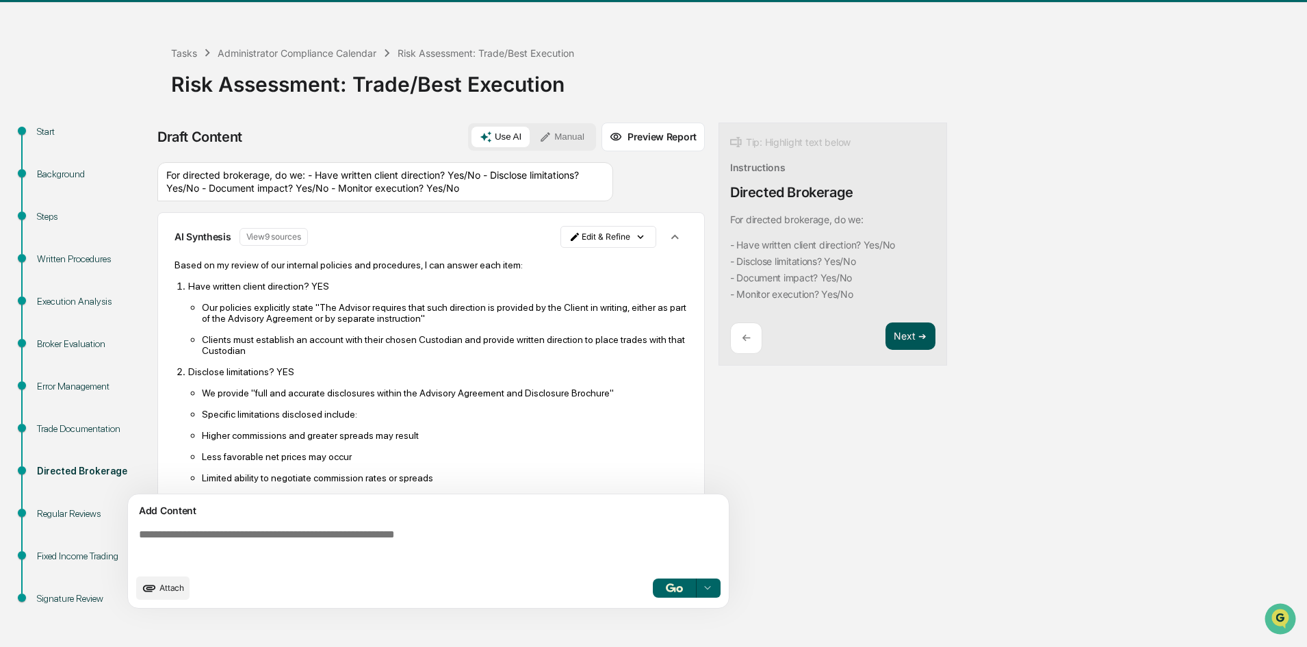
click at [914, 340] on button "Next ➔" at bounding box center [911, 336] width 50 height 28
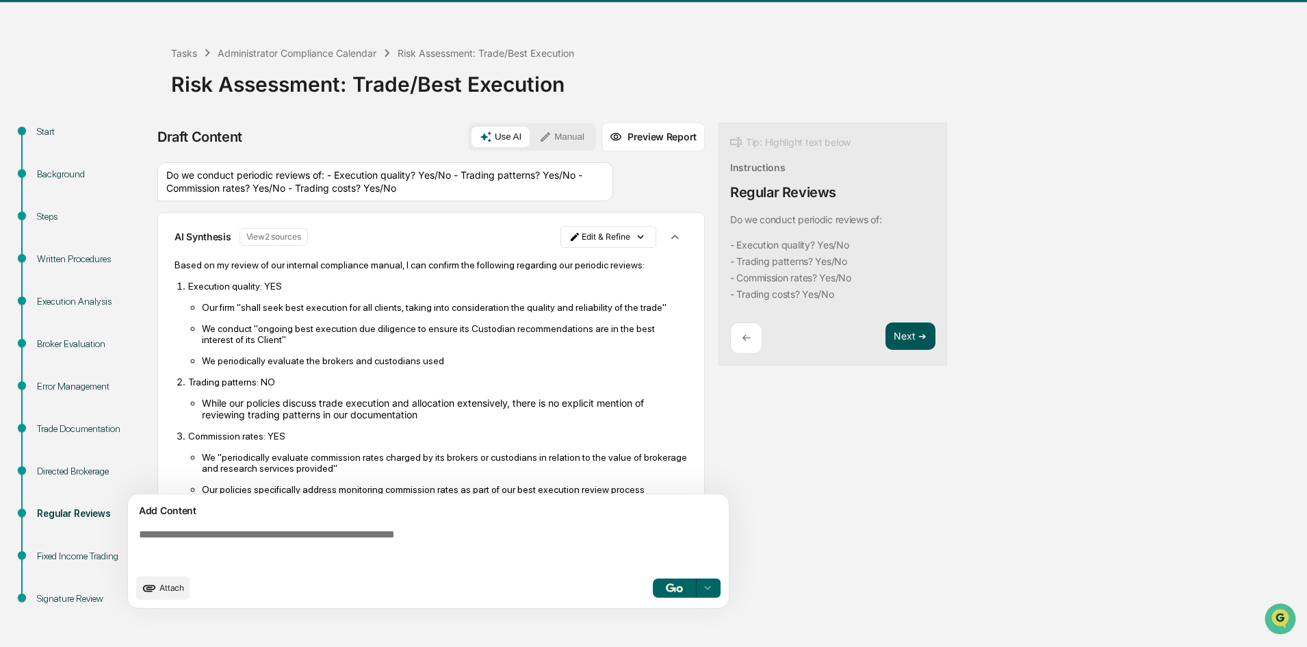
click at [914, 340] on button "Next ➔" at bounding box center [911, 336] width 50 height 28
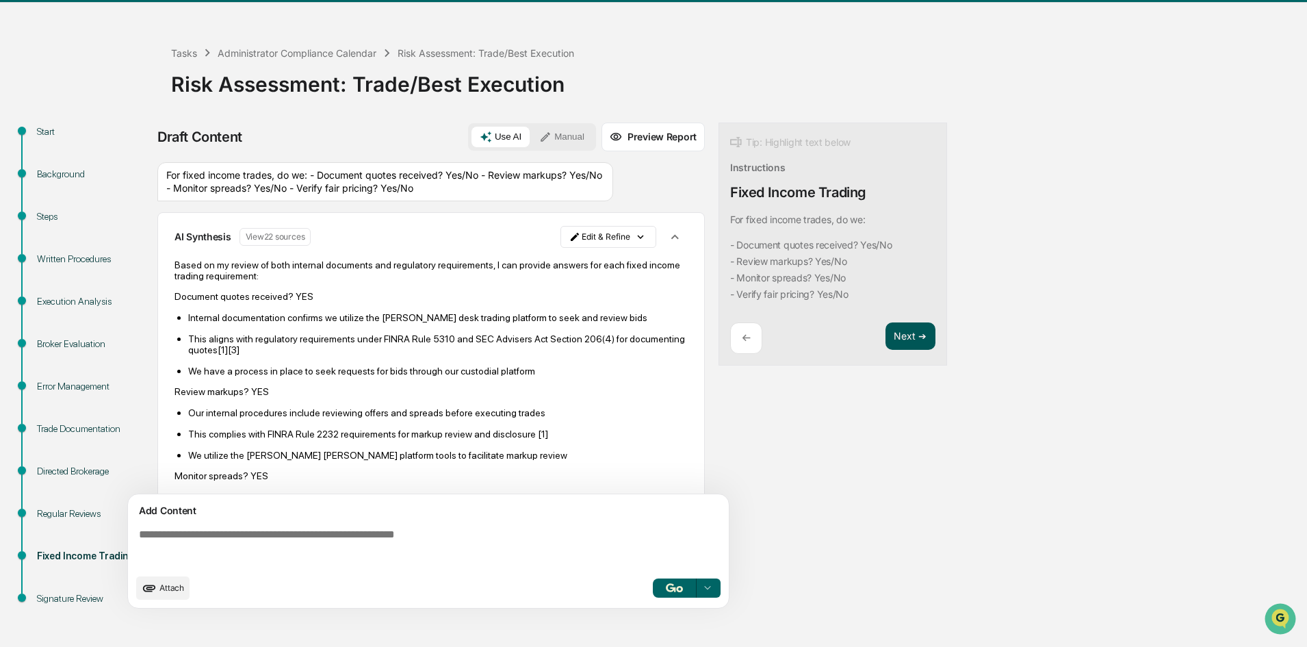
click at [914, 340] on button "Next ➔" at bounding box center [911, 336] width 50 height 28
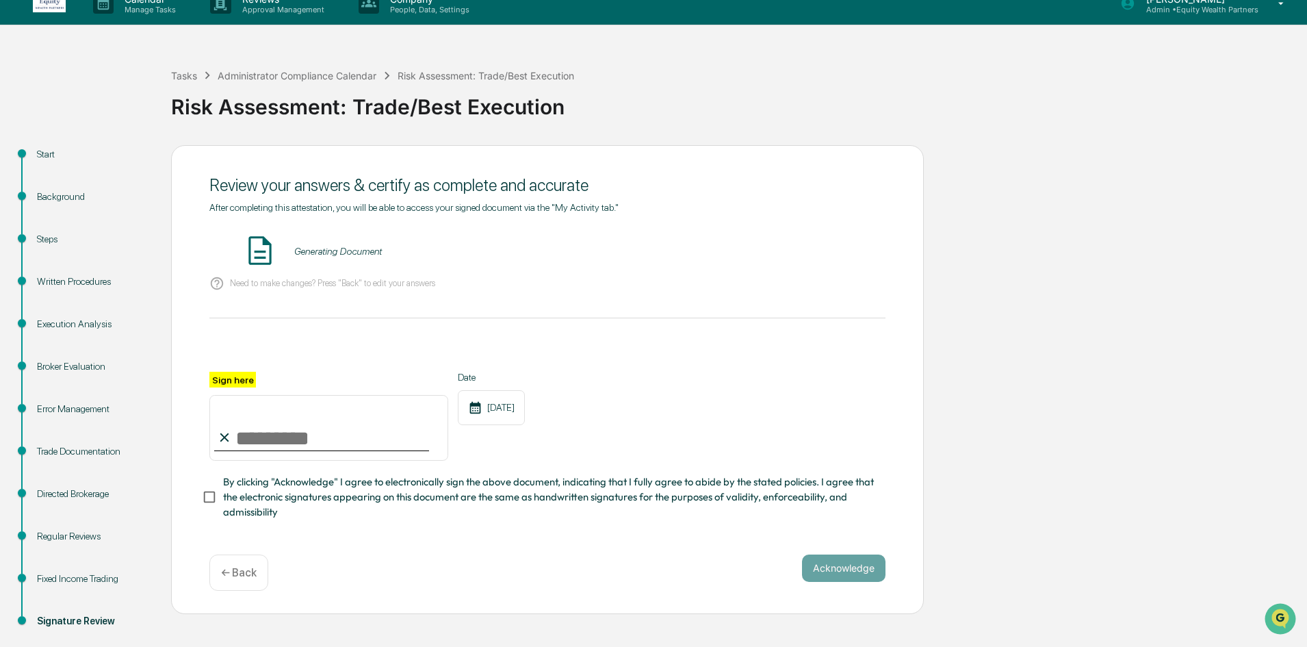
scroll to position [0, 0]
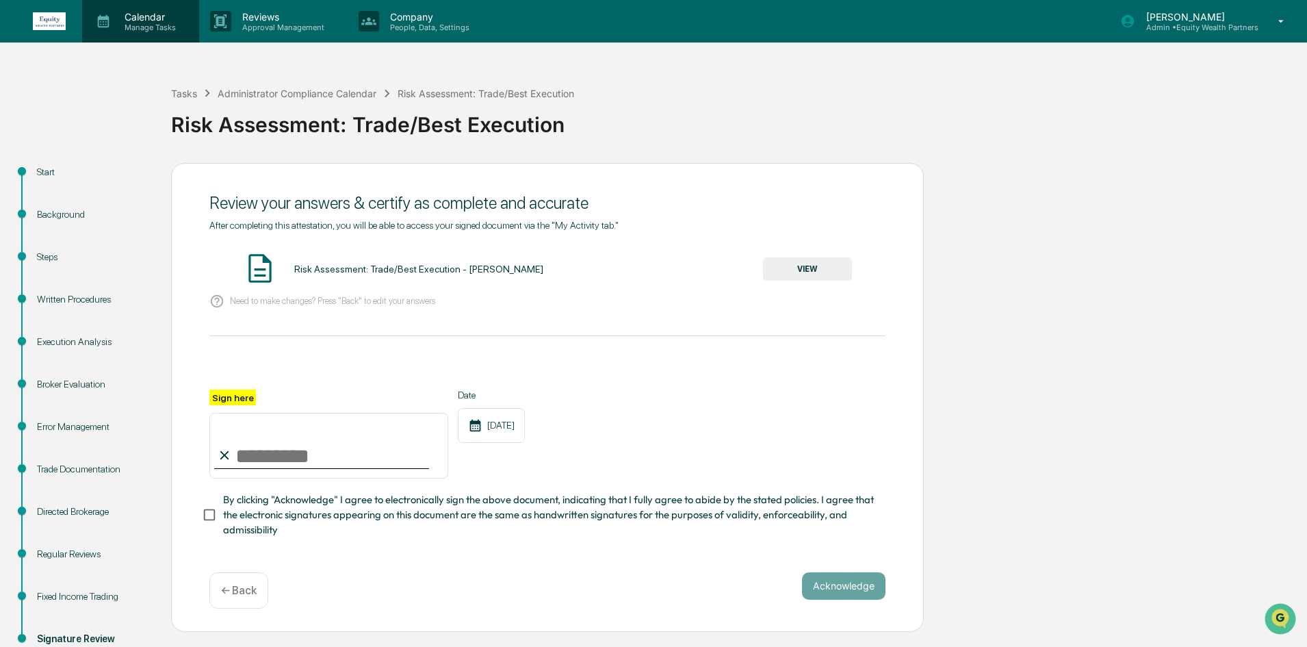
click at [153, 29] on p "Manage Tasks" at bounding box center [148, 28] width 69 height 10
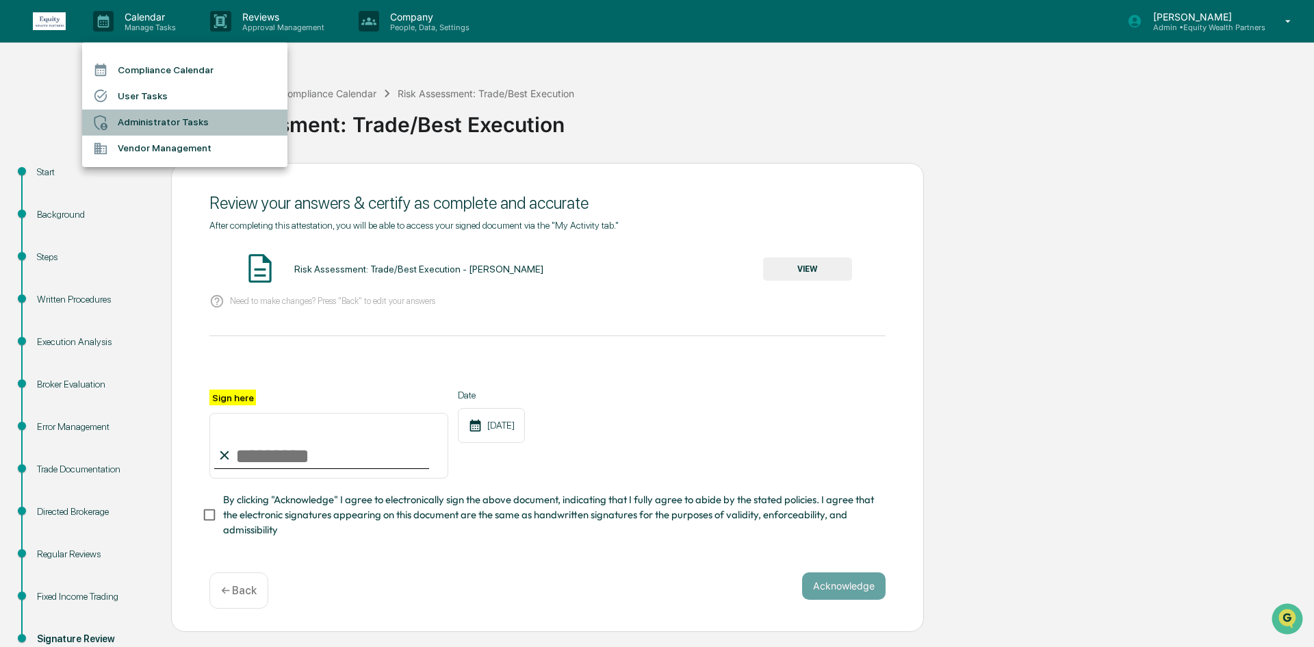
click at [159, 120] on li "Administrator Tasks" at bounding box center [184, 123] width 205 height 26
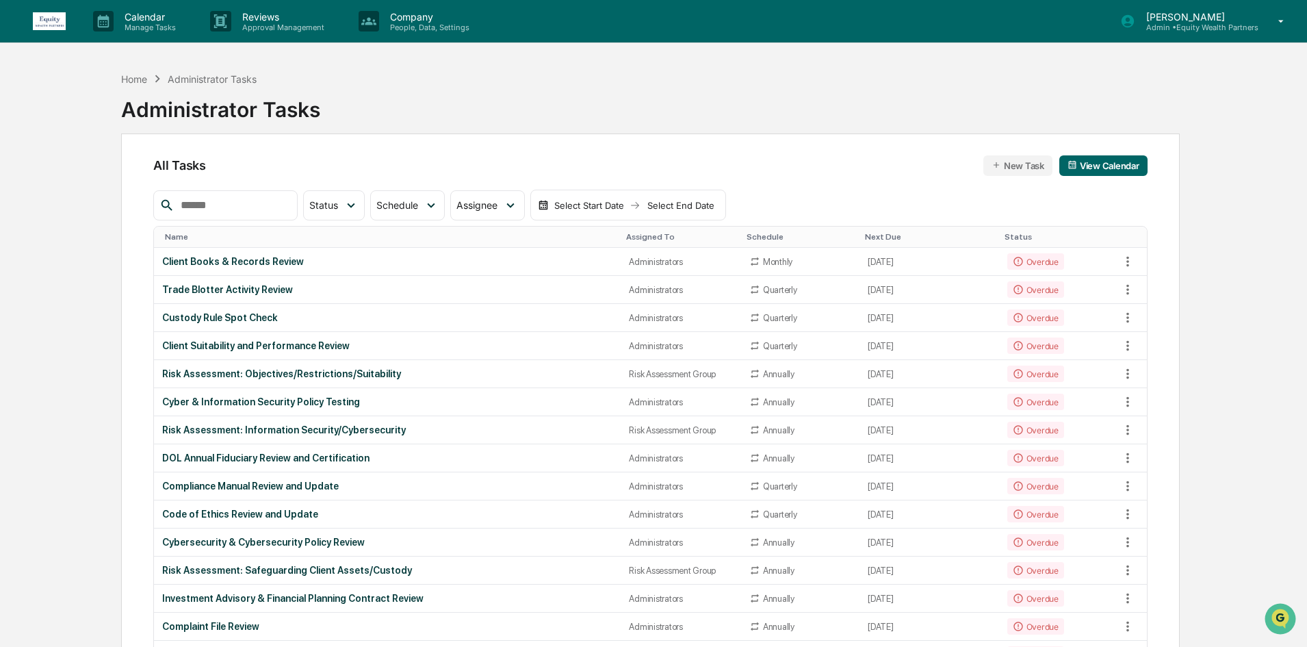
click at [259, 207] on input "text" at bounding box center [233, 205] width 116 height 18
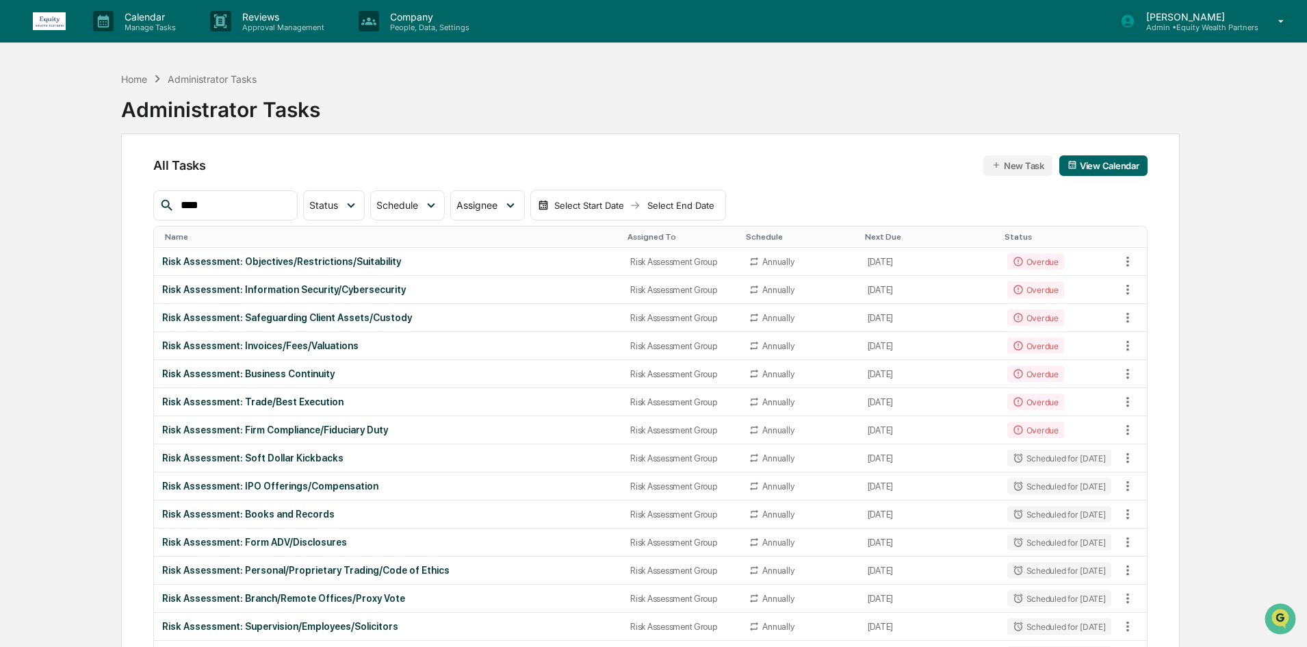
type input "****"
click at [51, 23] on img at bounding box center [49, 21] width 33 height 18
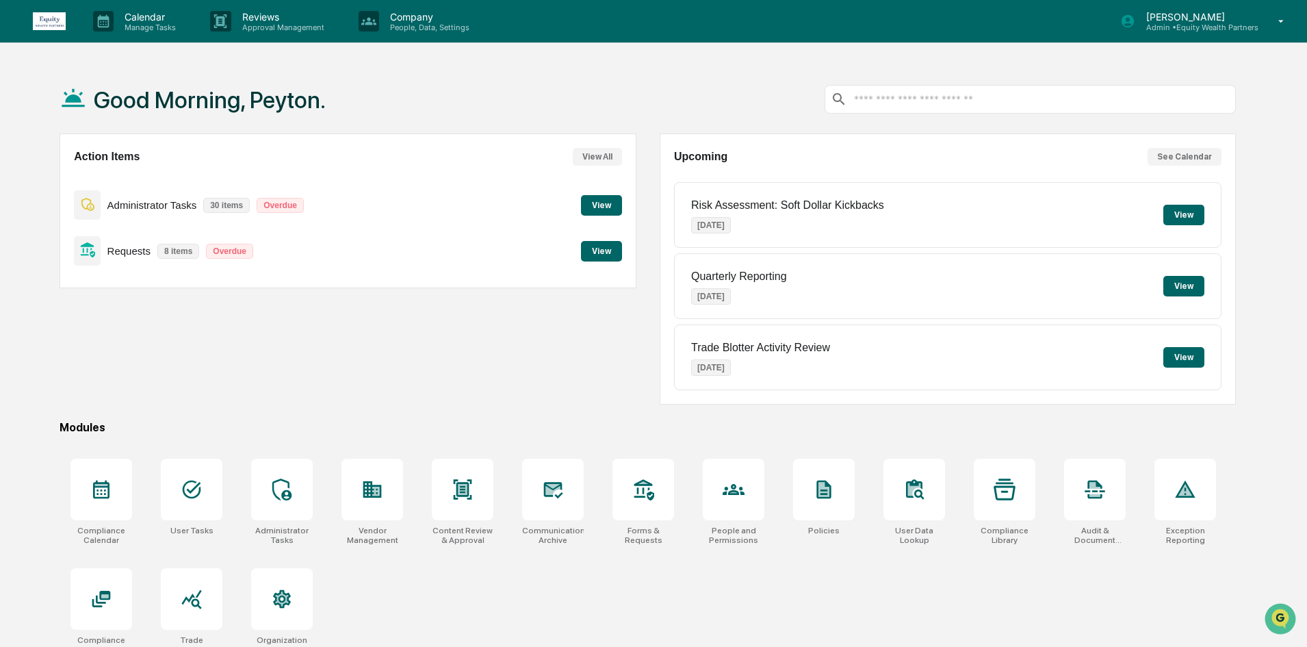
click at [1255, 17] on p "[PERSON_NAME]" at bounding box center [1197, 17] width 123 height 12
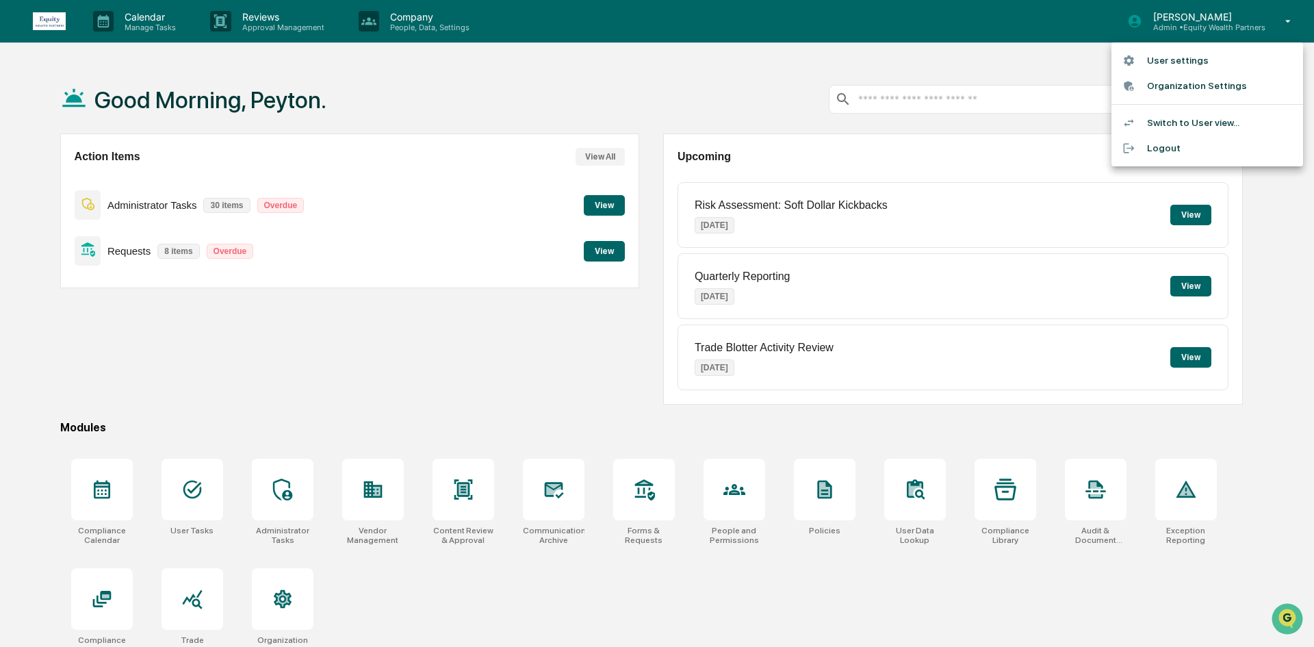
click at [906, 49] on div at bounding box center [657, 323] width 1314 height 647
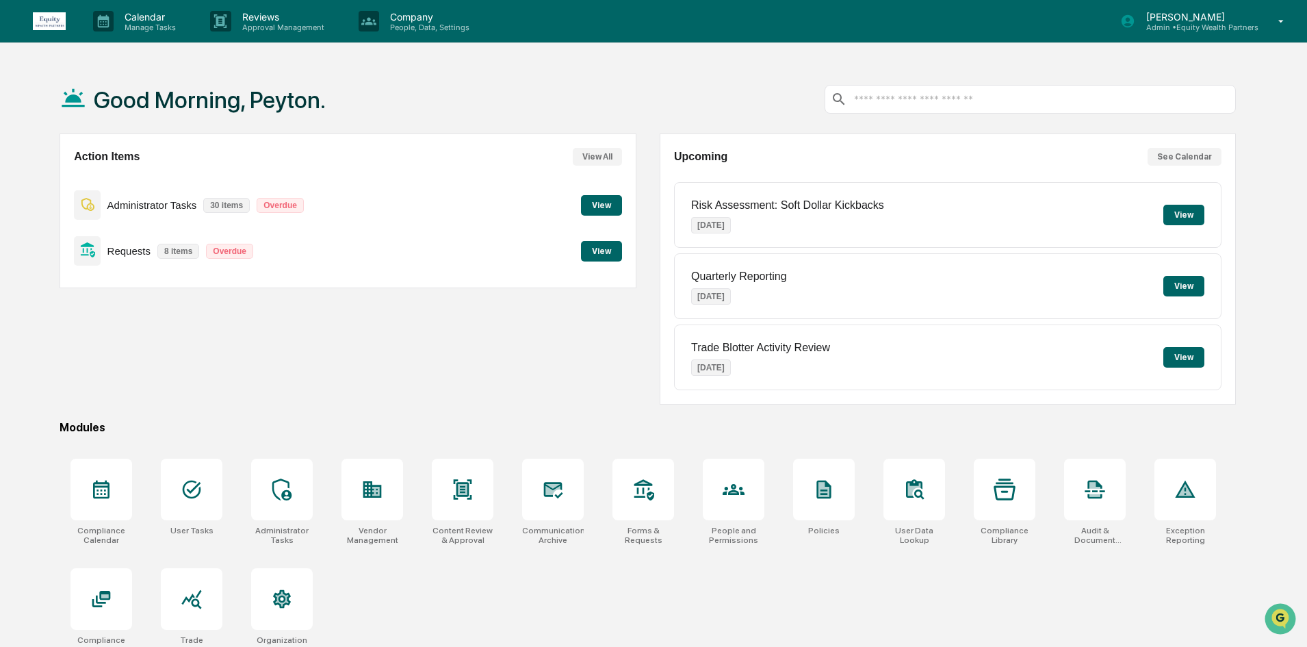
click at [55, 20] on img at bounding box center [49, 21] width 33 height 18
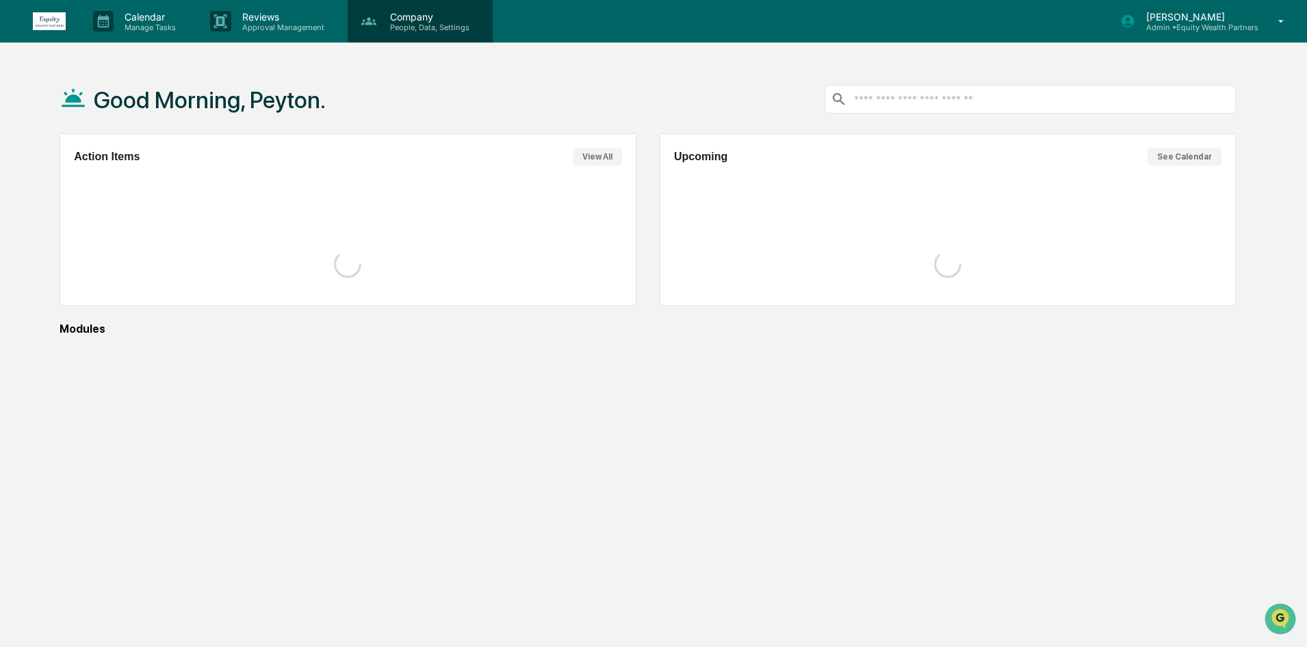
click at [403, 19] on p "Company" at bounding box center [427, 17] width 97 height 12
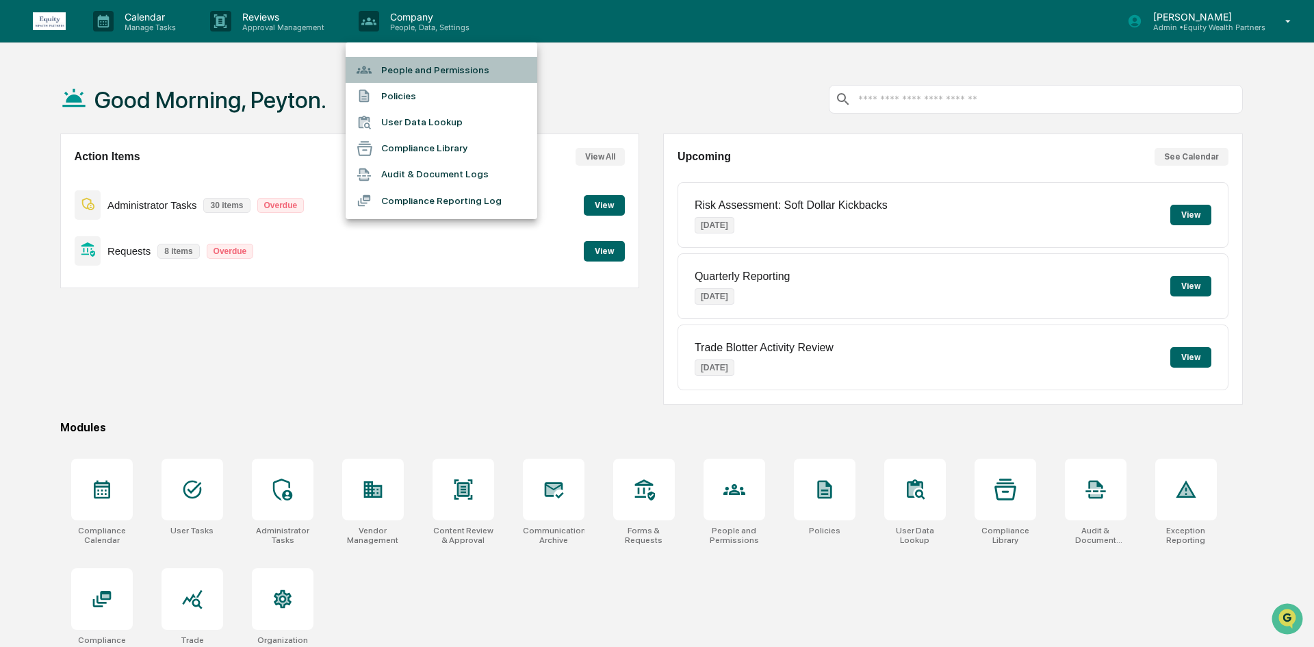
click at [413, 73] on li "People and Permissions" at bounding box center [442, 70] width 192 height 26
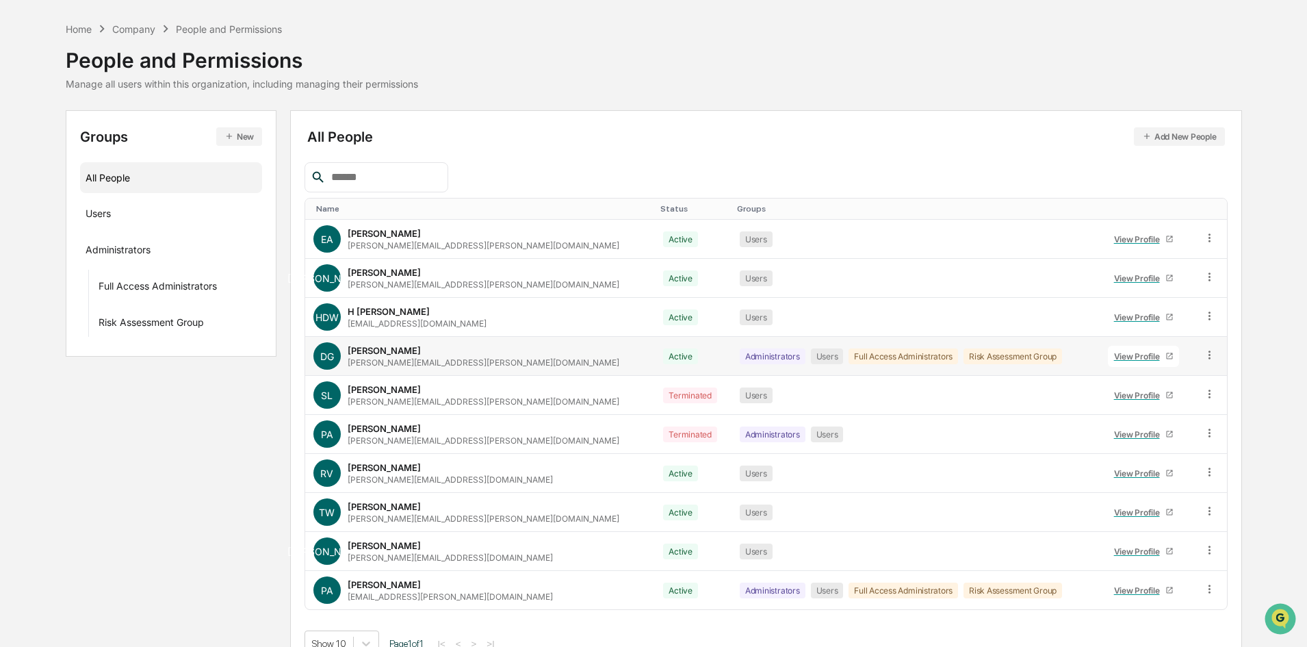
scroll to position [68, 0]
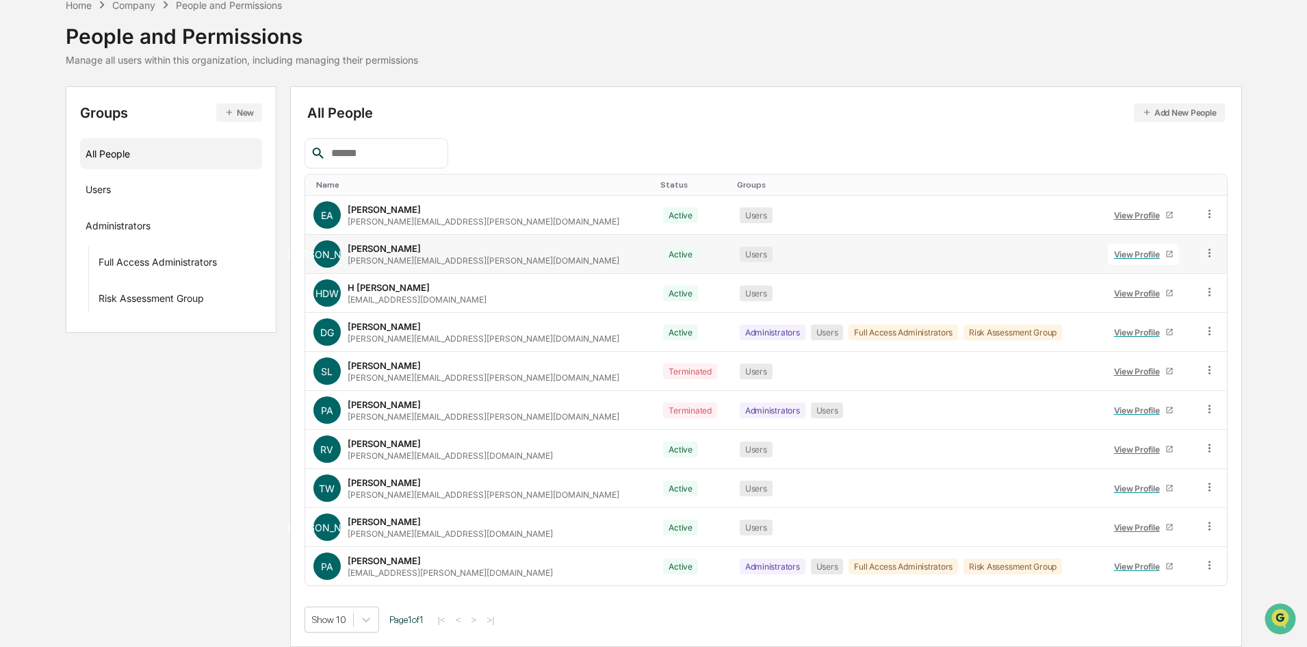
click at [1129, 257] on div "View Profile" at bounding box center [1139, 254] width 51 height 10
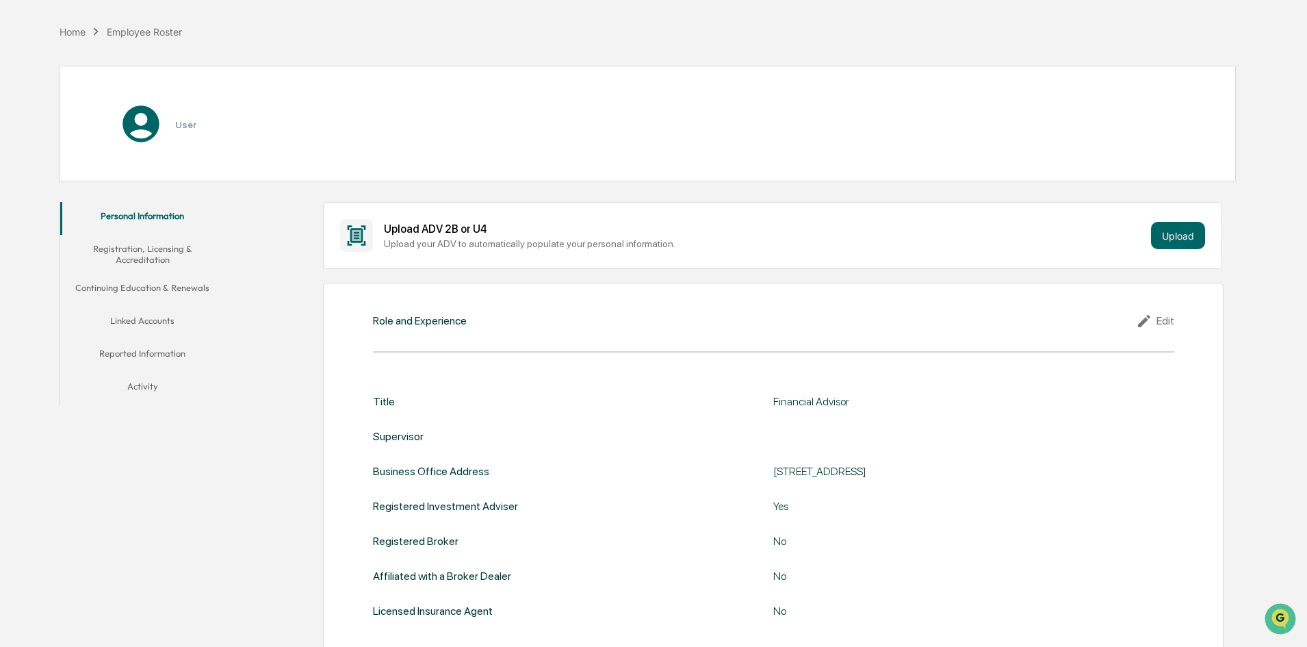
click at [142, 318] on button "Linked Accounts" at bounding box center [142, 323] width 164 height 33
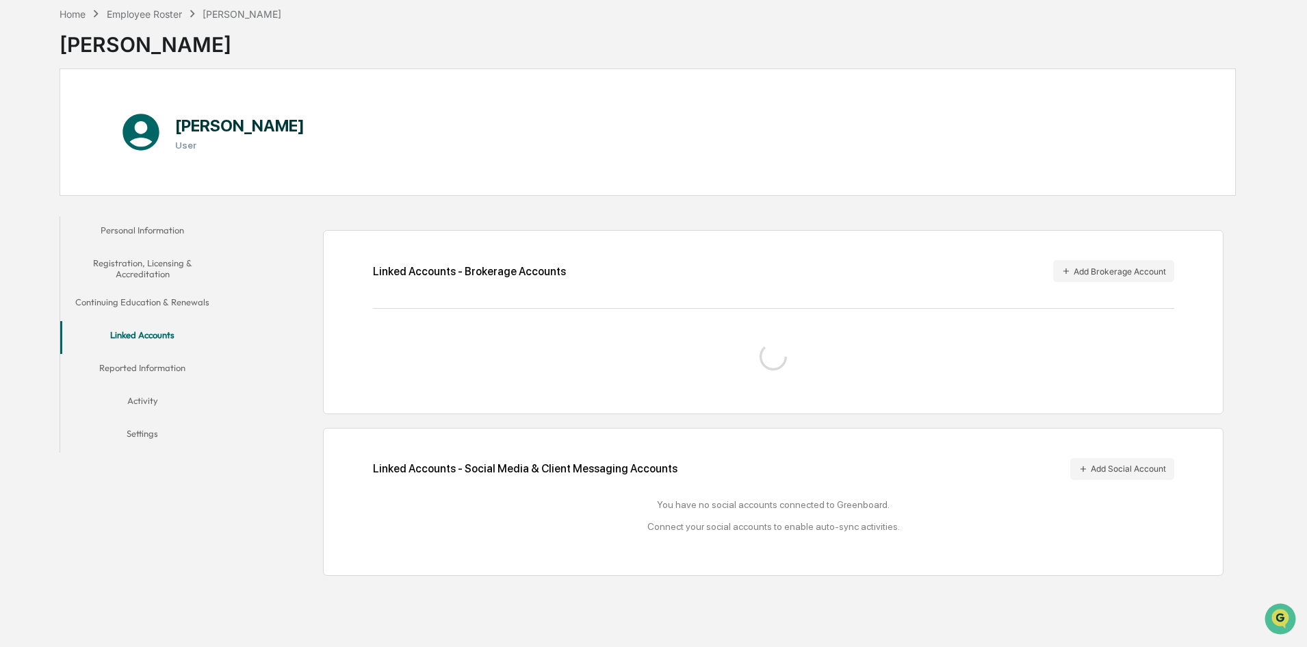
scroll to position [68, 0]
